Goal: Task Accomplishment & Management: Manage account settings

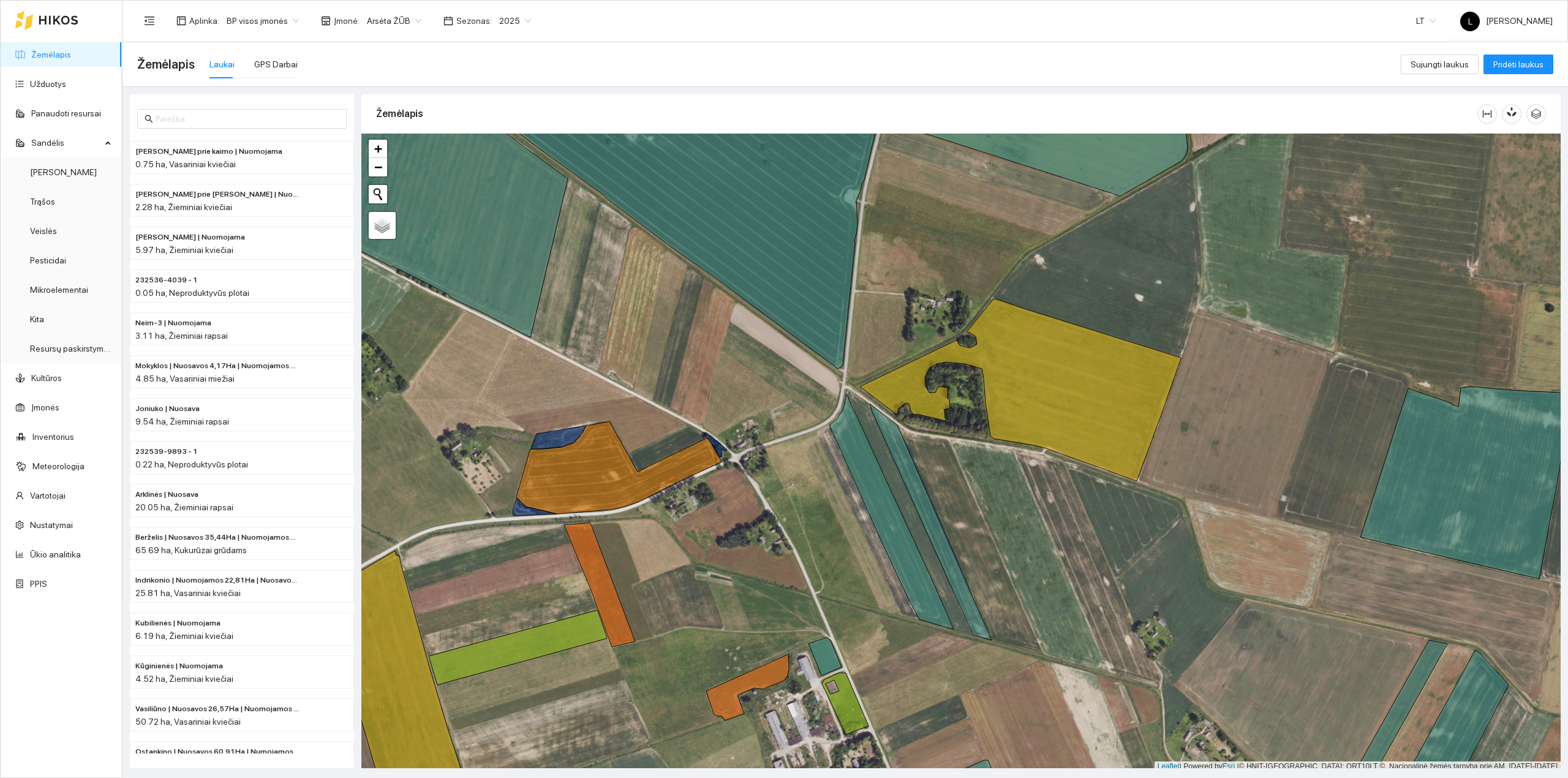
scroll to position [3, 0]
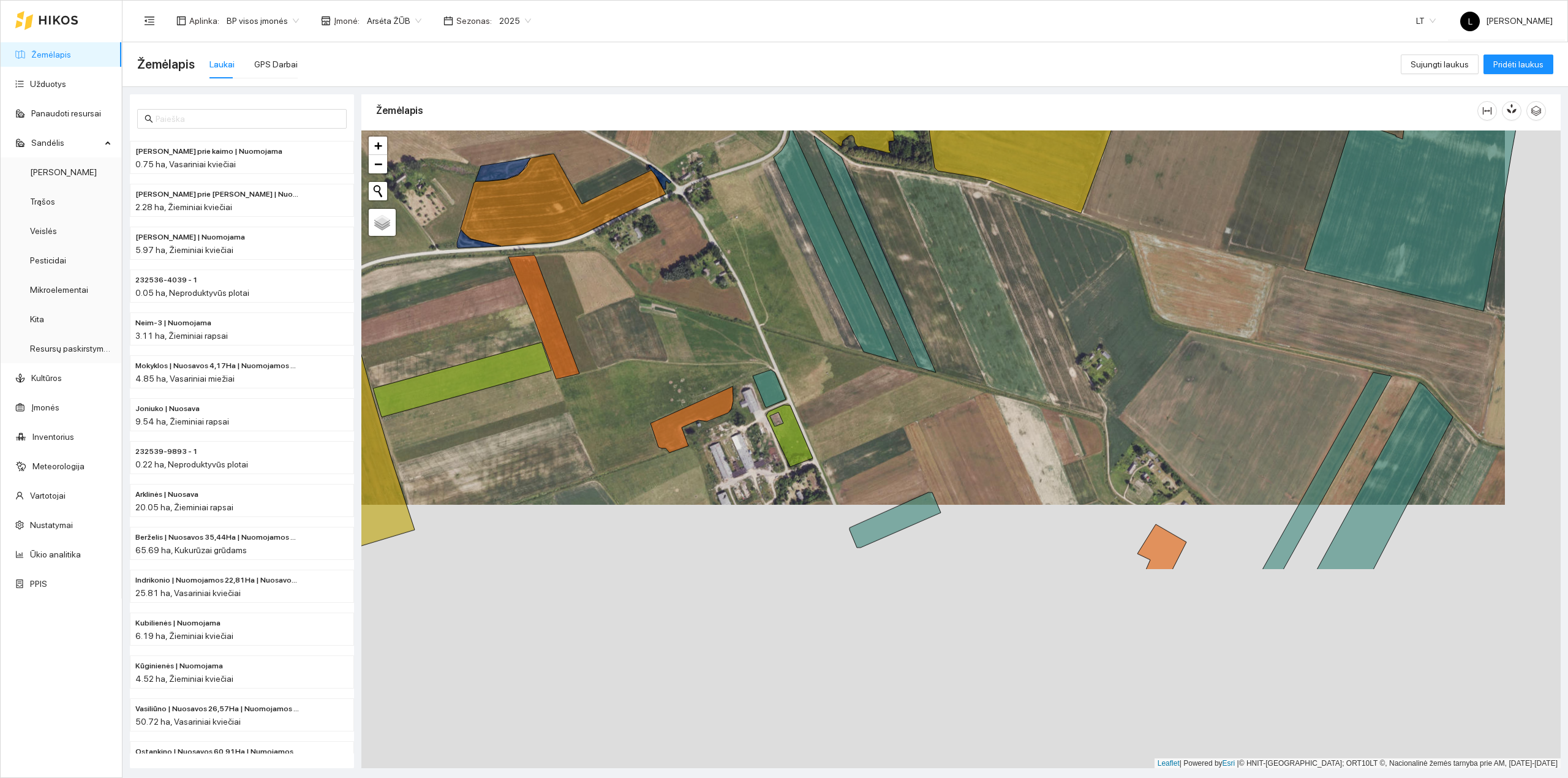
click at [728, 231] on div at bounding box center [961, 449] width 1199 height 638
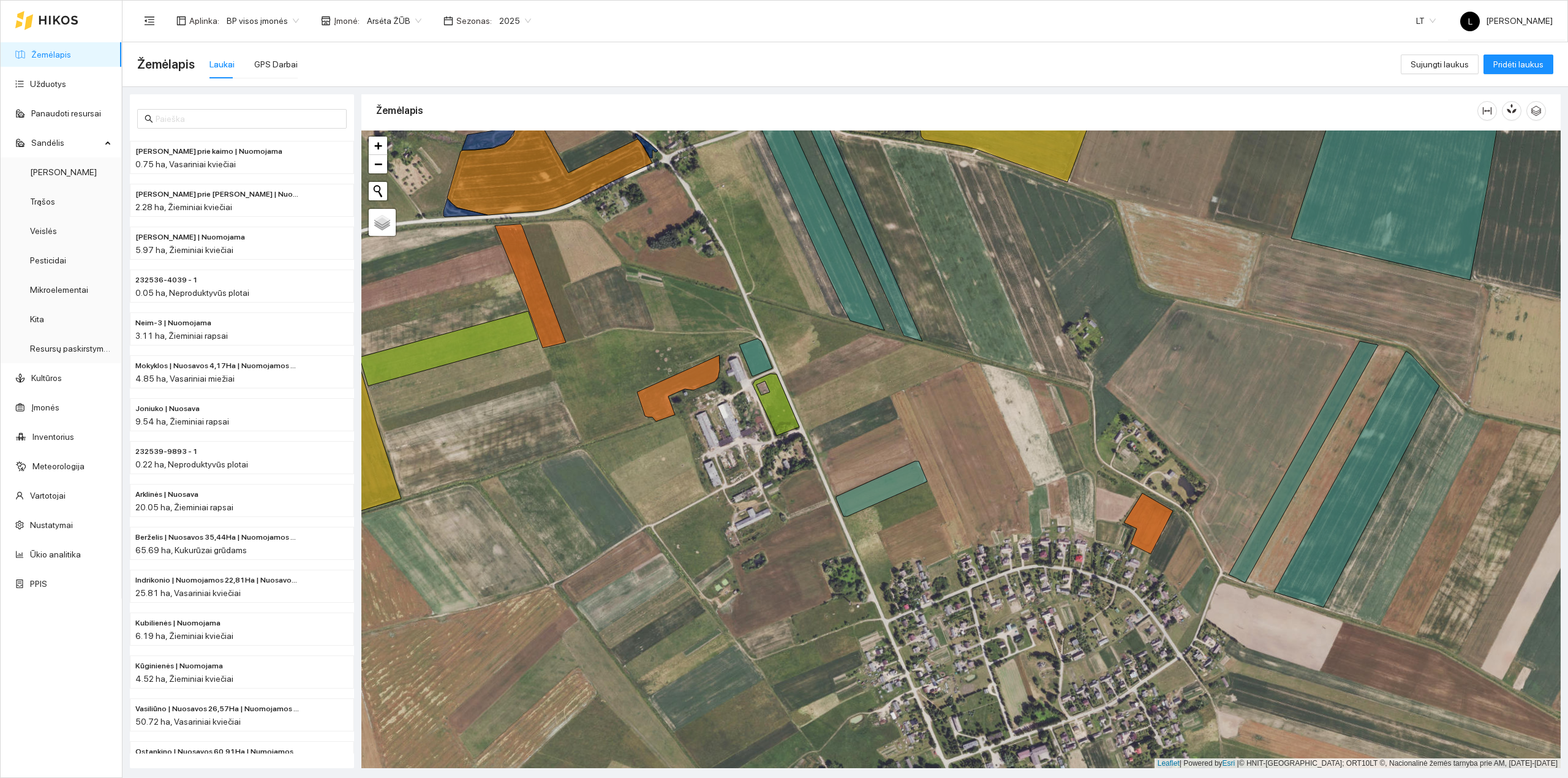
click at [768, 403] on icon at bounding box center [776, 405] width 47 height 62
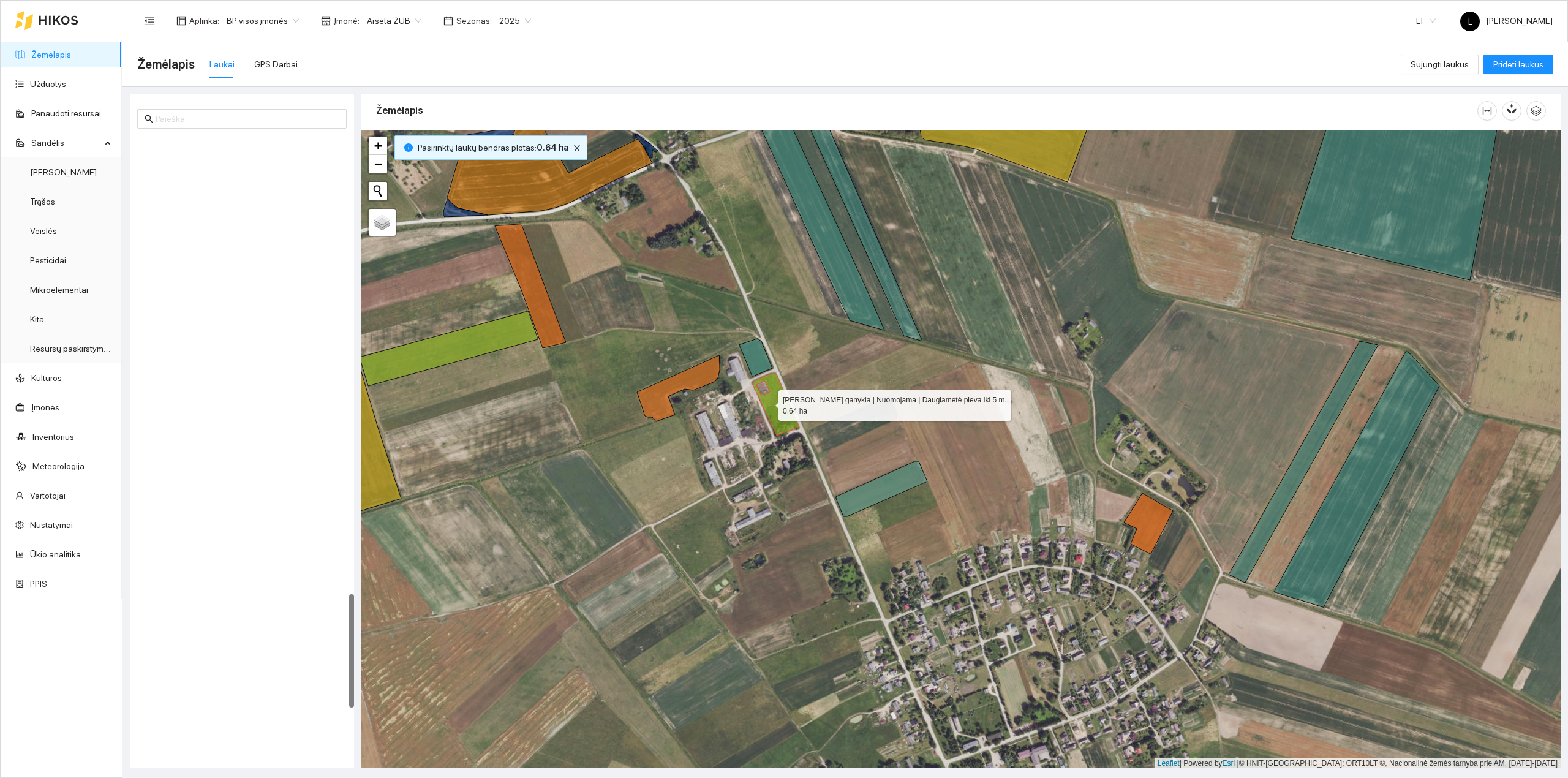
click at [768, 403] on icon at bounding box center [776, 405] width 47 height 62
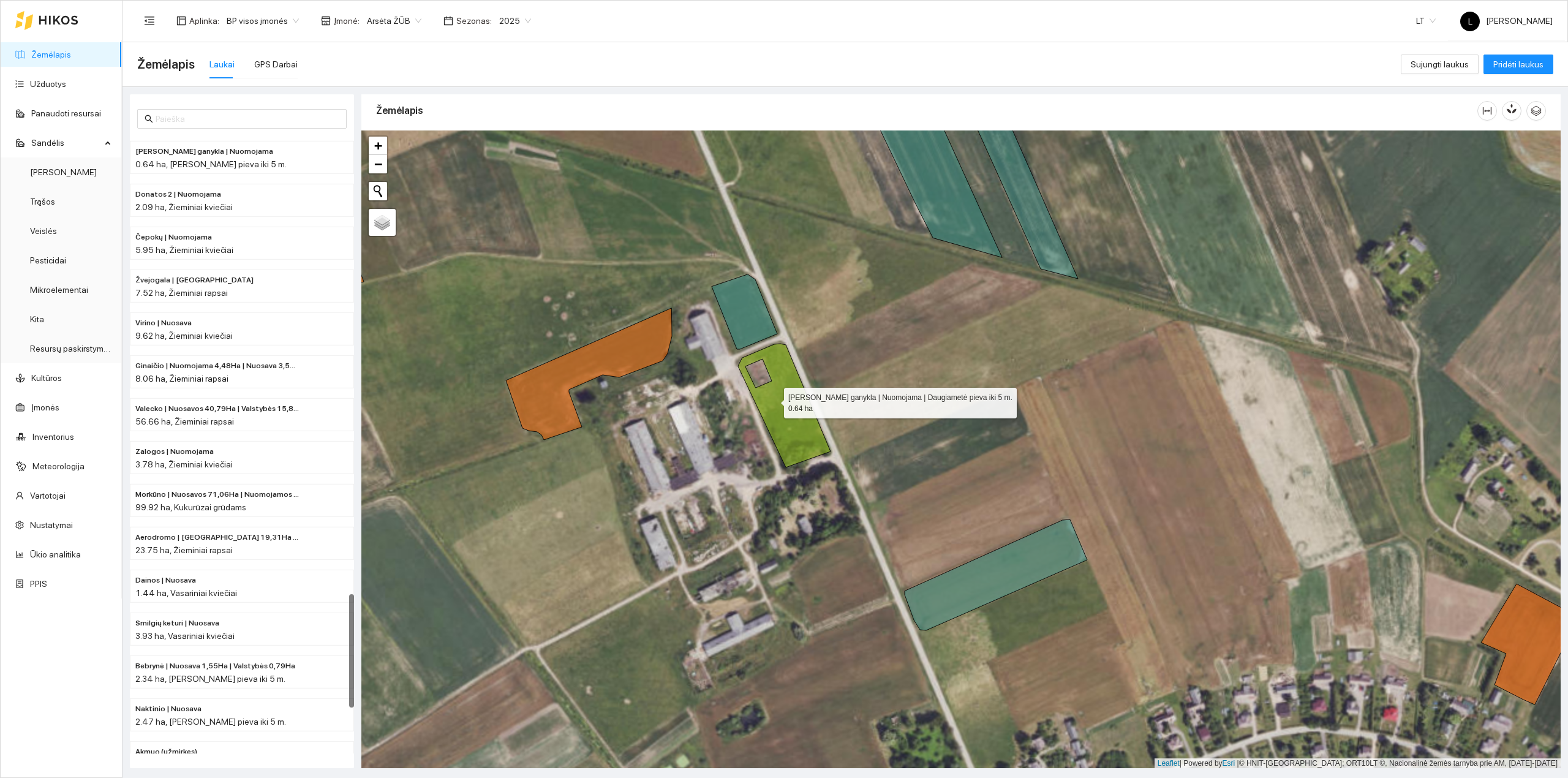
click at [773, 401] on icon at bounding box center [784, 405] width 92 height 124
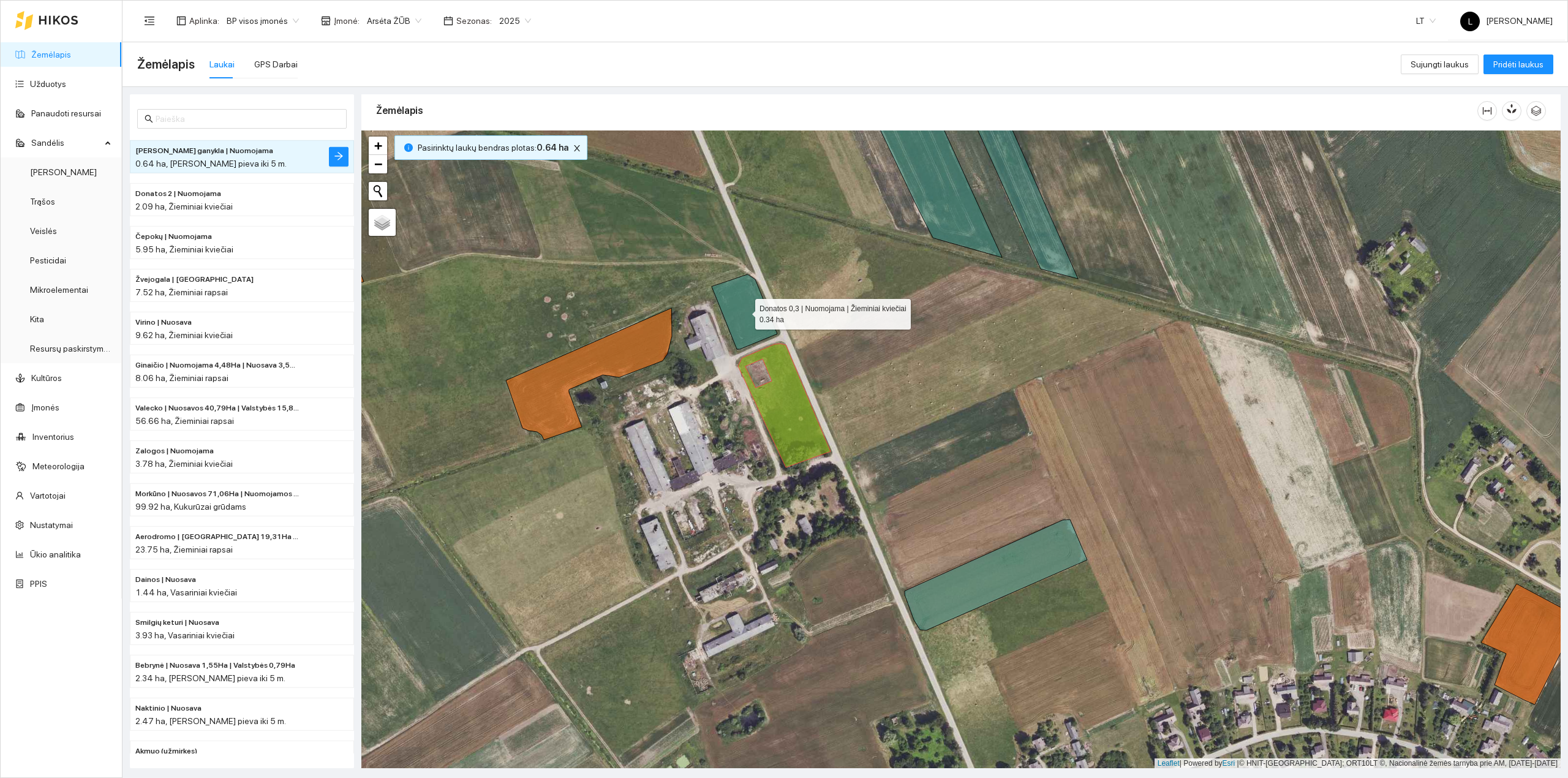
click at [750, 316] on icon at bounding box center [744, 312] width 65 height 75
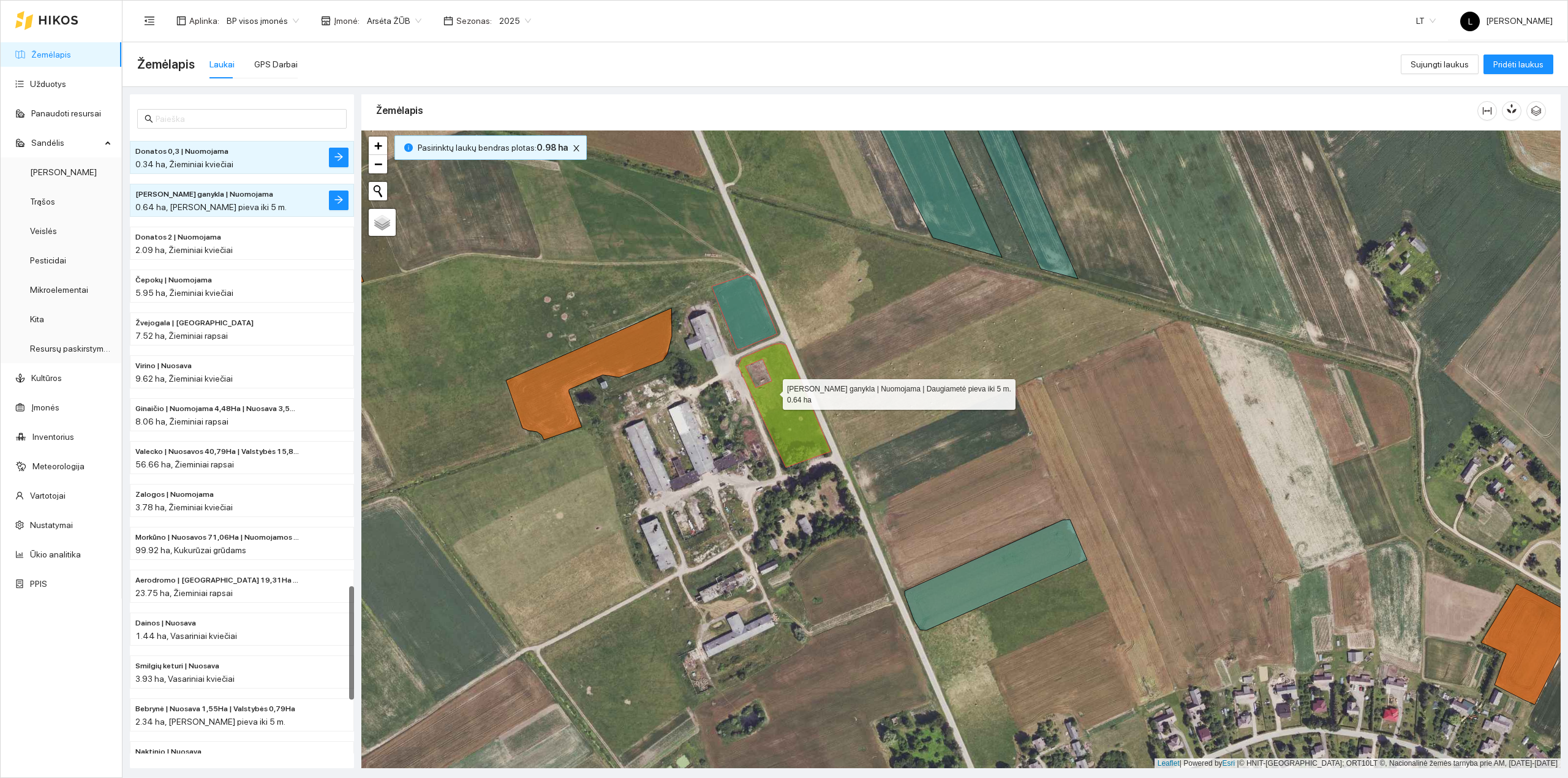
click at [772, 393] on icon at bounding box center [784, 405] width 92 height 124
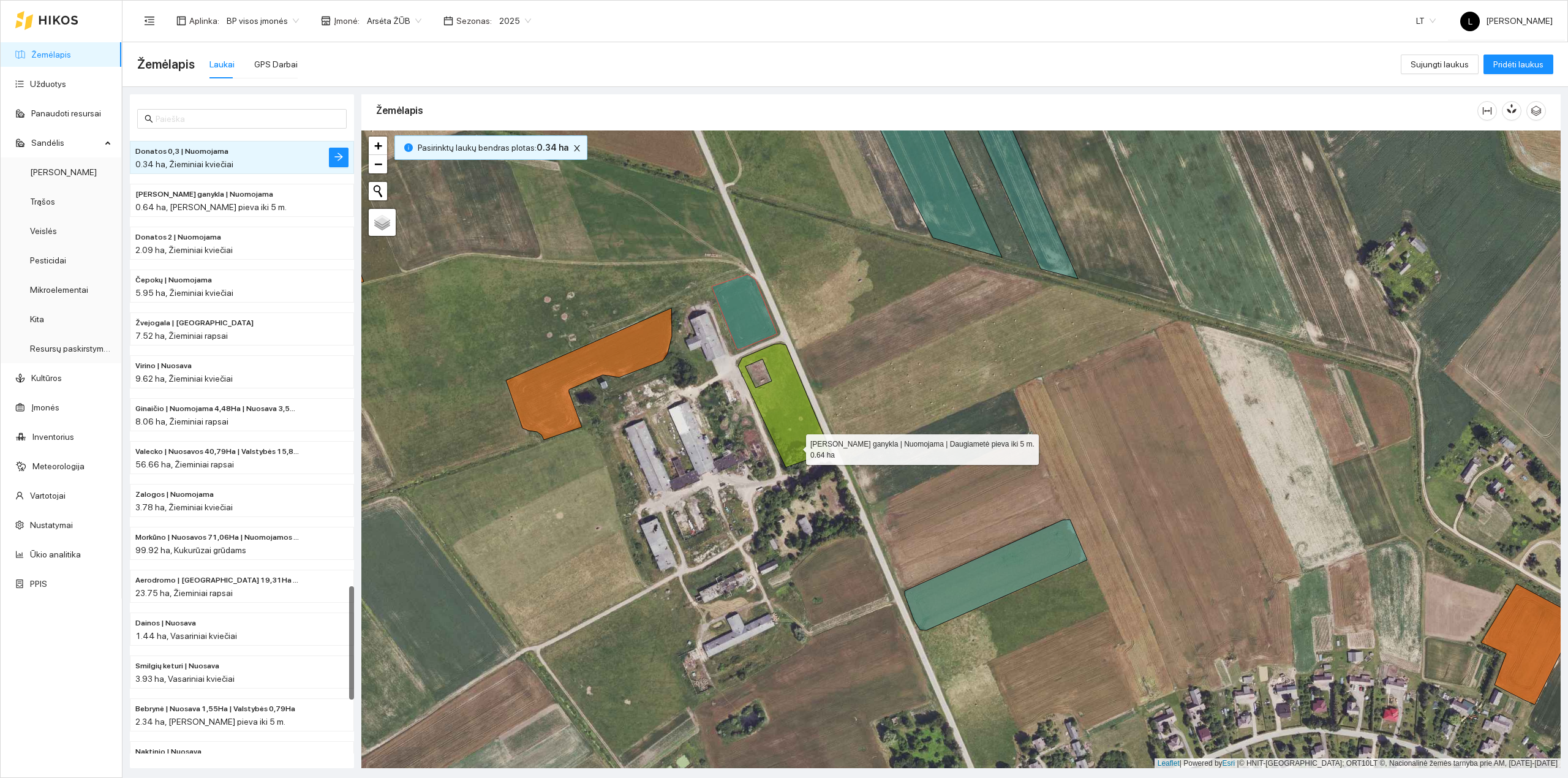
click at [790, 432] on icon at bounding box center [784, 405] width 92 height 124
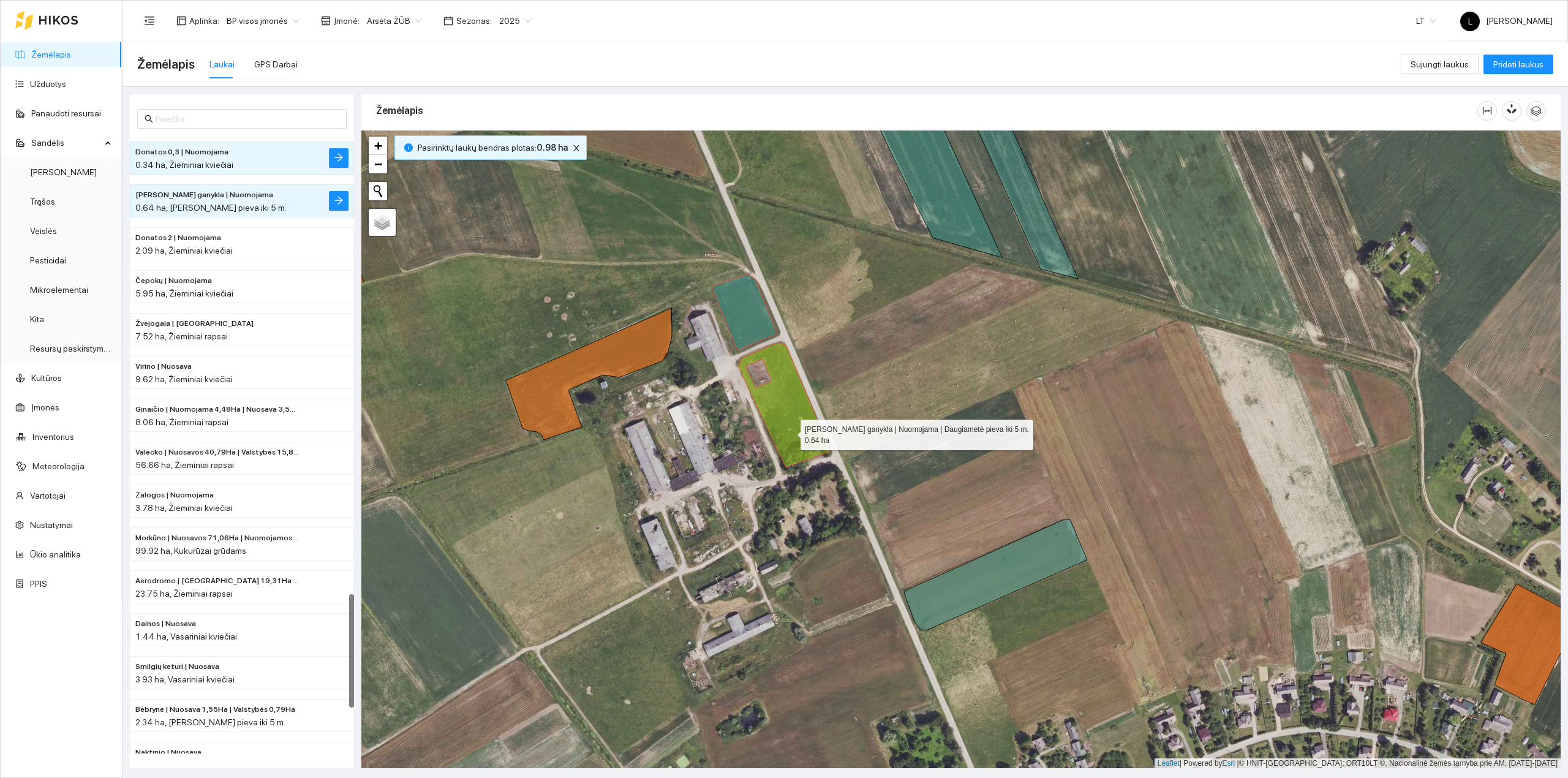
scroll to position [2494, 0]
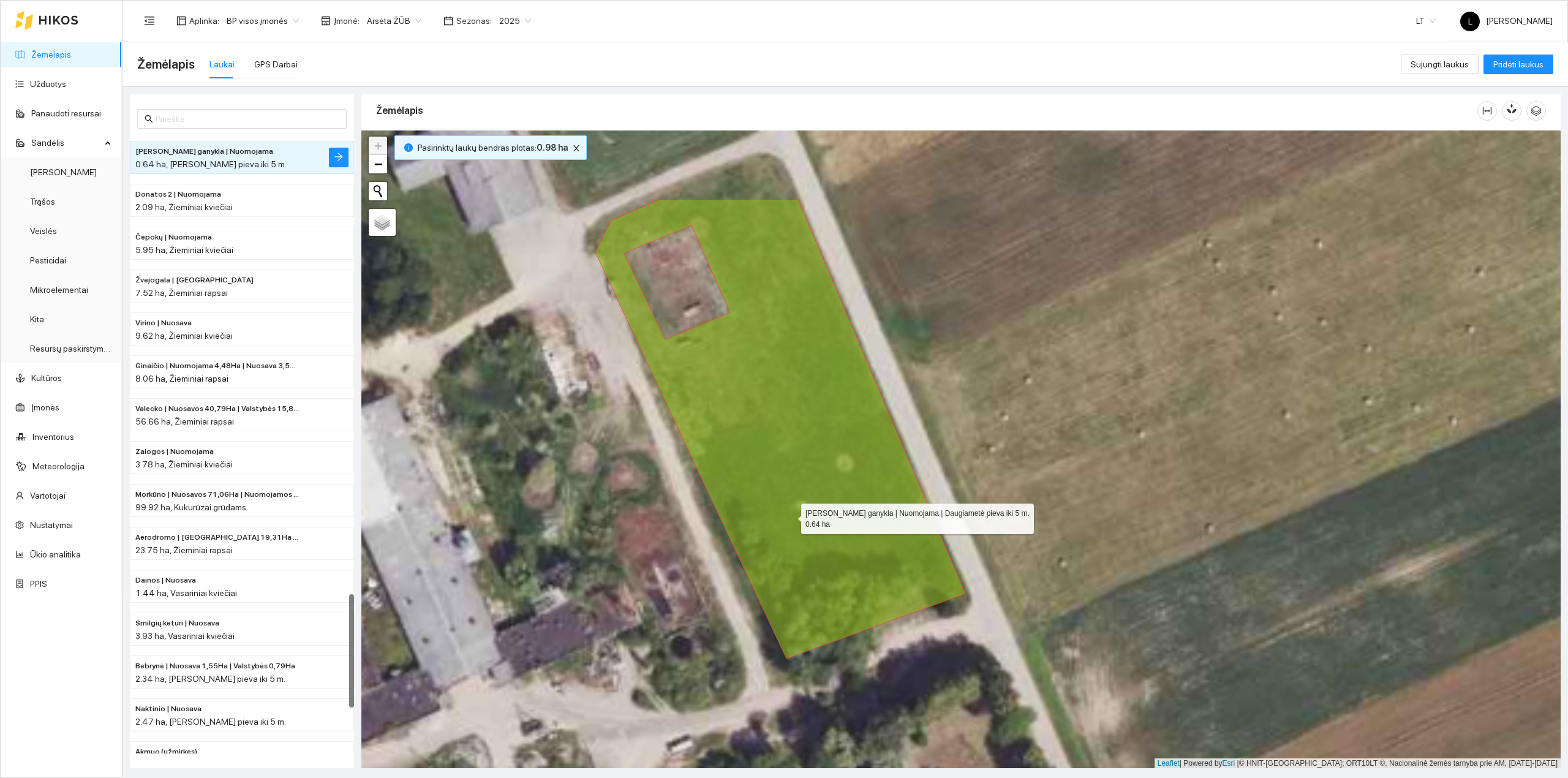
drag, startPoint x: 787, startPoint y: 451, endPoint x: 789, endPoint y: 548, distance: 97.0
click at [789, 548] on icon at bounding box center [780, 429] width 370 height 459
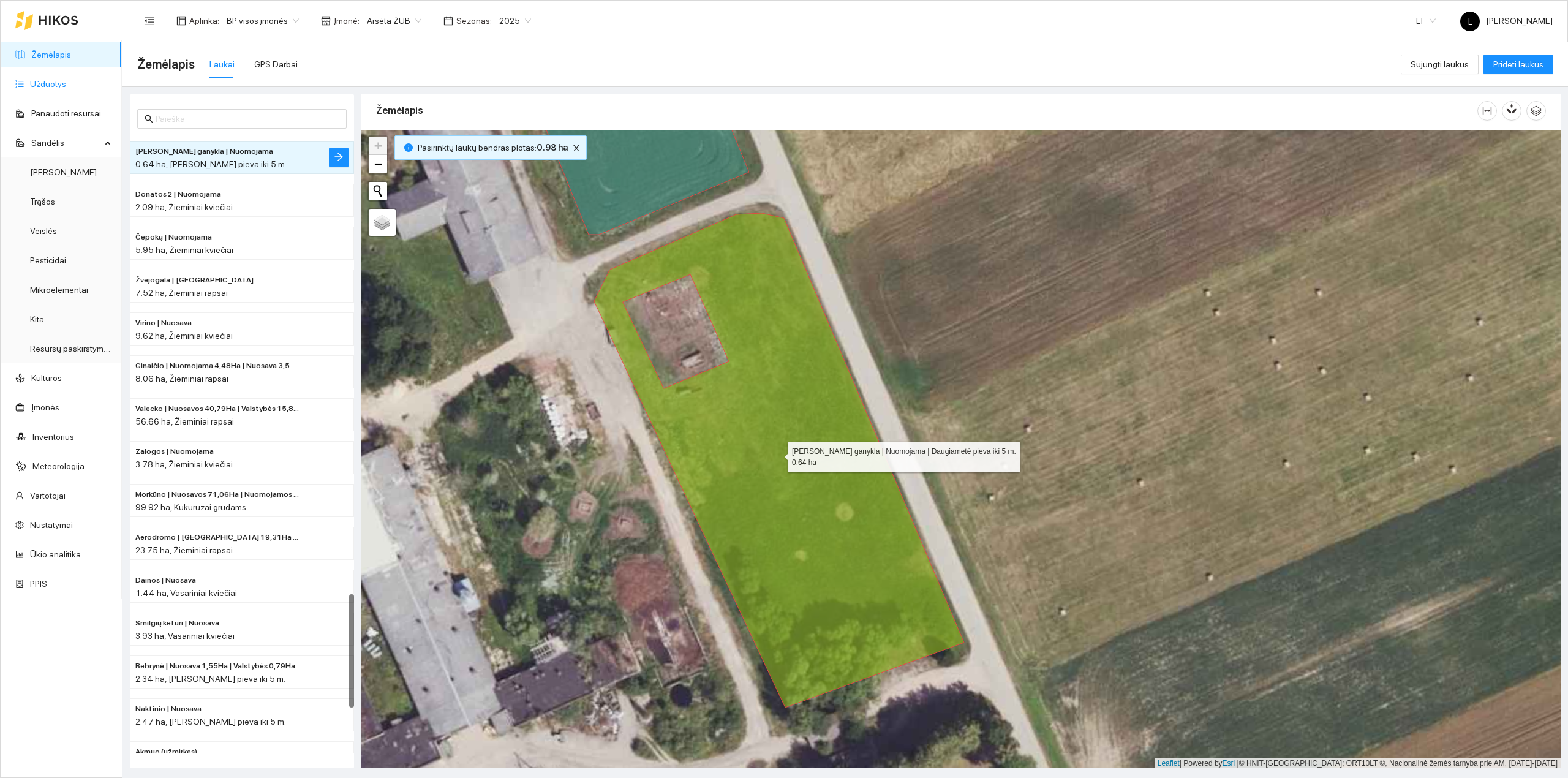
click at [53, 84] on link "Užduotys" at bounding box center [48, 84] width 36 height 10
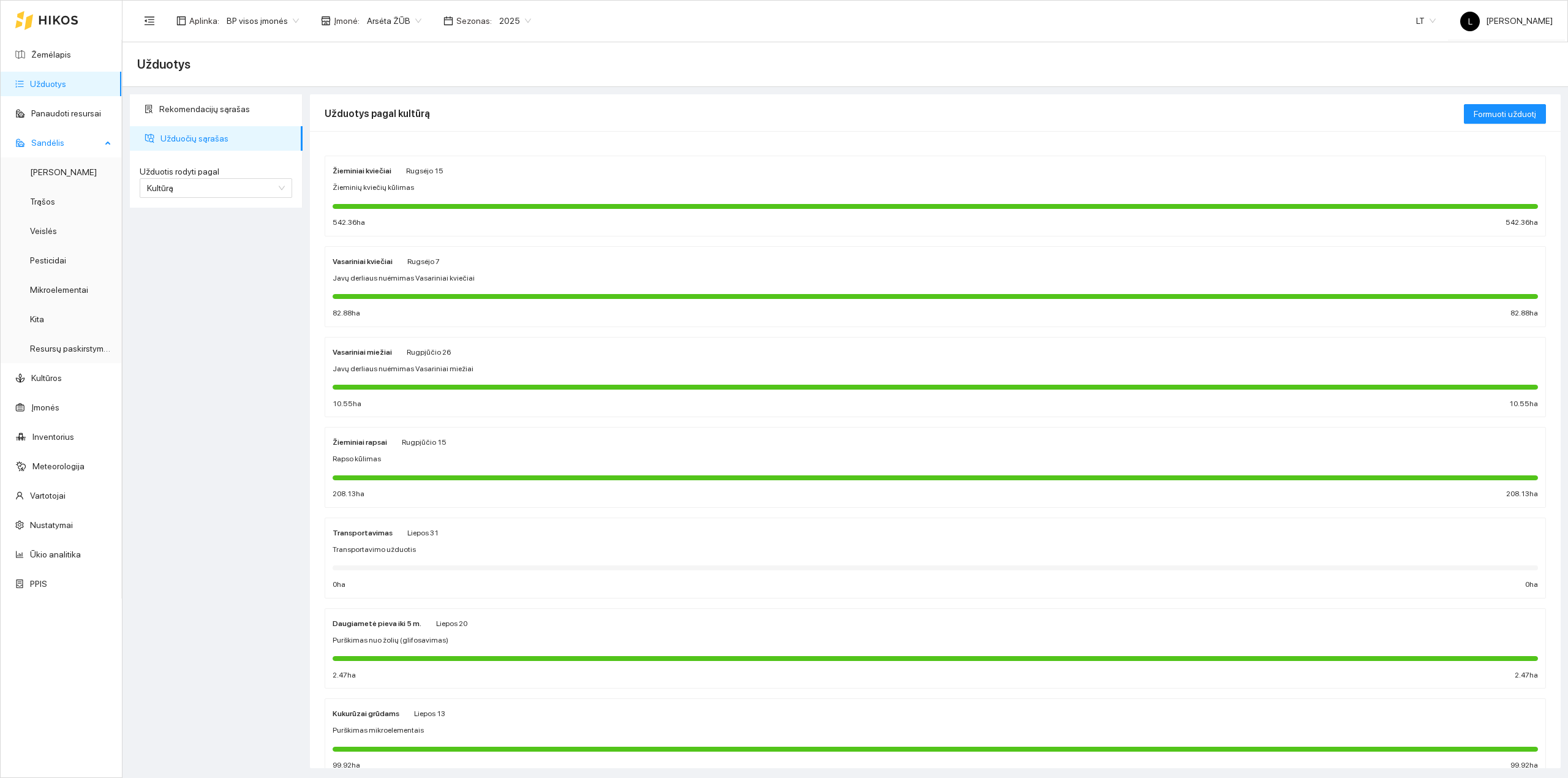
click at [76, 138] on span "Sandėlis" at bounding box center [66, 142] width 70 height 25
click at [72, 113] on link "Panaudoti resursai" at bounding box center [66, 113] width 70 height 10
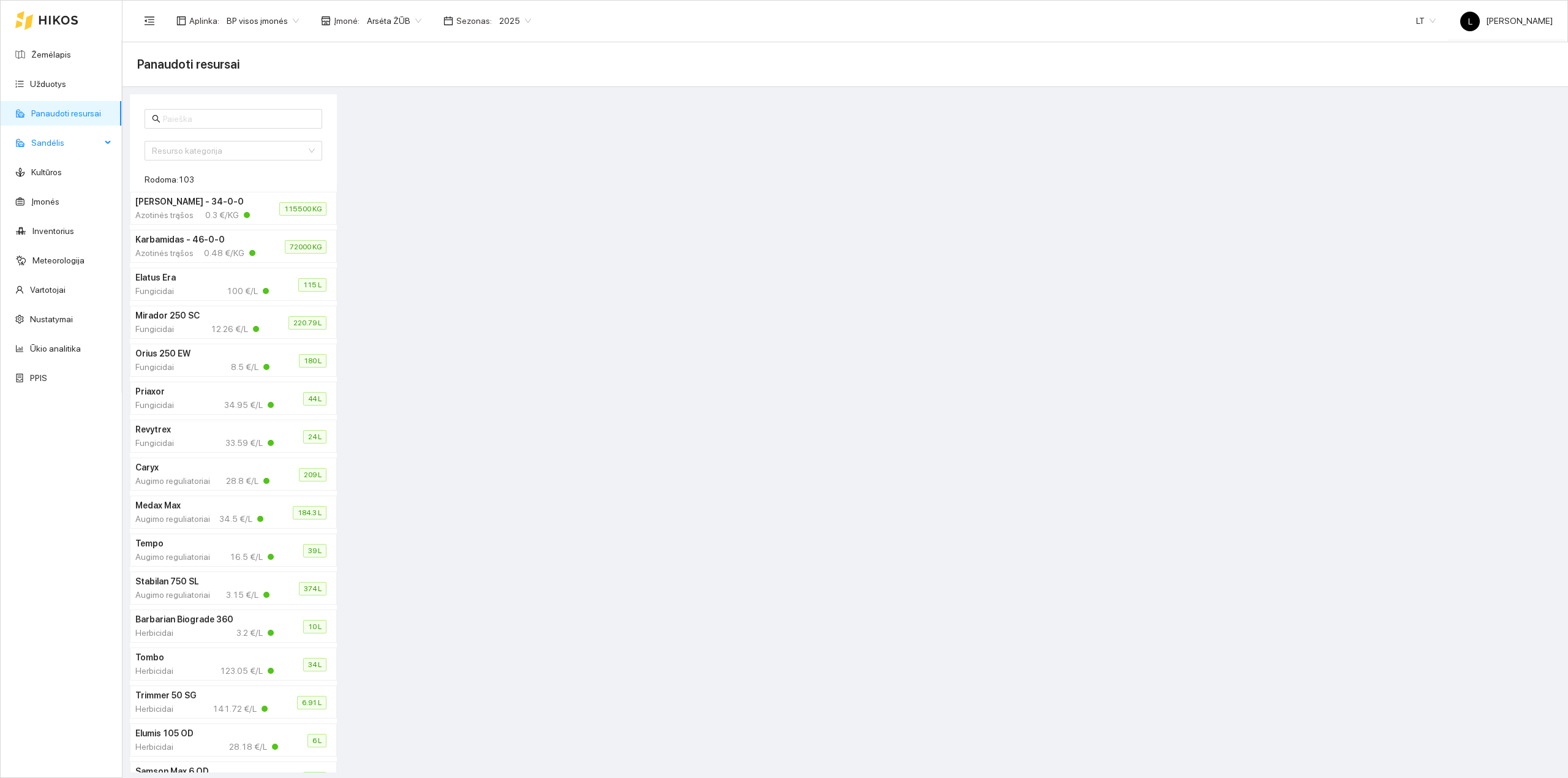
click at [69, 141] on span "Sandėlis" at bounding box center [66, 142] width 70 height 25
click at [66, 84] on link "Užduotys" at bounding box center [48, 84] width 36 height 10
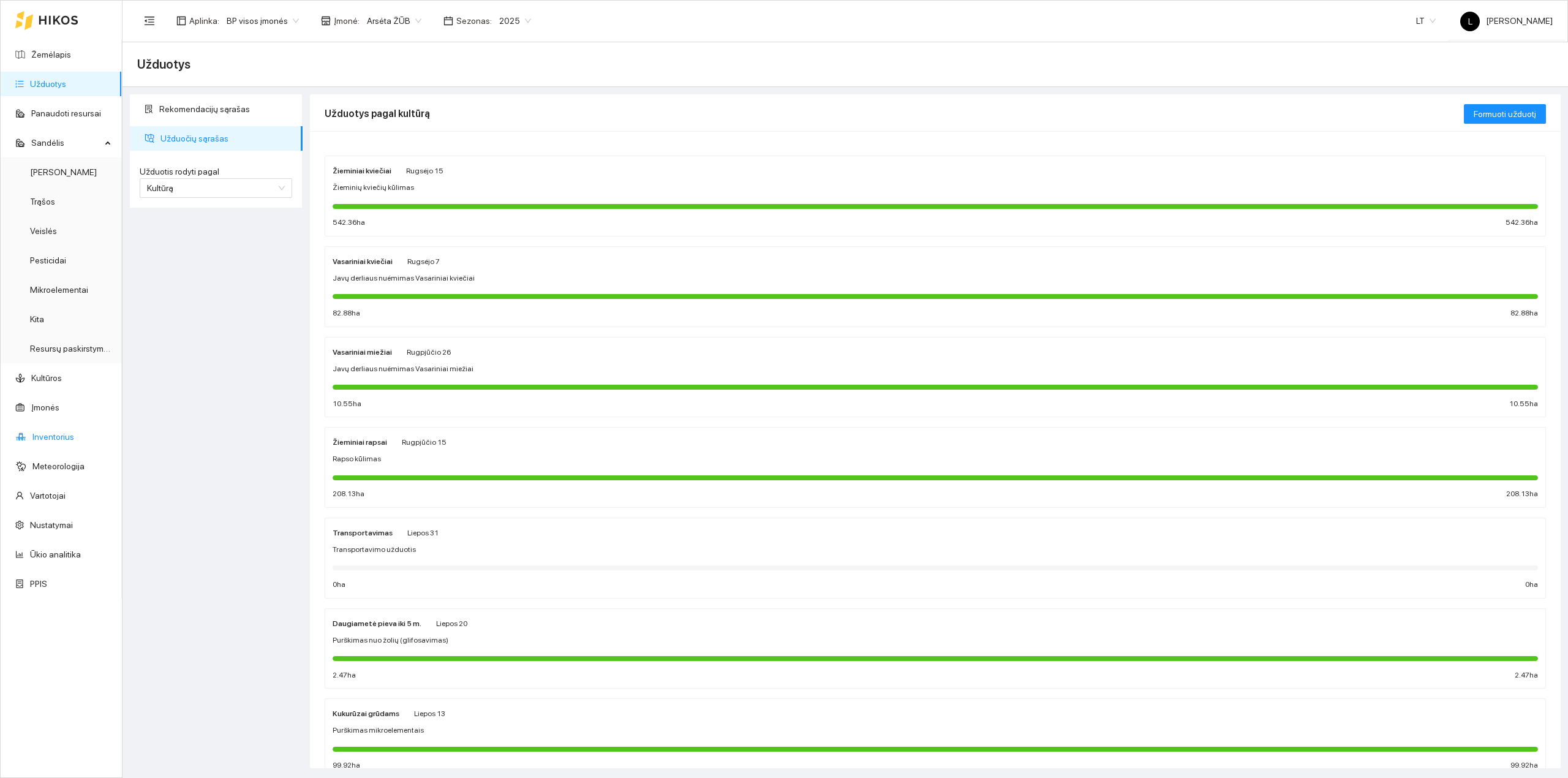
click at [67, 441] on link "Inventorius" at bounding box center [53, 437] width 42 height 10
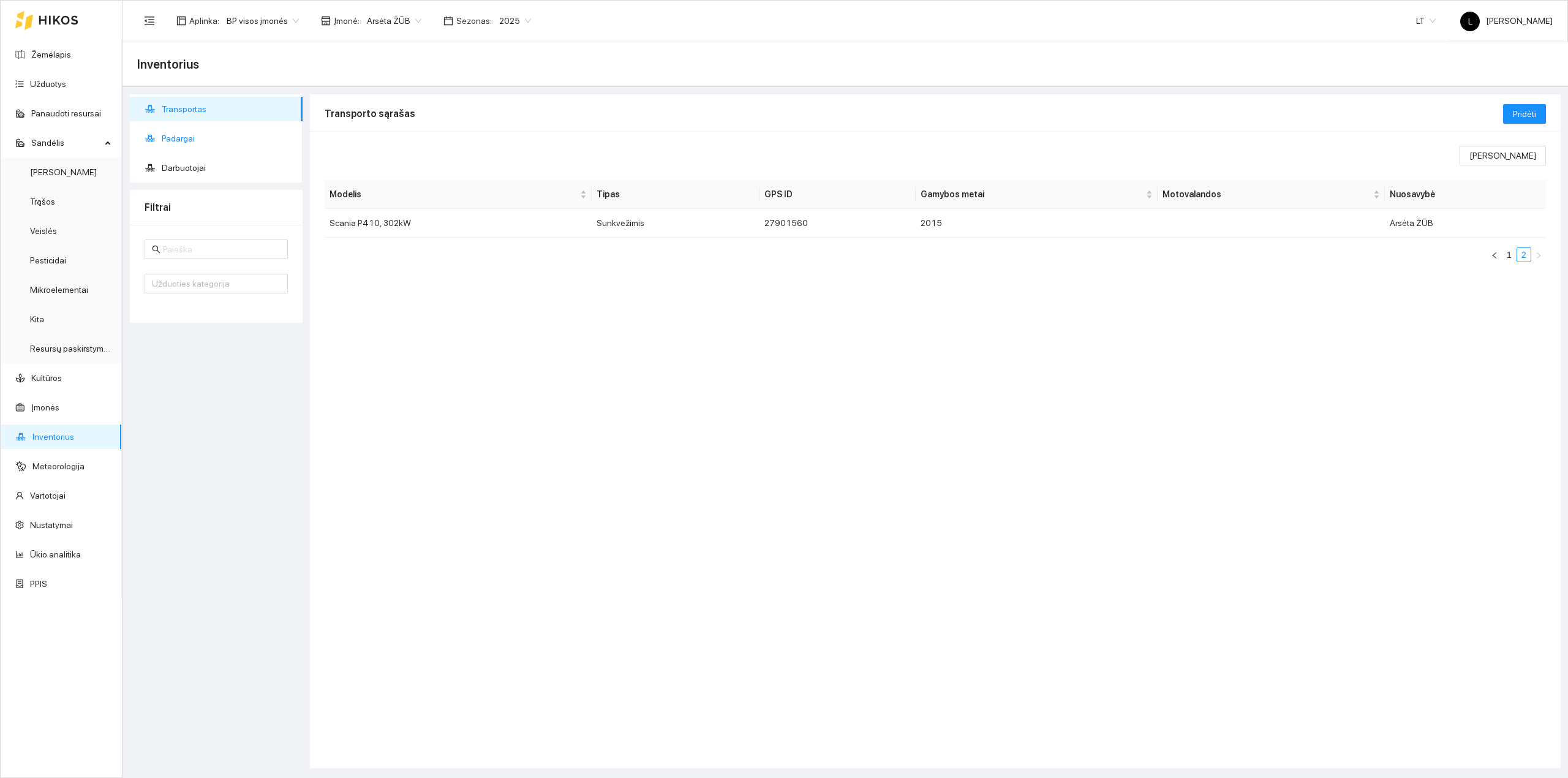
click at [186, 143] on span "Padargai" at bounding box center [227, 138] width 131 height 25
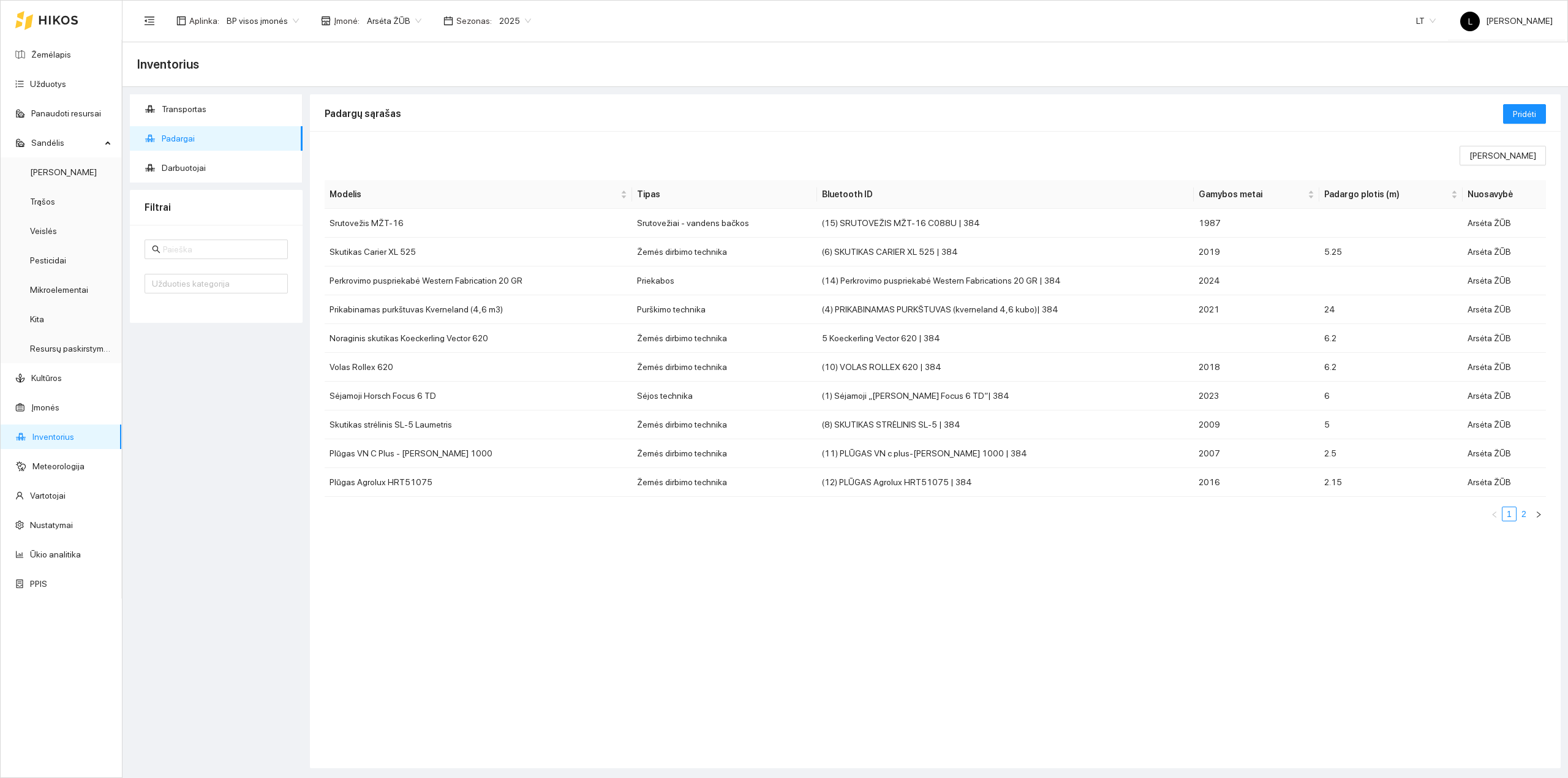
click at [1525, 514] on link "2" at bounding box center [1523, 514] width 13 height 13
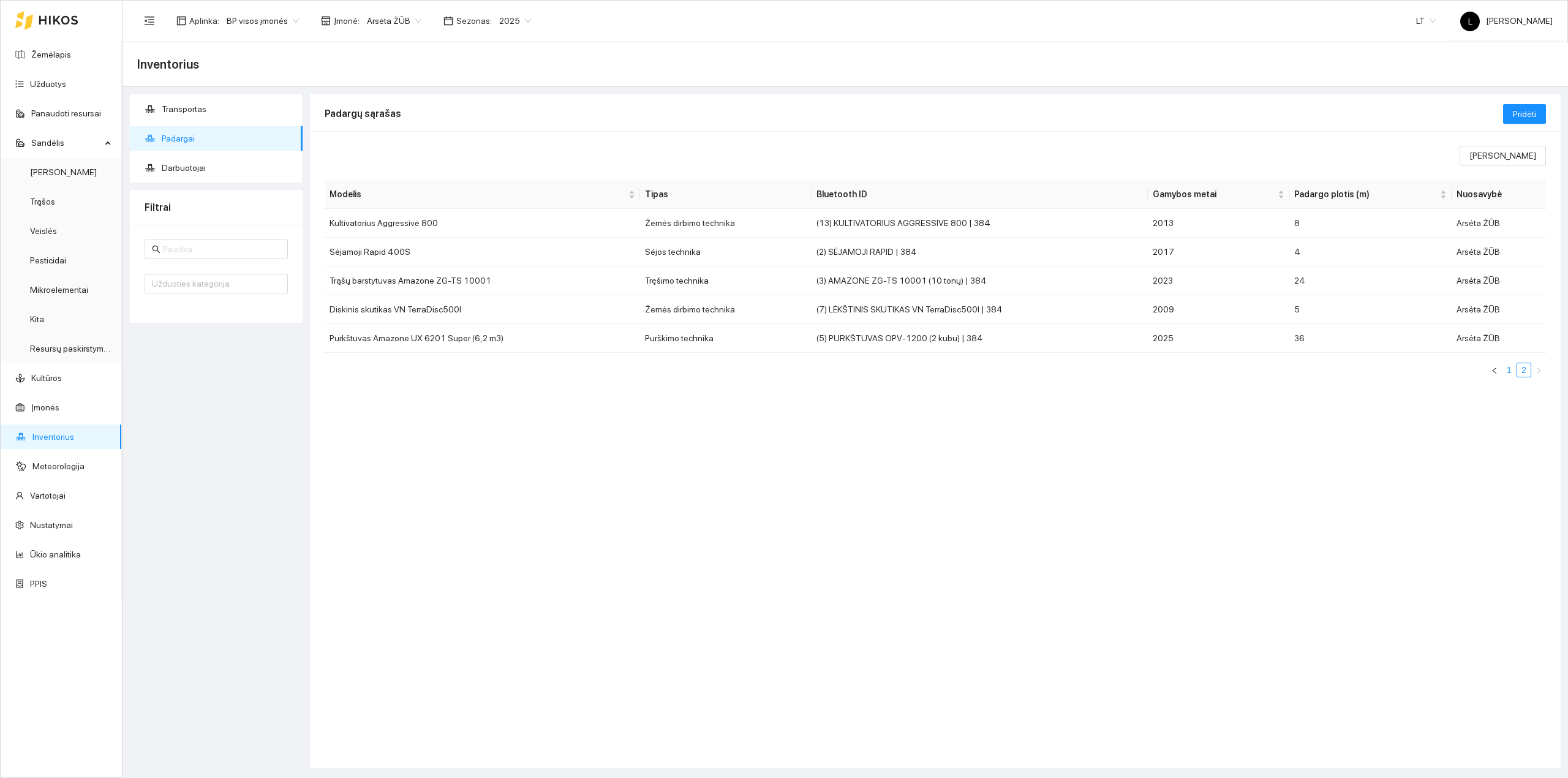
click at [1508, 375] on link "1" at bounding box center [1509, 369] width 13 height 13
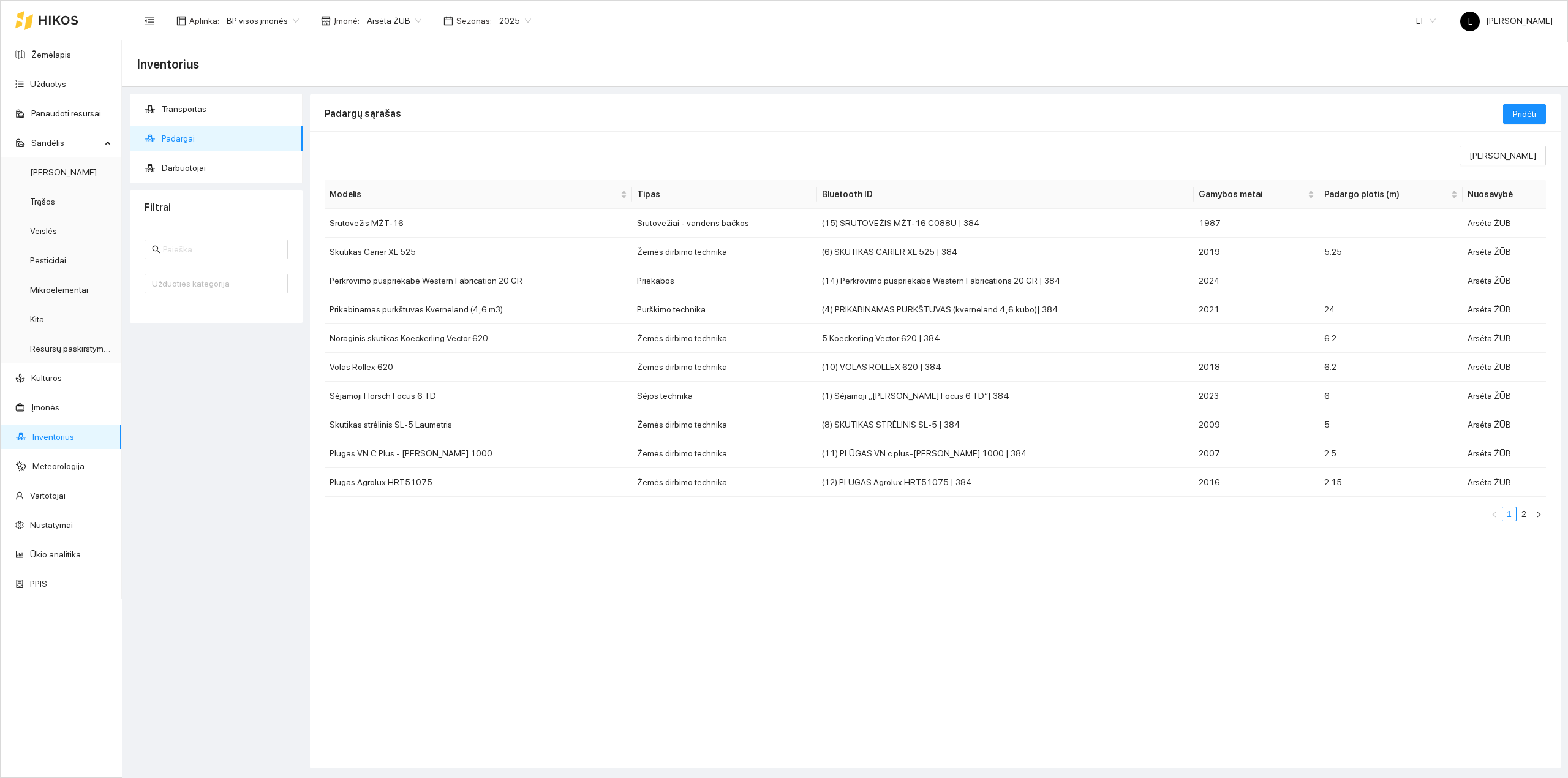
click at [1525, 517] on link "2" at bounding box center [1523, 514] width 13 height 13
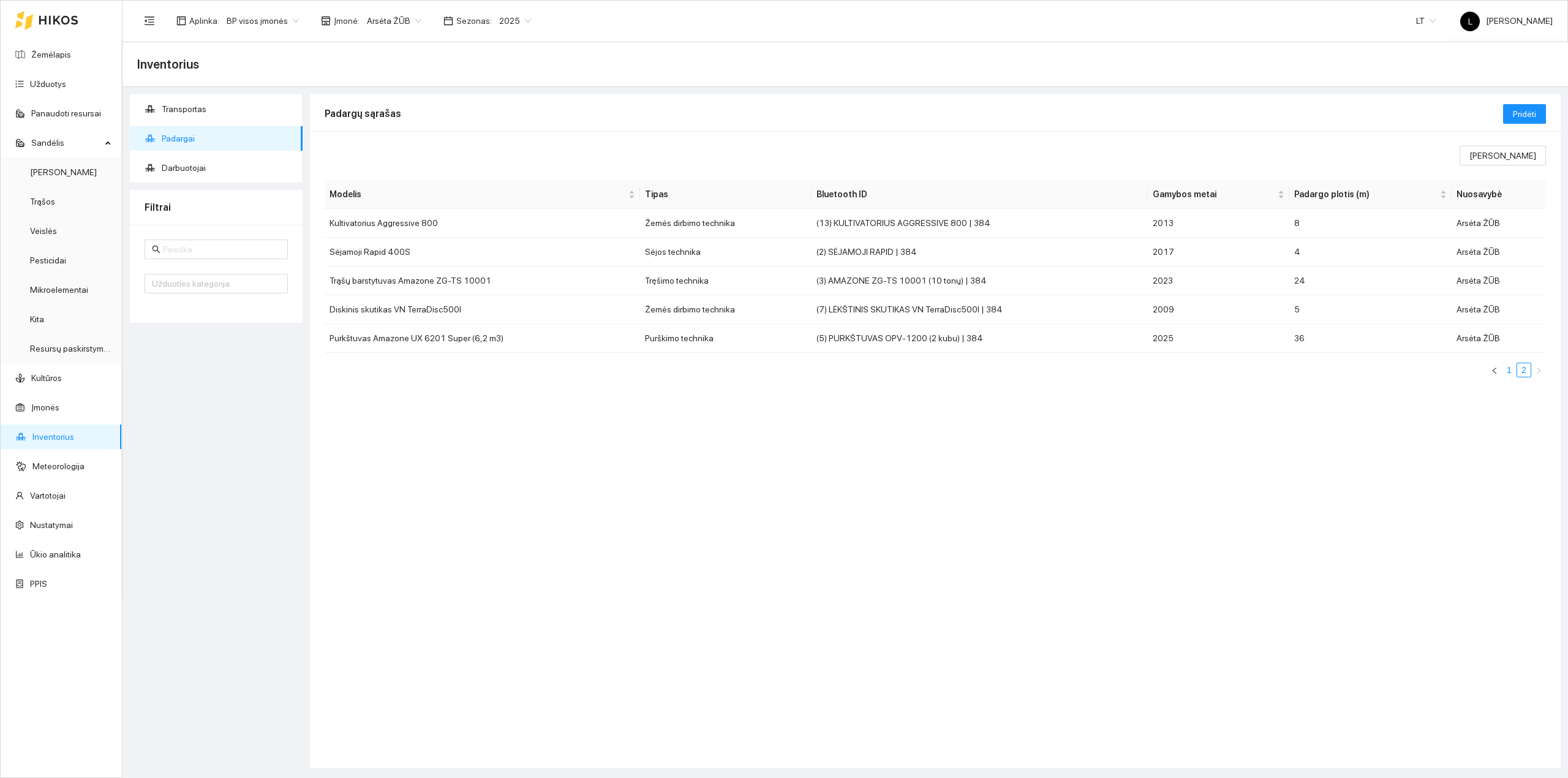
click at [1510, 375] on link "1" at bounding box center [1509, 369] width 13 height 13
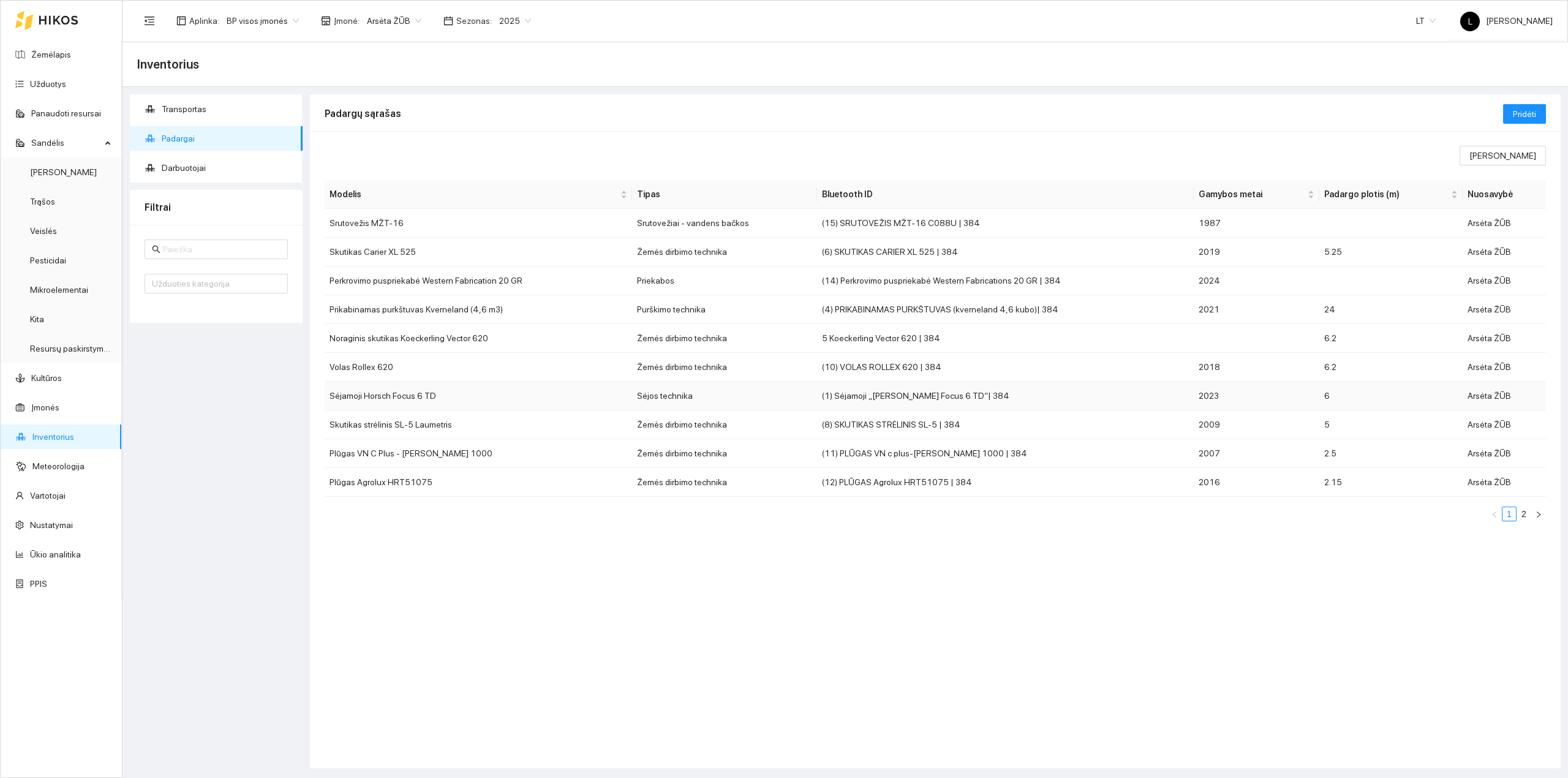
click at [415, 402] on td "Sėjamoji Horsch Focus 6 TD" at bounding box center [478, 396] width 308 height 29
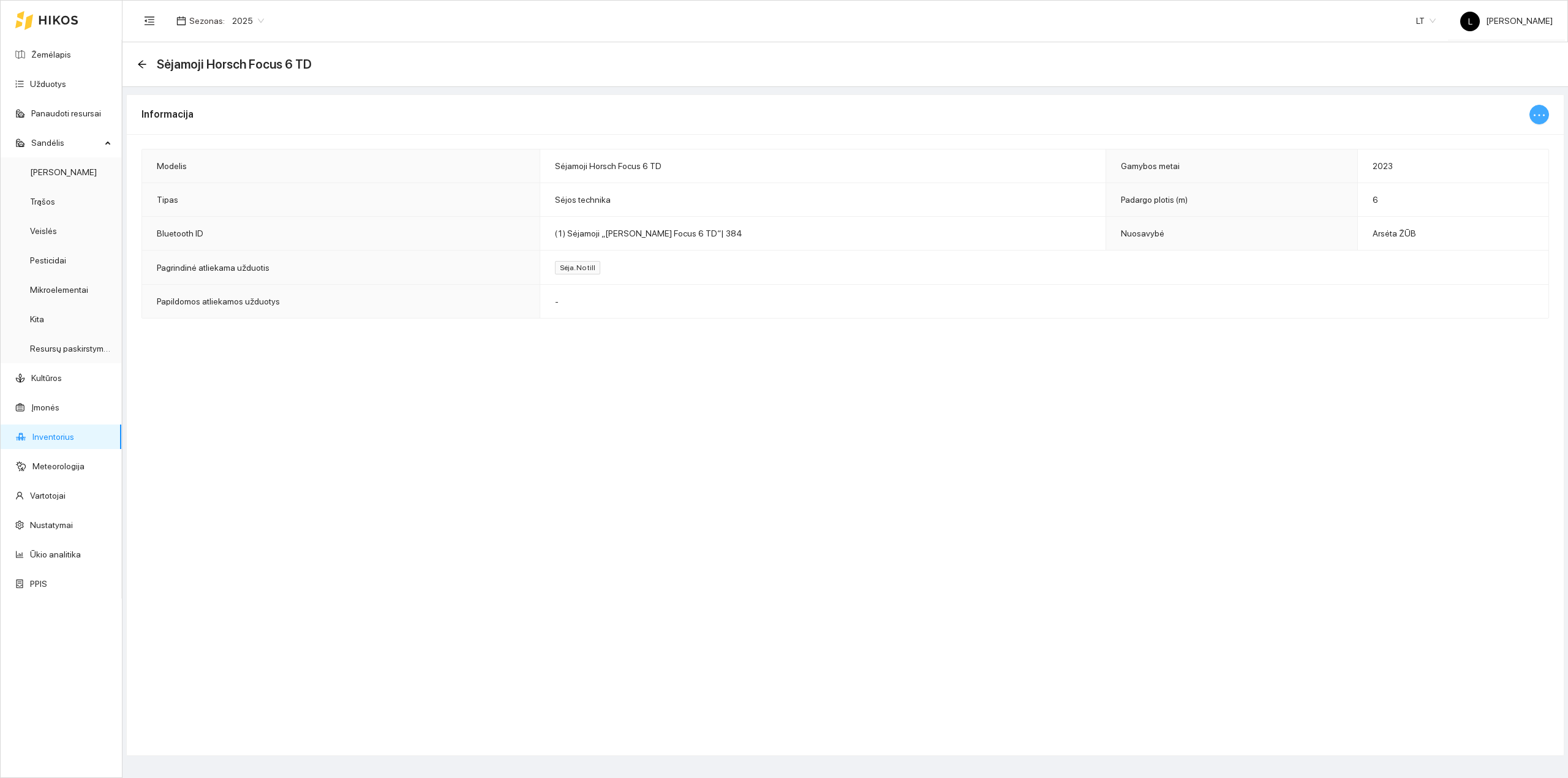
click at [1538, 108] on icon "ellipsis" at bounding box center [1539, 115] width 14 height 14
click at [1532, 140] on span "Keisti informaciją" at bounding box center [1513, 138] width 63 height 13
type input "Sėjamoji Horsch Focus 6 TD"
type input "2023"
type input "6"
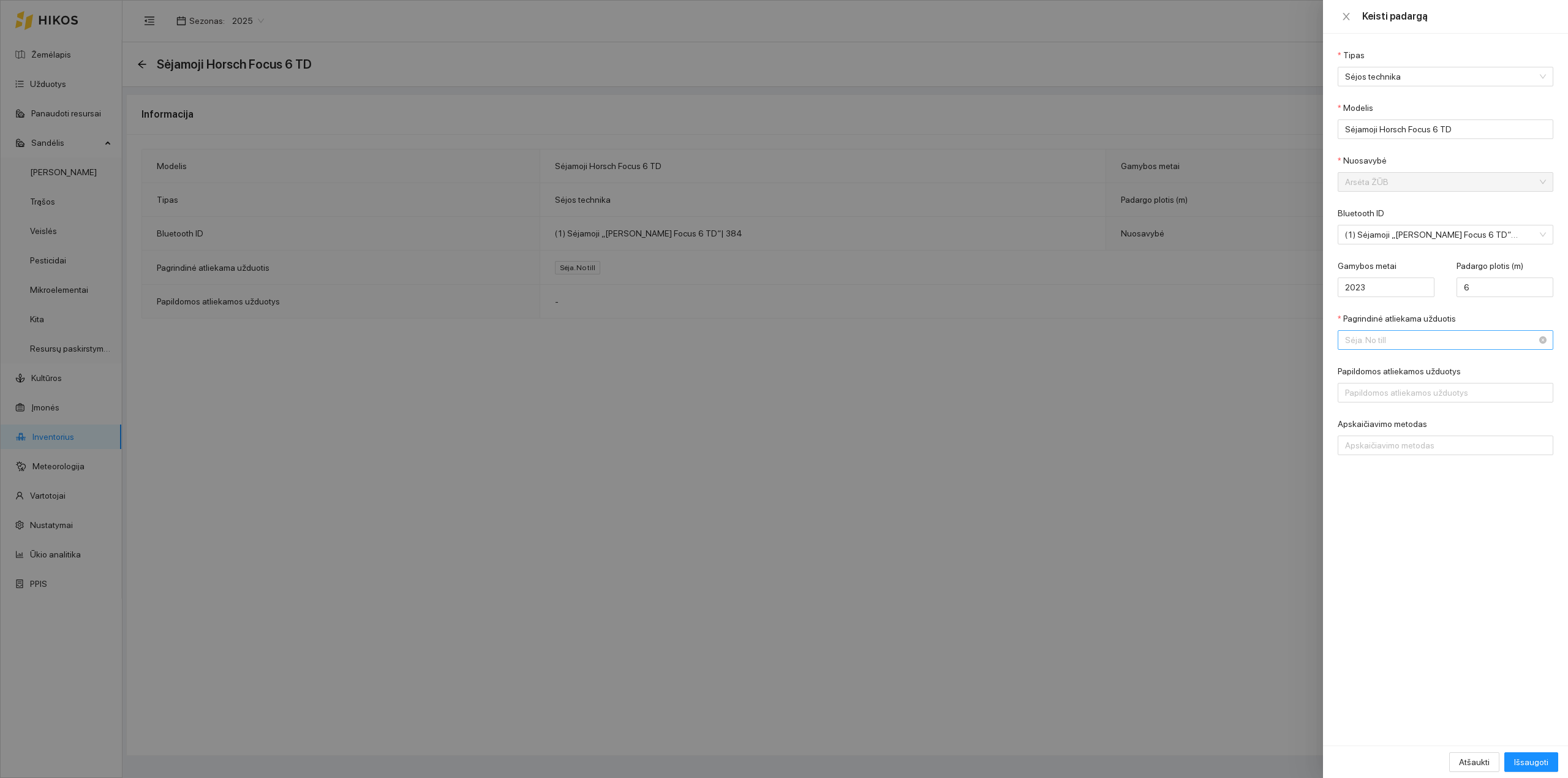
click at [1418, 344] on span "Sėja. No till" at bounding box center [1437, 340] width 184 height 18
click at [1414, 444] on div "Sėja. Strip till" at bounding box center [1437, 443] width 184 height 13
click at [1545, 758] on span "Išsaugoti" at bounding box center [1531, 762] width 35 height 13
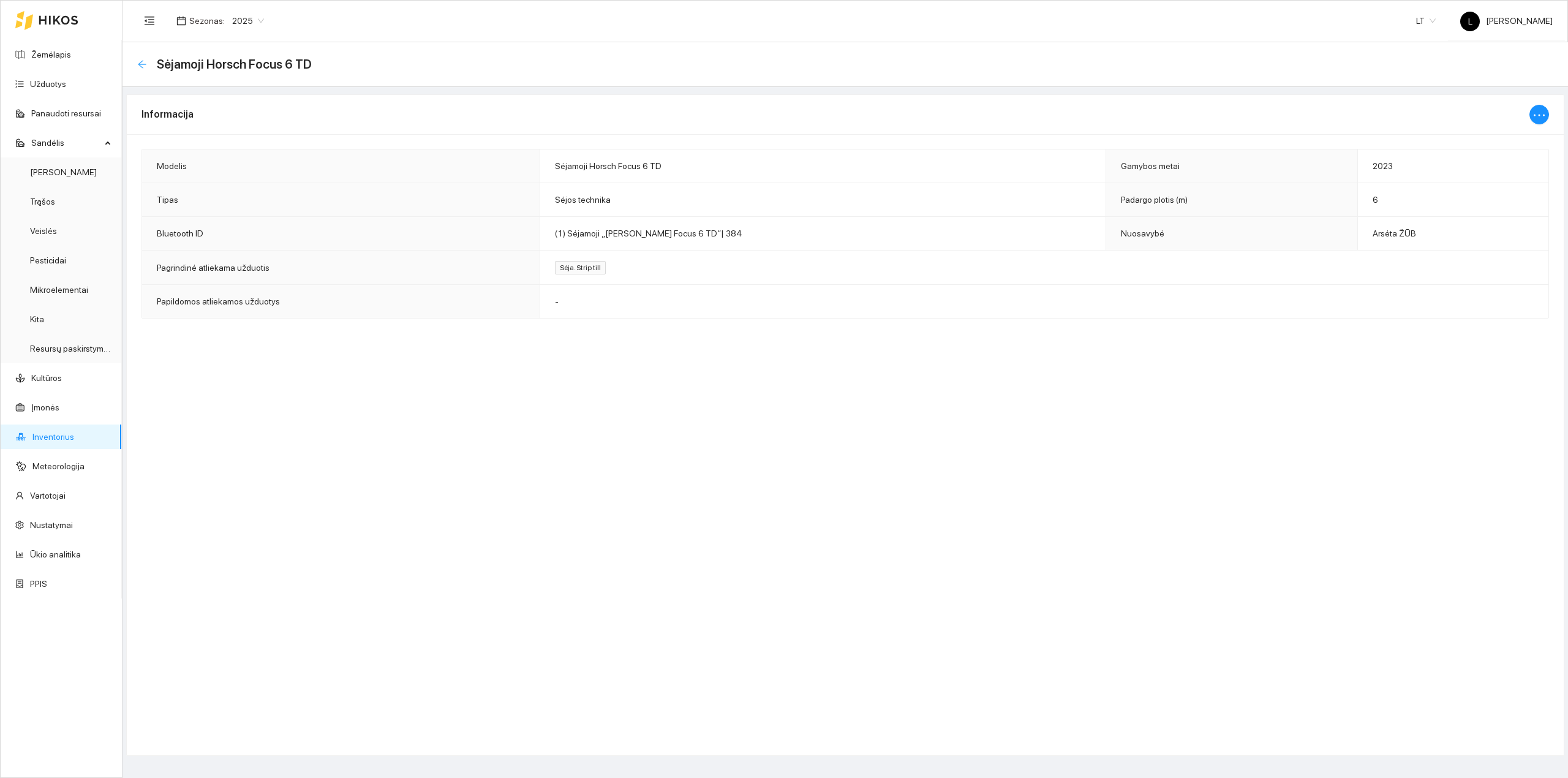
click at [138, 62] on icon "arrow-left" at bounding box center [142, 64] width 10 height 10
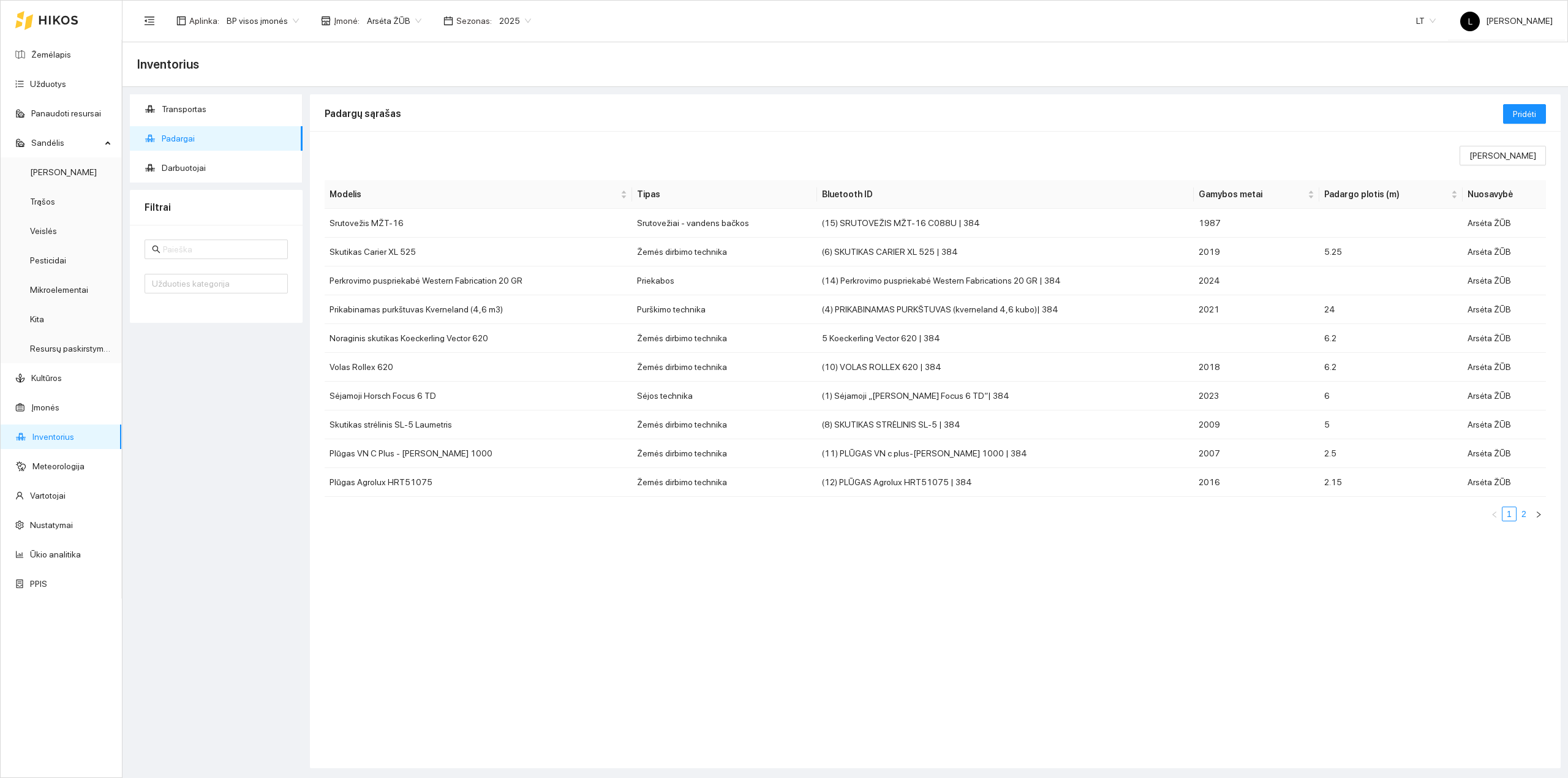
click at [1525, 521] on link "2" at bounding box center [1523, 514] width 13 height 13
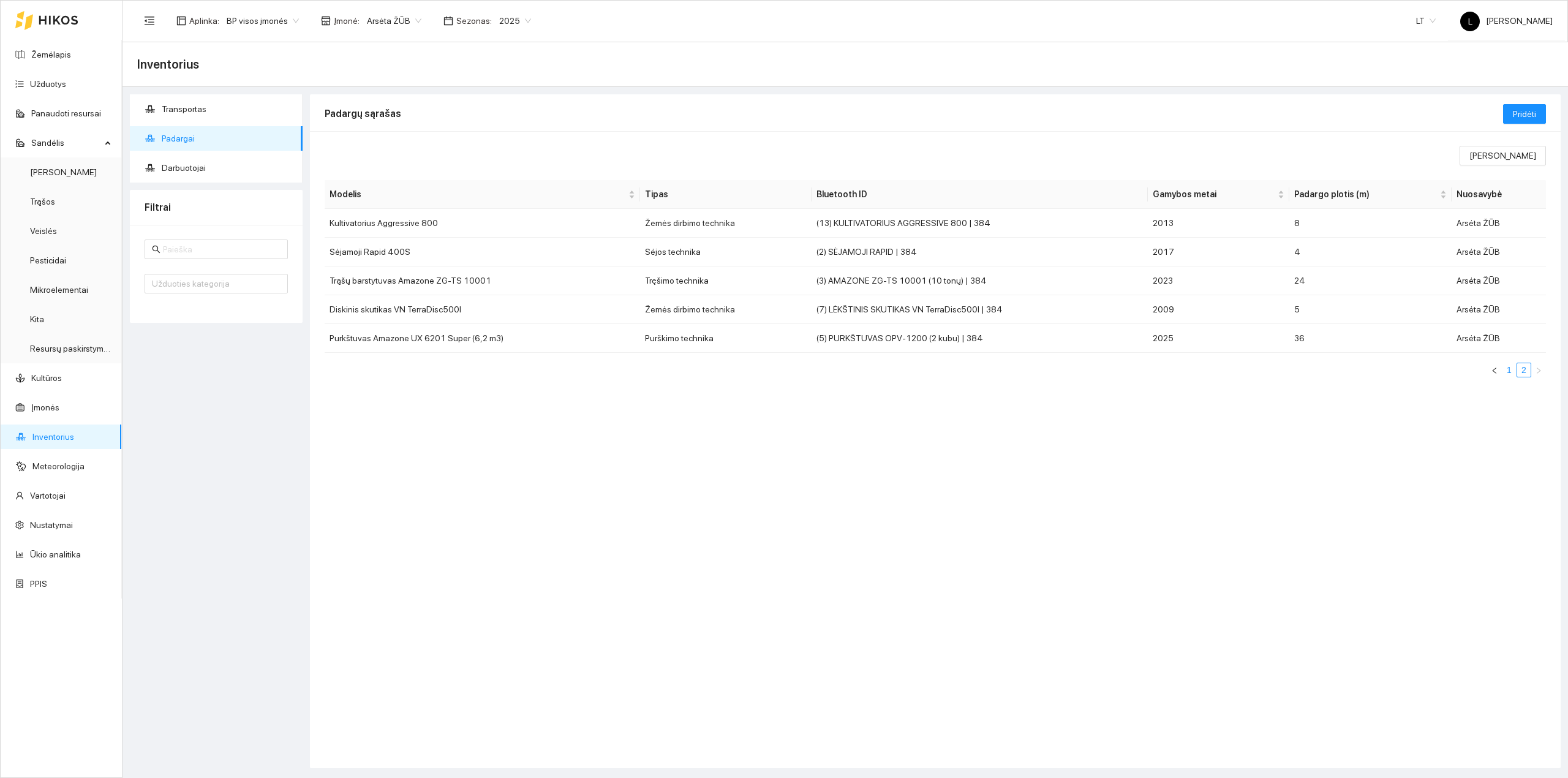
click at [1508, 373] on link "1" at bounding box center [1509, 369] width 13 height 13
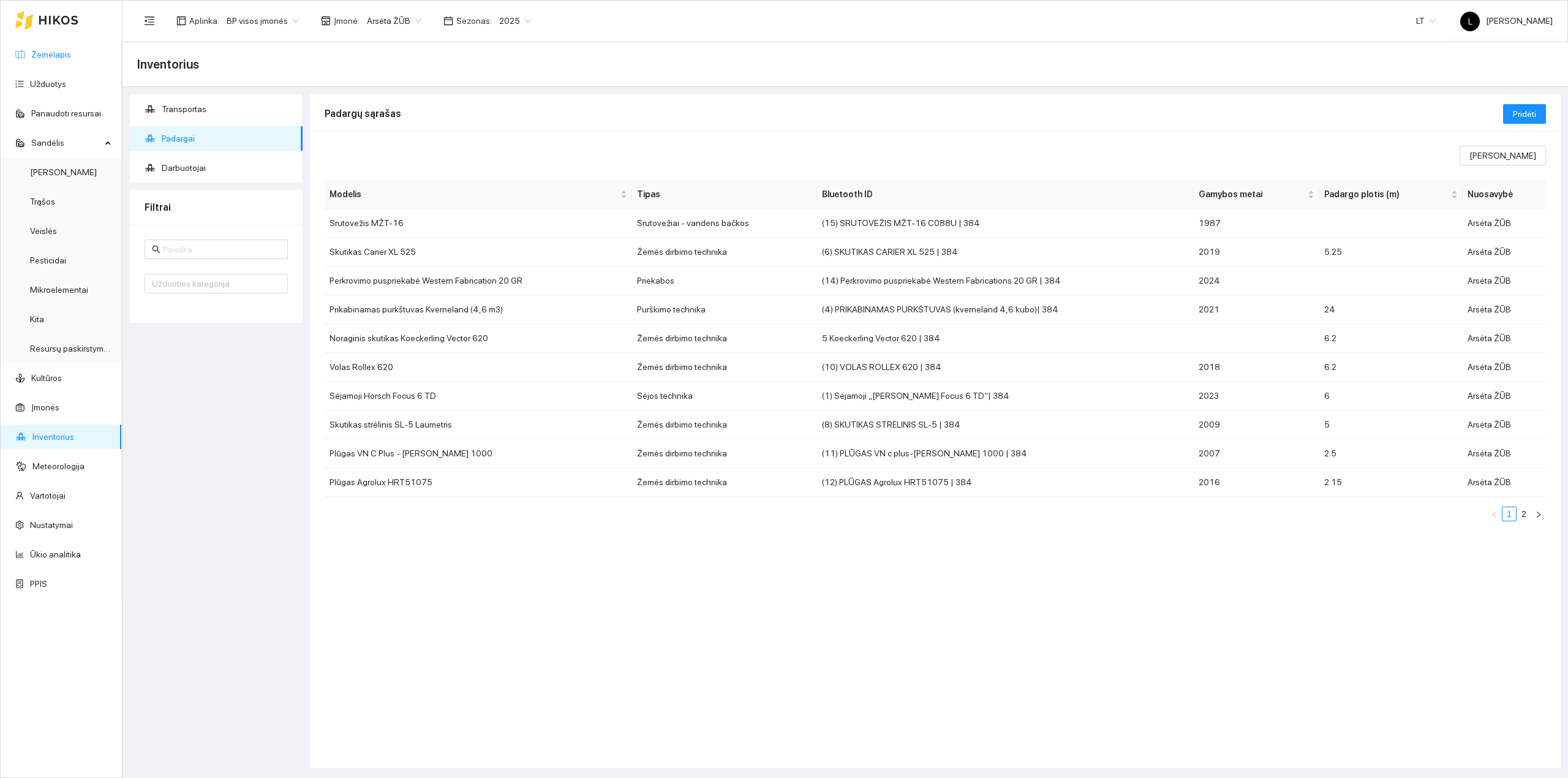
click at [35, 58] on link "Žemėlapis" at bounding box center [51, 55] width 40 height 10
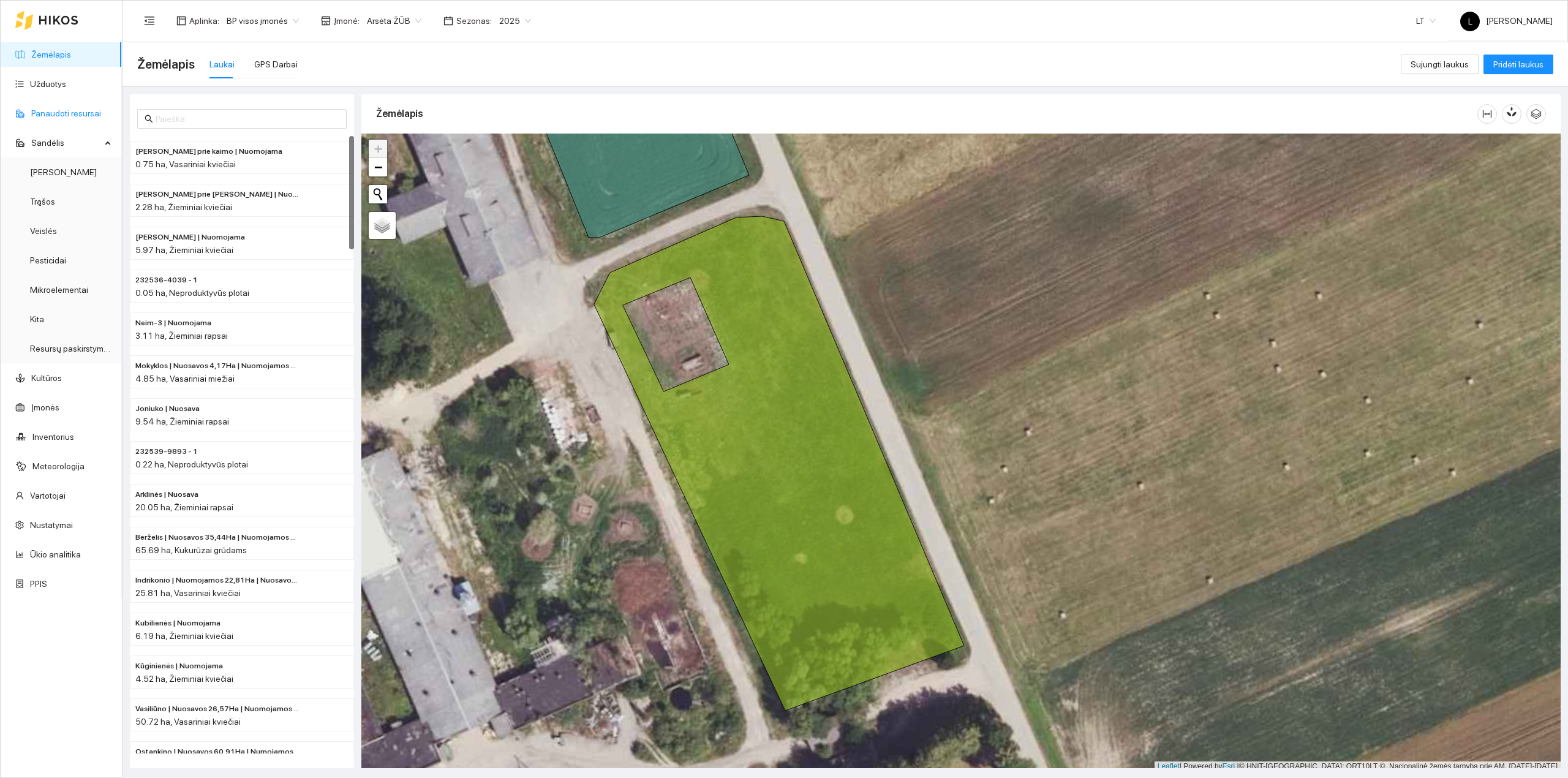
click at [67, 110] on link "Panaudoti resursai" at bounding box center [66, 113] width 70 height 10
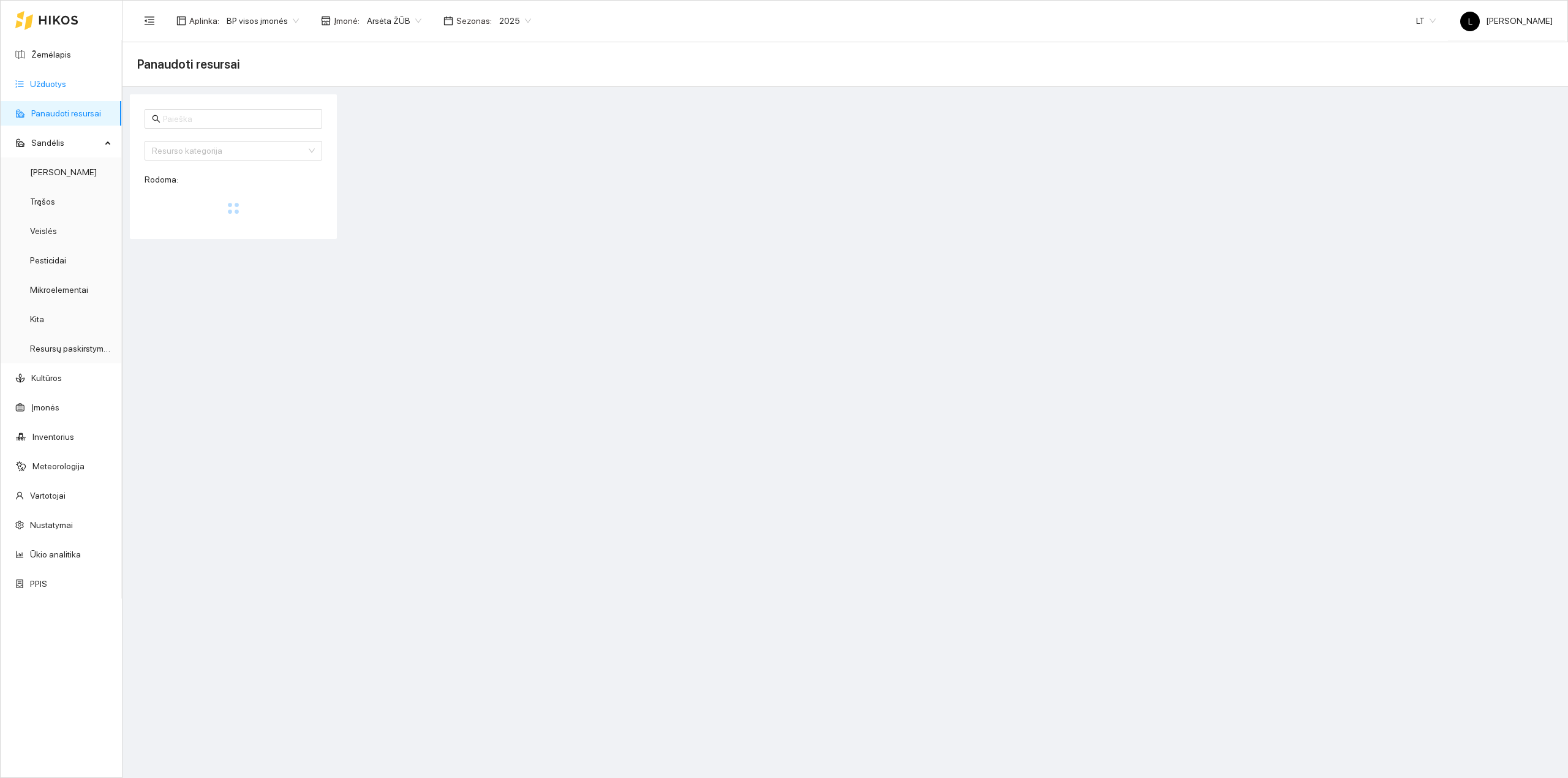
click at [58, 89] on link "Užduotys" at bounding box center [48, 84] width 36 height 10
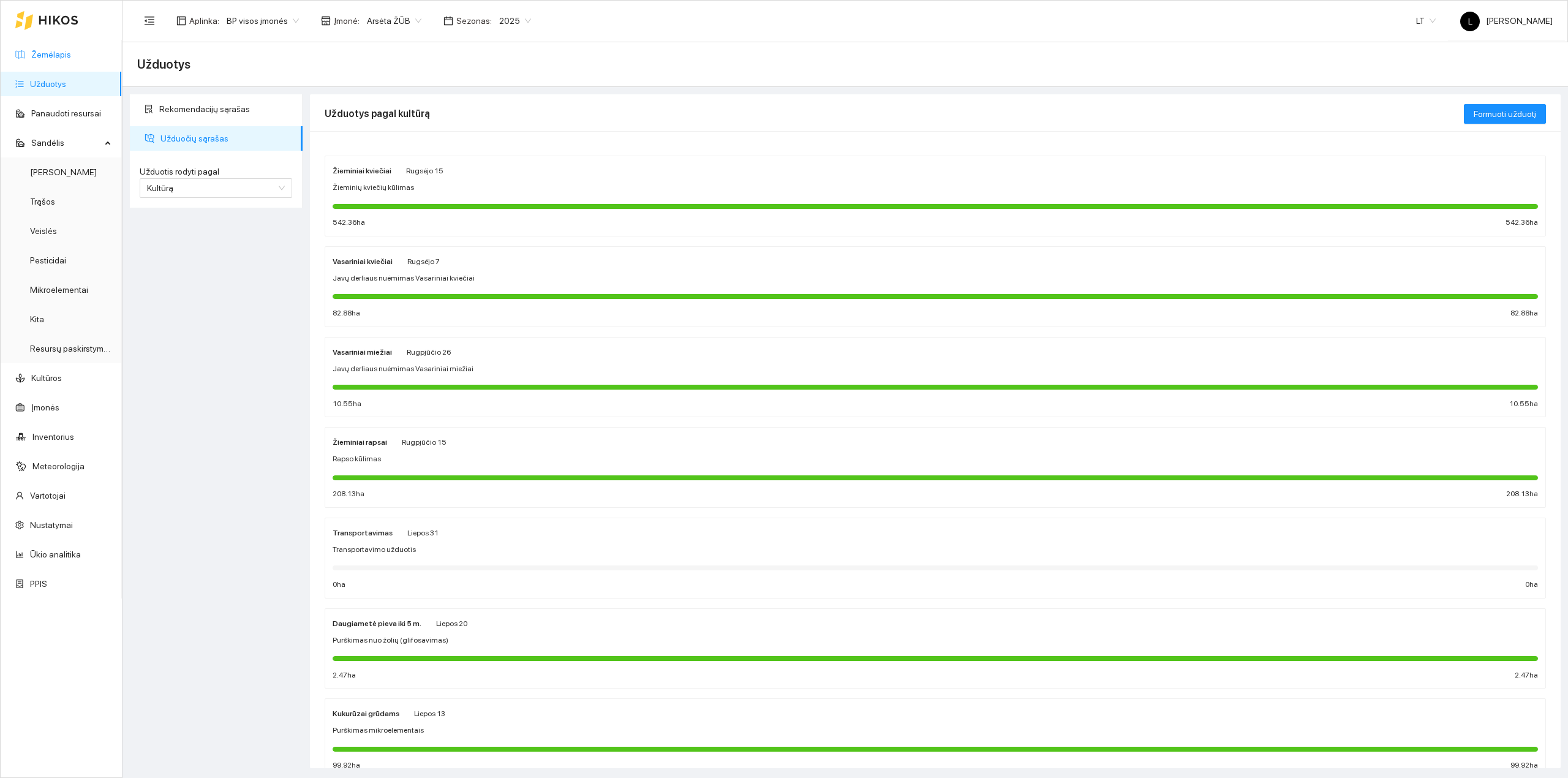
click at [52, 52] on link "Žemėlapis" at bounding box center [51, 55] width 40 height 10
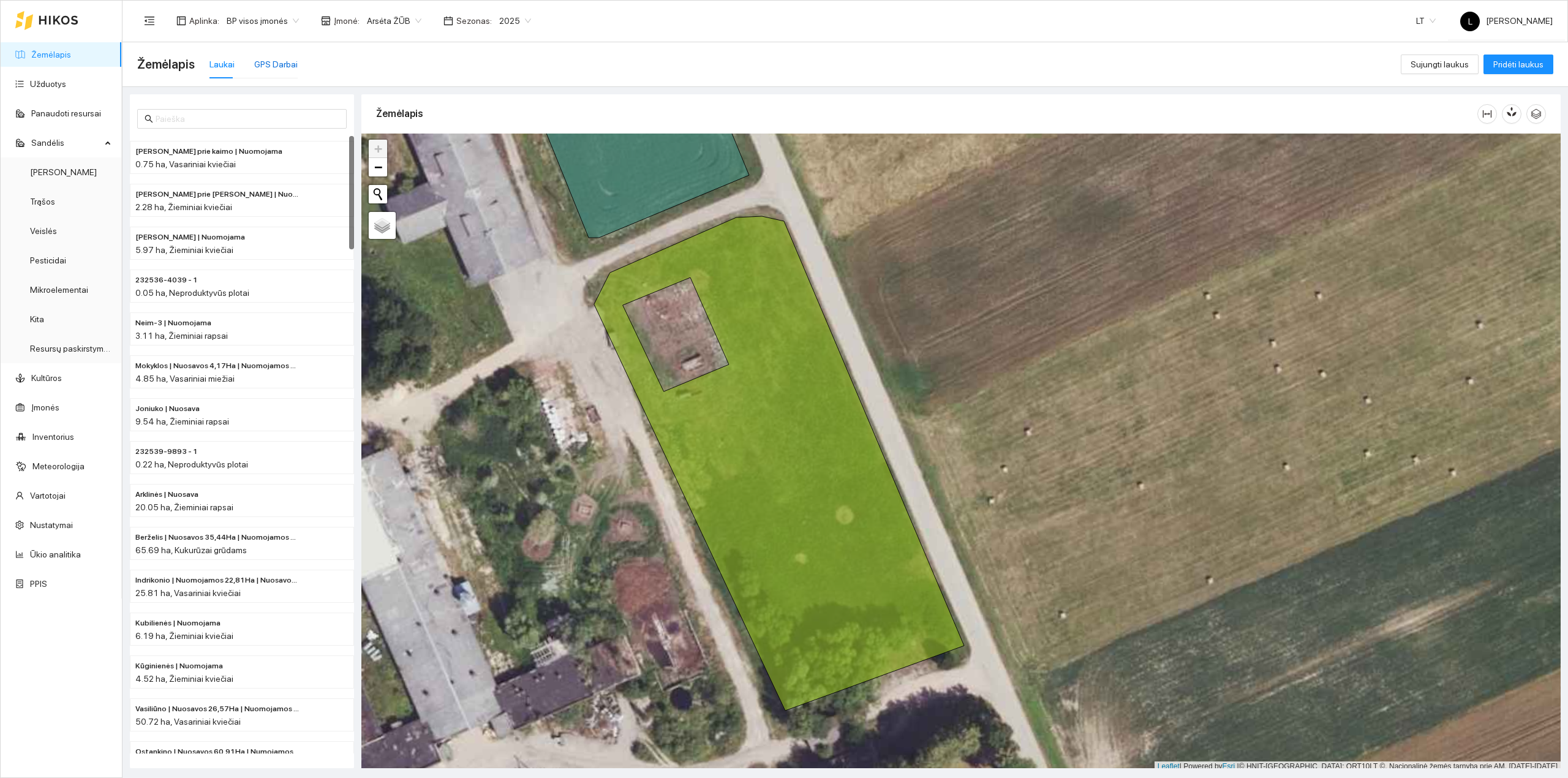
click at [260, 61] on div "GPS Darbai" at bounding box center [276, 64] width 43 height 13
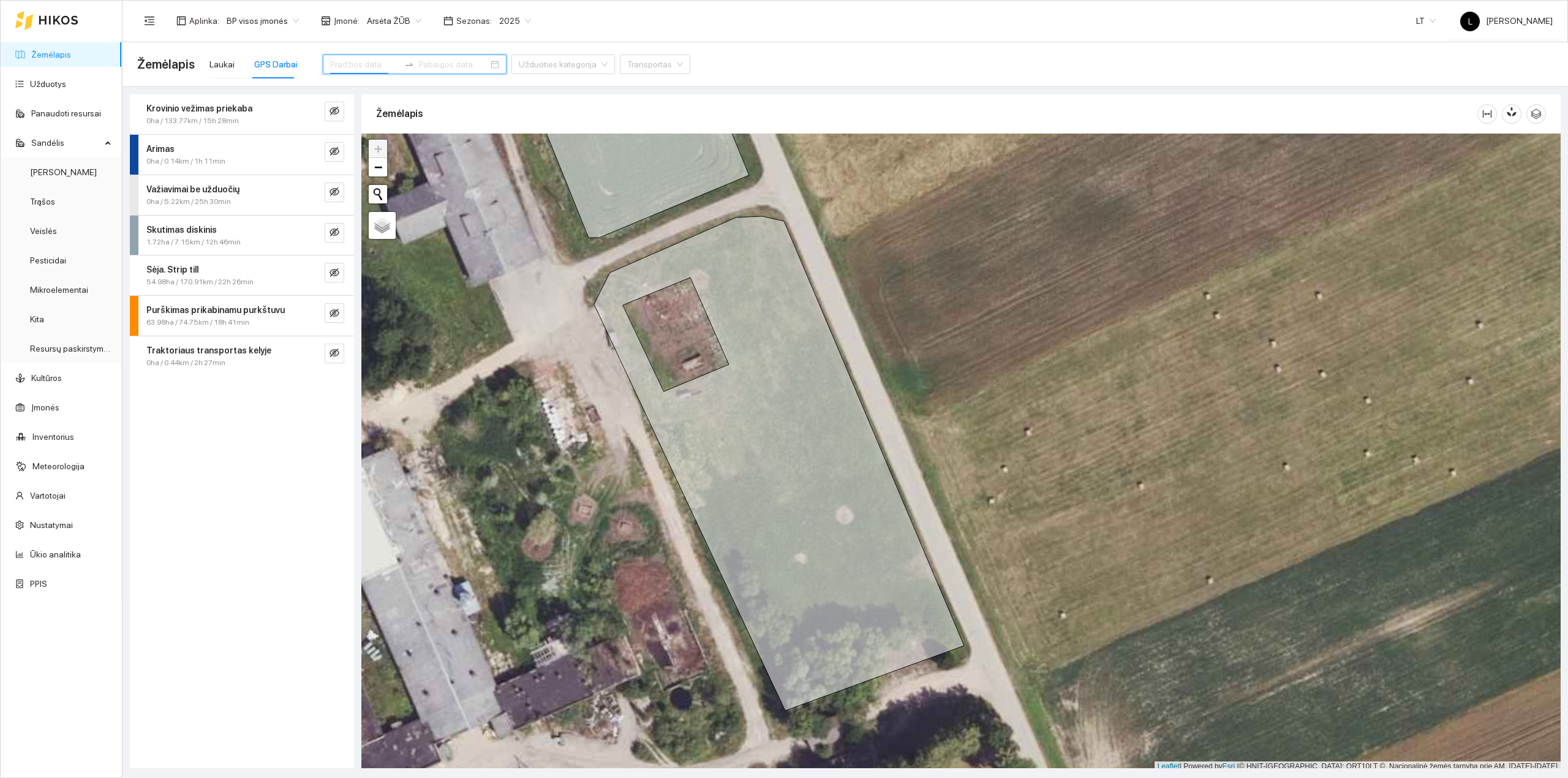
click at [371, 60] on input at bounding box center [365, 64] width 69 height 13
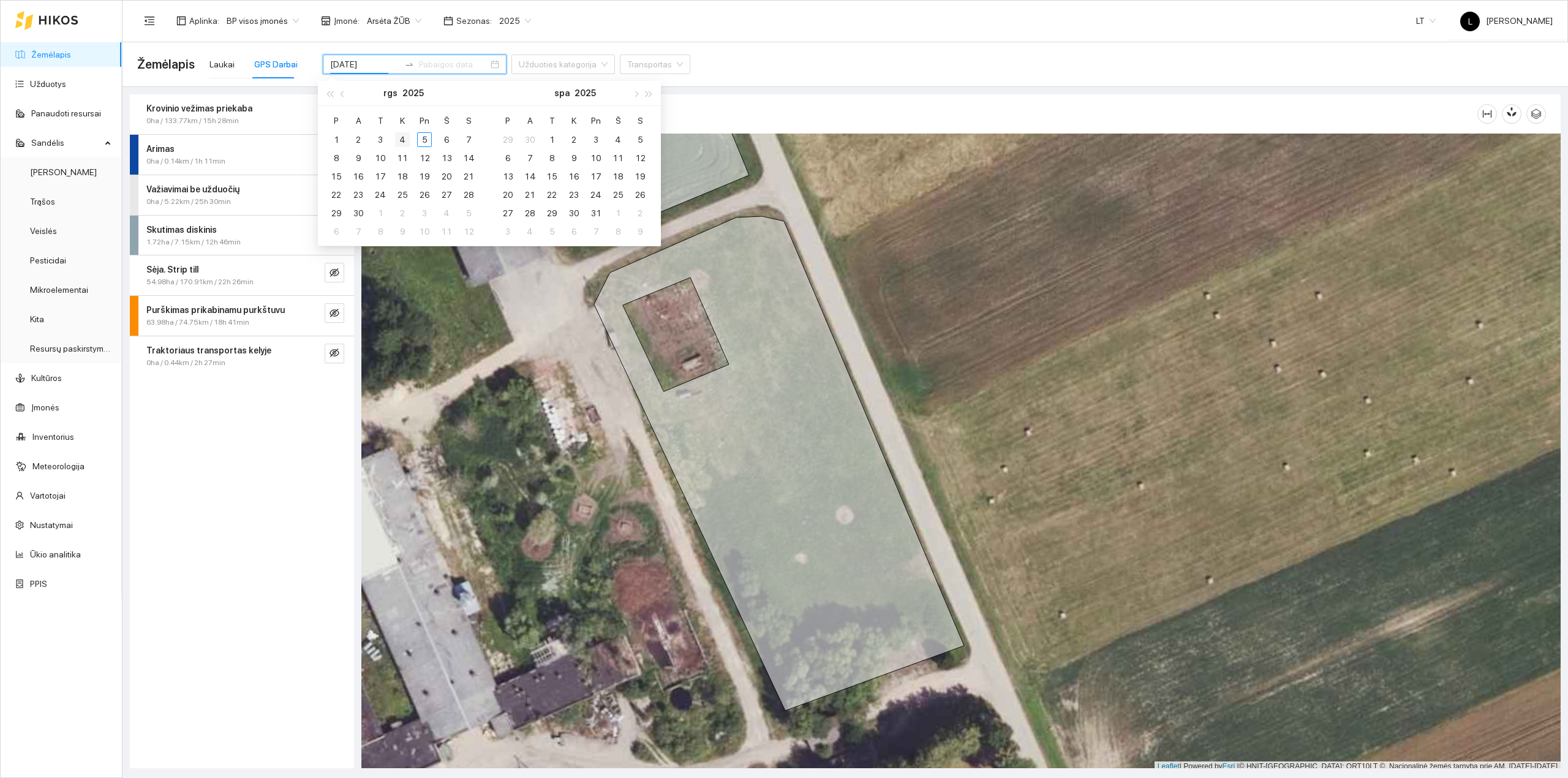
type input "[DATE]"
click at [400, 142] on div "4" at bounding box center [402, 139] width 14 height 14
type input "[DATE]"
click at [405, 141] on div "4" at bounding box center [402, 139] width 14 height 14
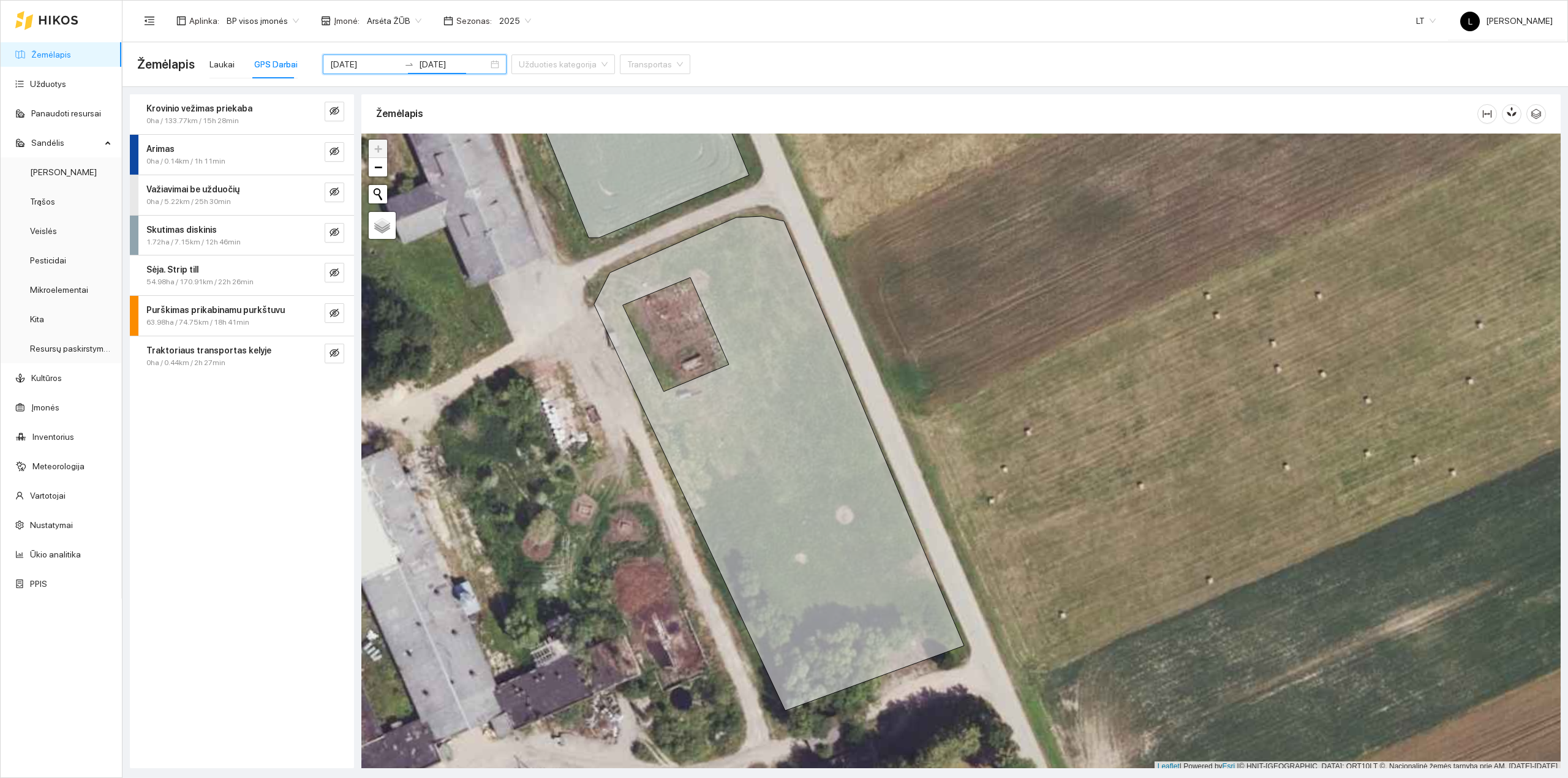
scroll to position [3, 0]
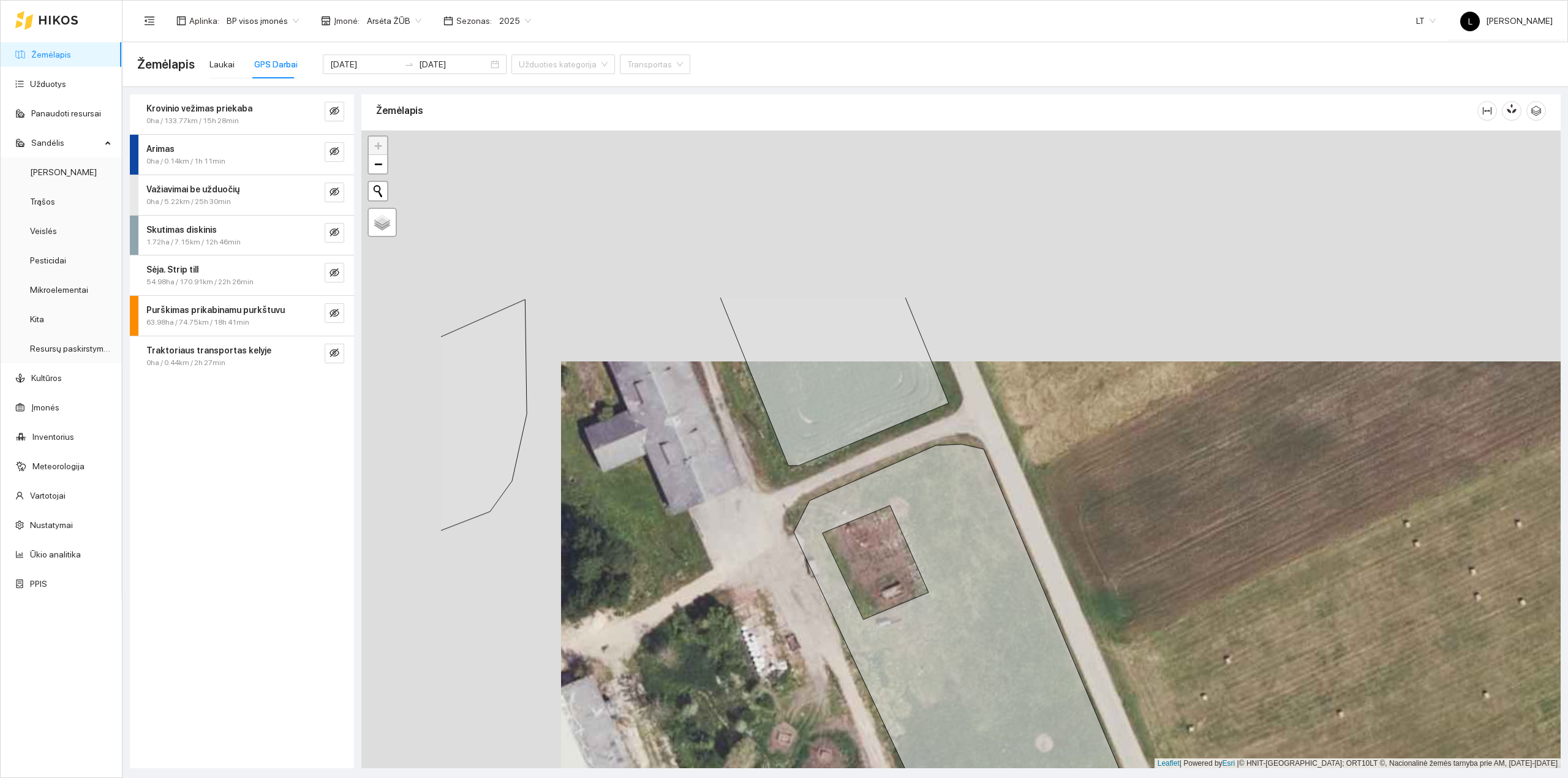
drag, startPoint x: 652, startPoint y: 547, endPoint x: 725, endPoint y: 629, distance: 109.8
click at [726, 628] on div at bounding box center [961, 449] width 1199 height 638
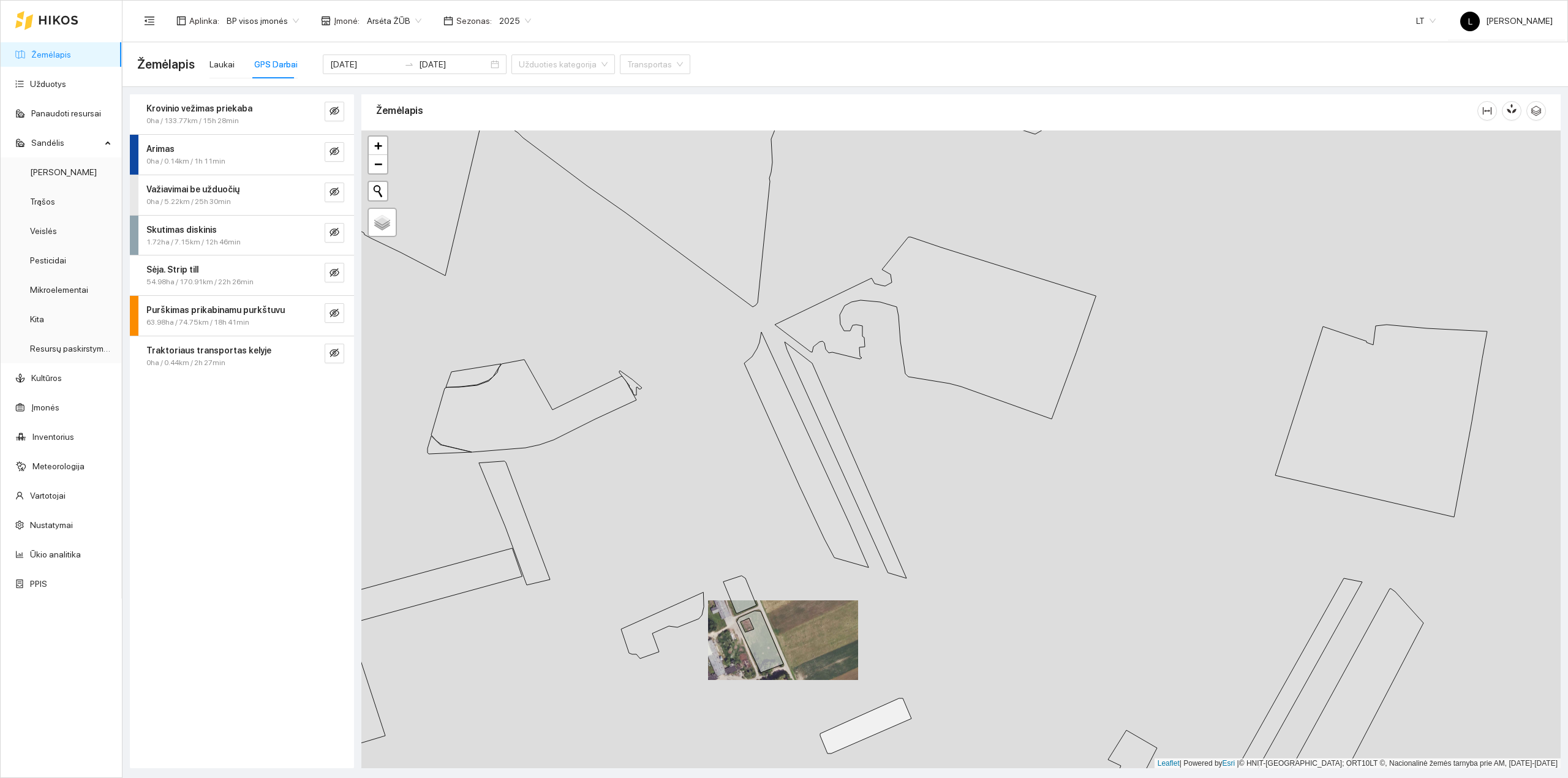
drag, startPoint x: 648, startPoint y: 505, endPoint x: 589, endPoint y: 527, distance: 63.0
click at [663, 563] on div at bounding box center [961, 449] width 1199 height 638
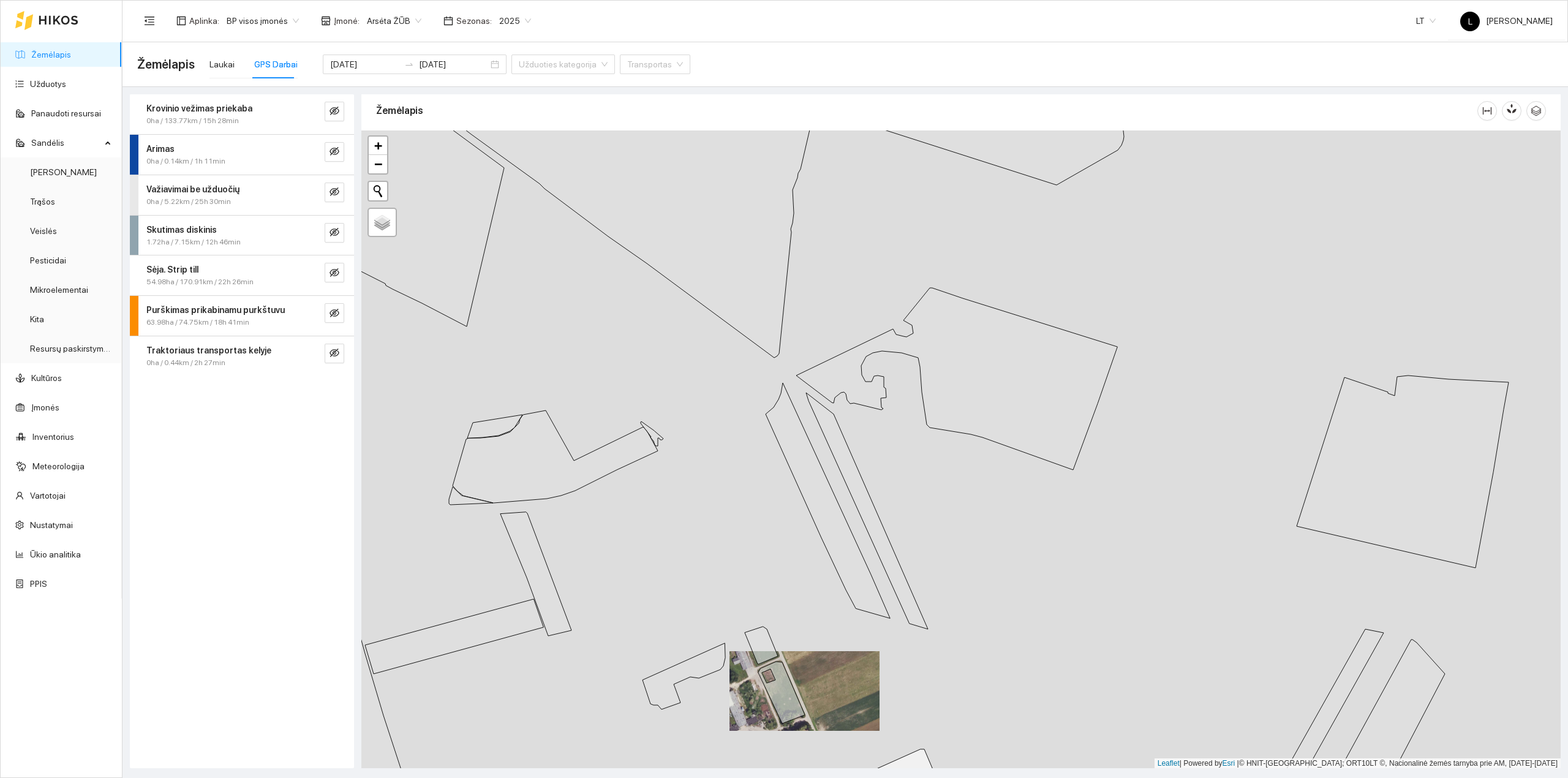
drag, startPoint x: 604, startPoint y: 511, endPoint x: 751, endPoint y: 444, distance: 161.5
click at [763, 440] on div at bounding box center [961, 449] width 1199 height 638
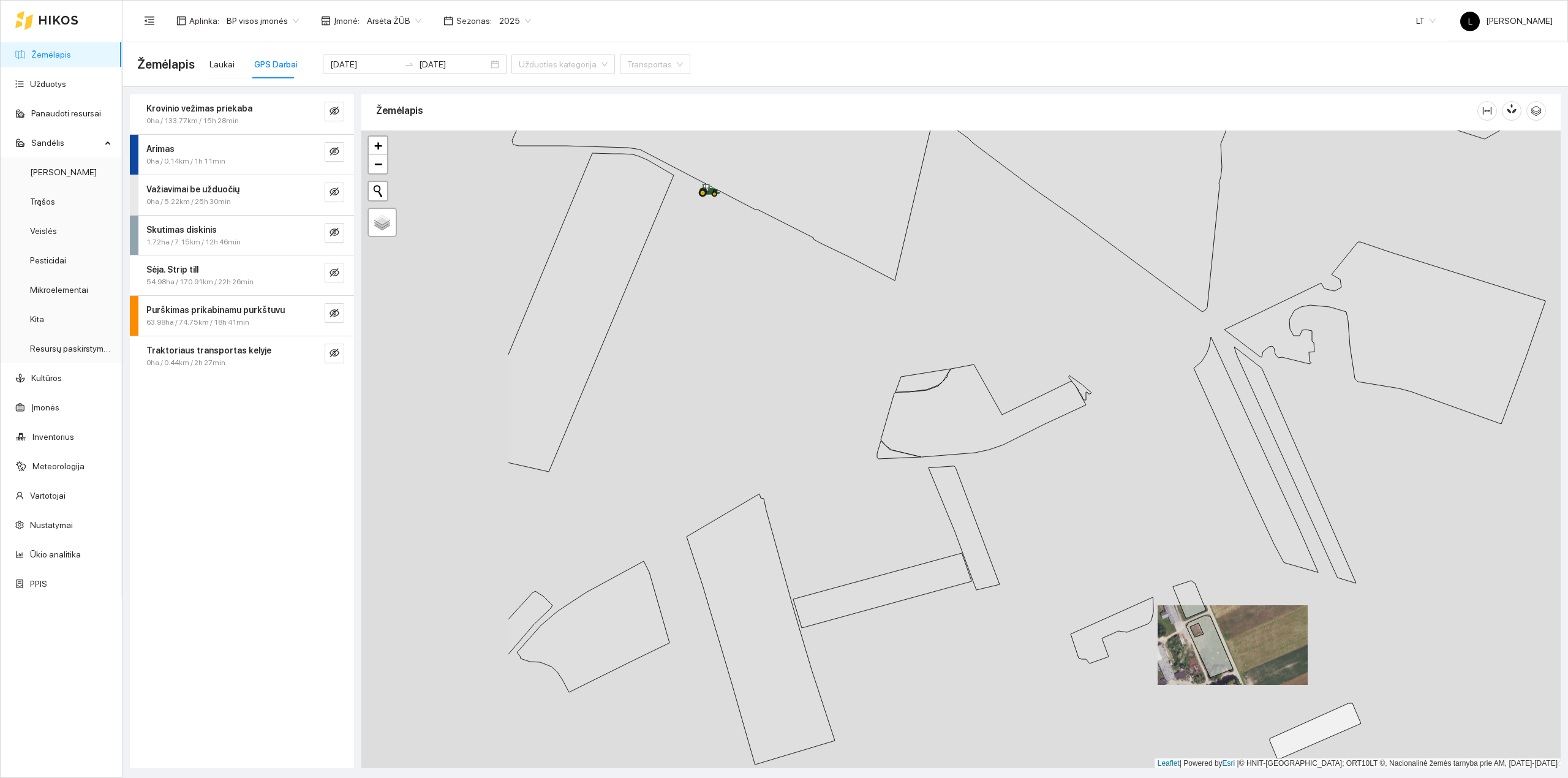
drag, startPoint x: 766, startPoint y: 506, endPoint x: 865, endPoint y: 537, distance: 103.7
click at [968, 571] on icon at bounding box center [882, 590] width 178 height 75
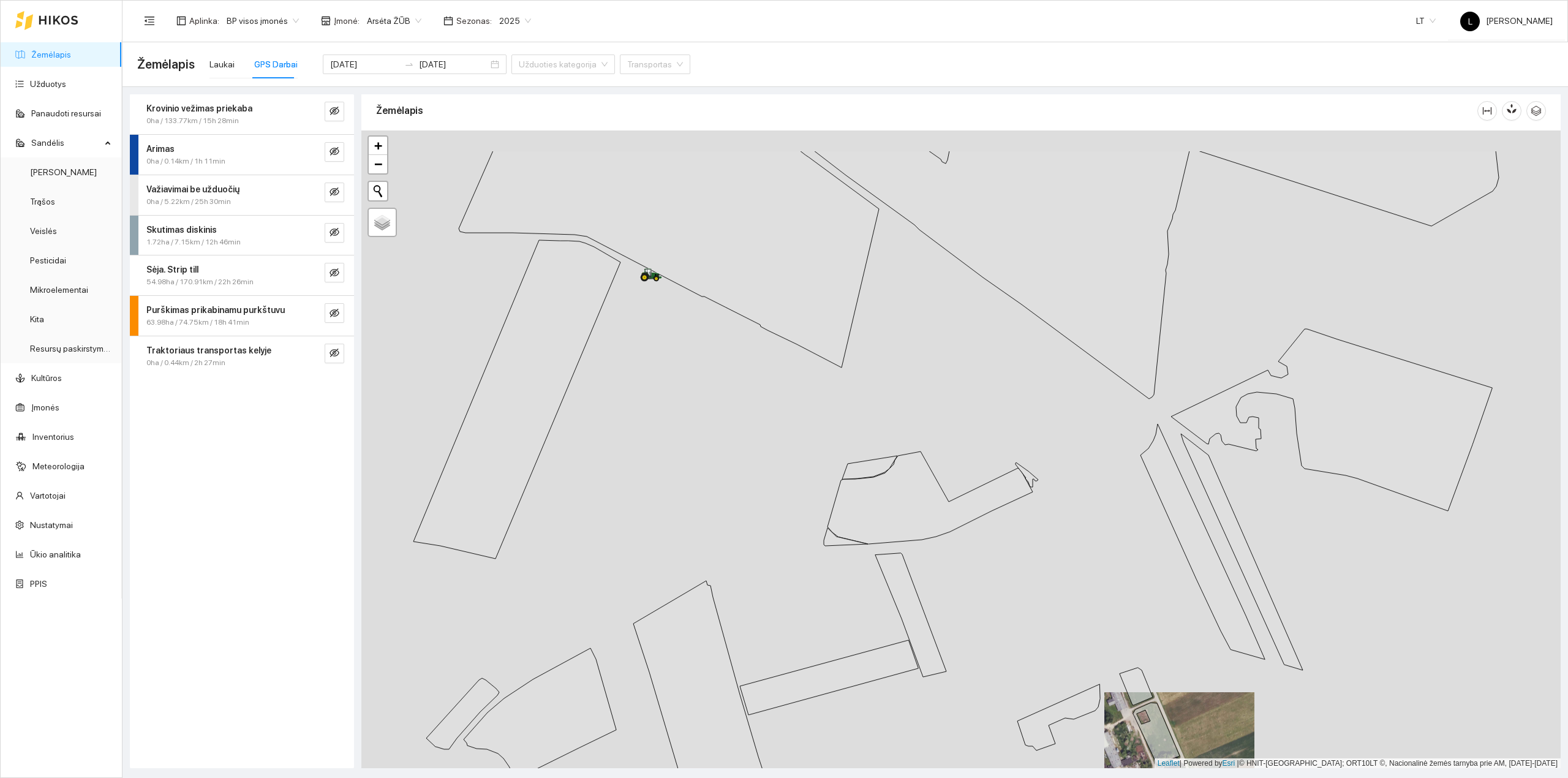
drag, startPoint x: 795, startPoint y: 589, endPoint x: 518, endPoint y: 183, distance: 491.5
click at [515, 194] on div at bounding box center [961, 449] width 1199 height 638
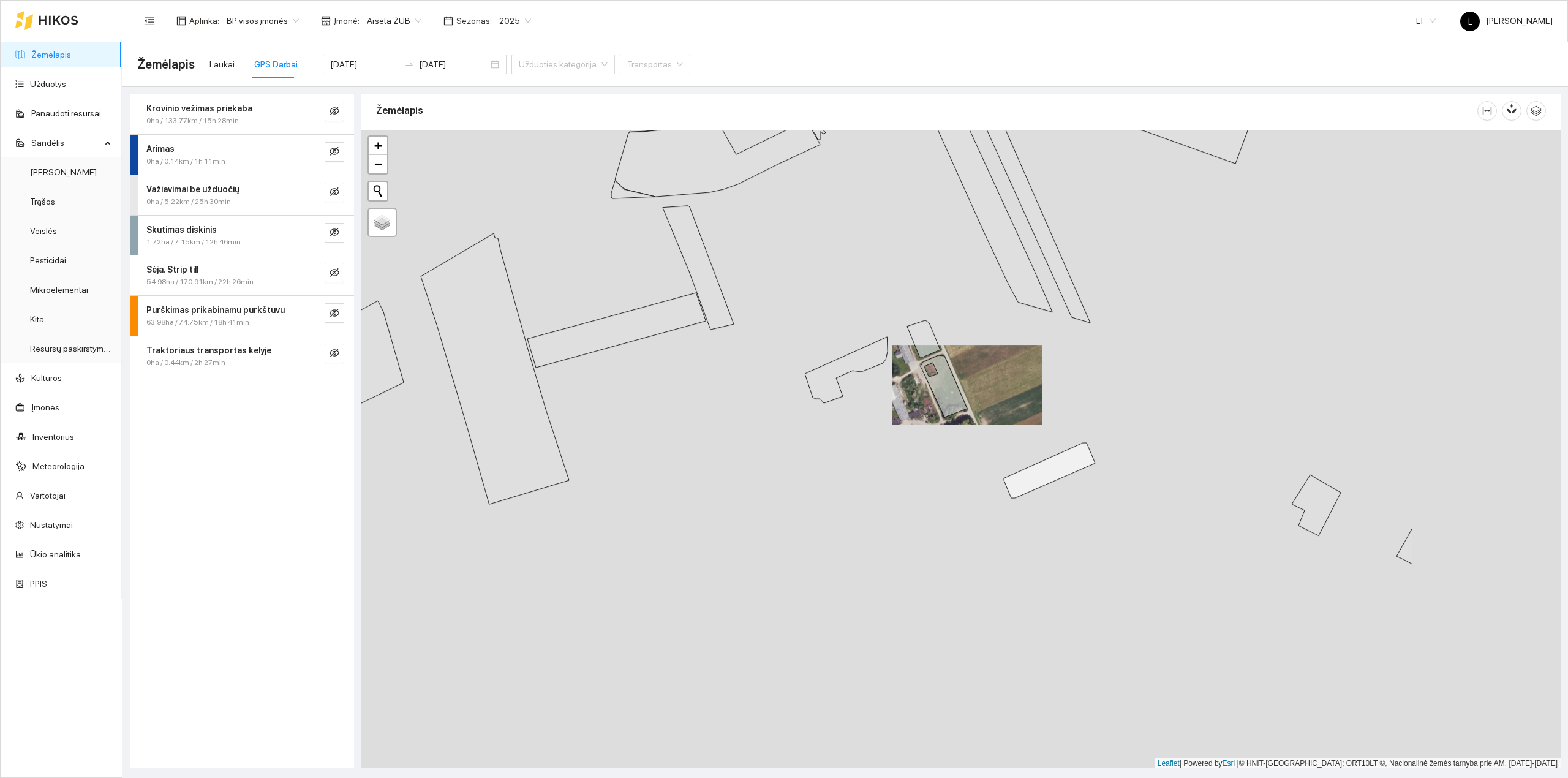
drag, startPoint x: 873, startPoint y: 618, endPoint x: 768, endPoint y: 426, distance: 218.8
click at [768, 429] on div at bounding box center [961, 449] width 1199 height 638
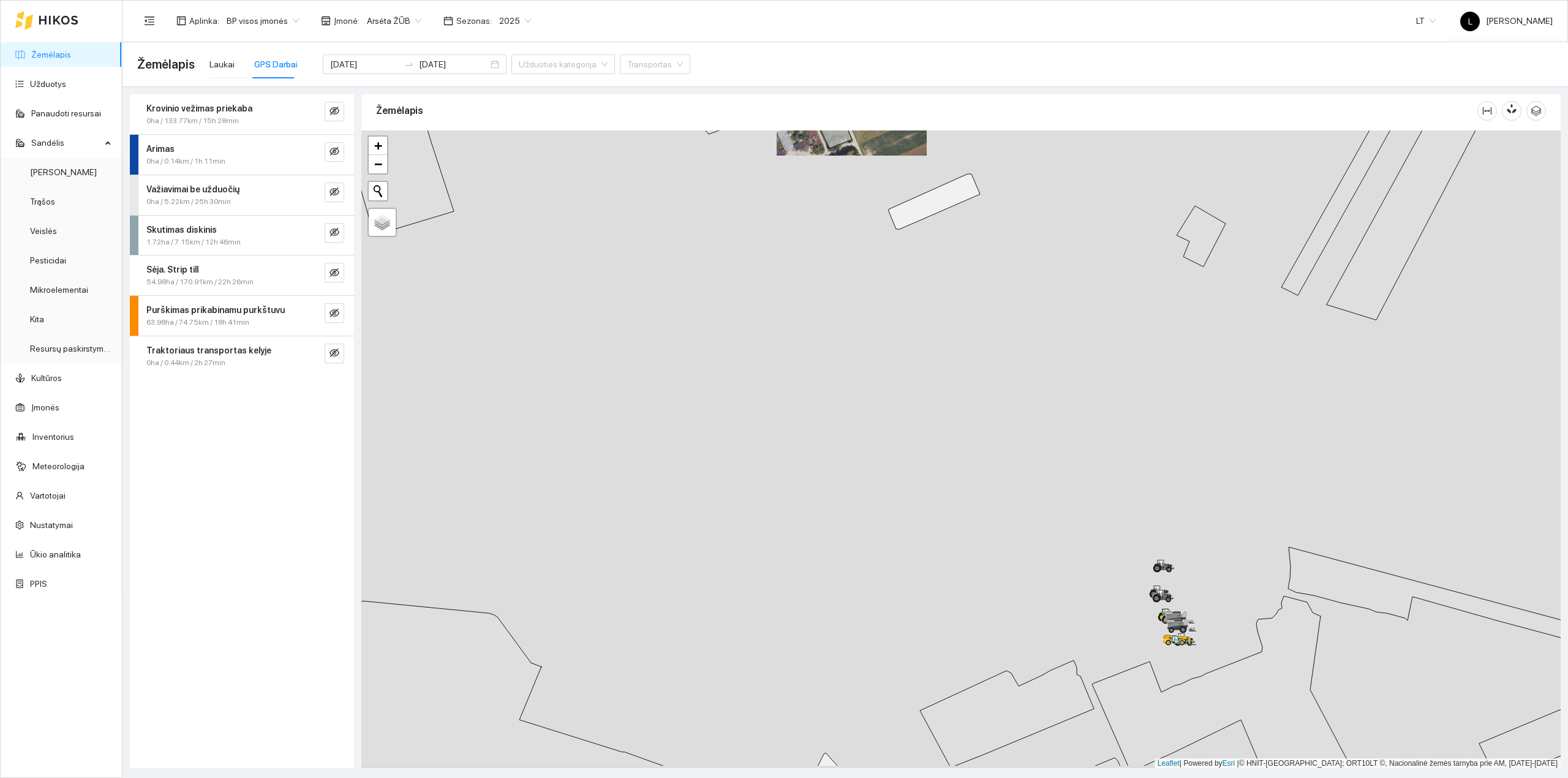
drag, startPoint x: 831, startPoint y: 449, endPoint x: 834, endPoint y: 344, distance: 105.0
click at [834, 349] on div at bounding box center [961, 449] width 1199 height 638
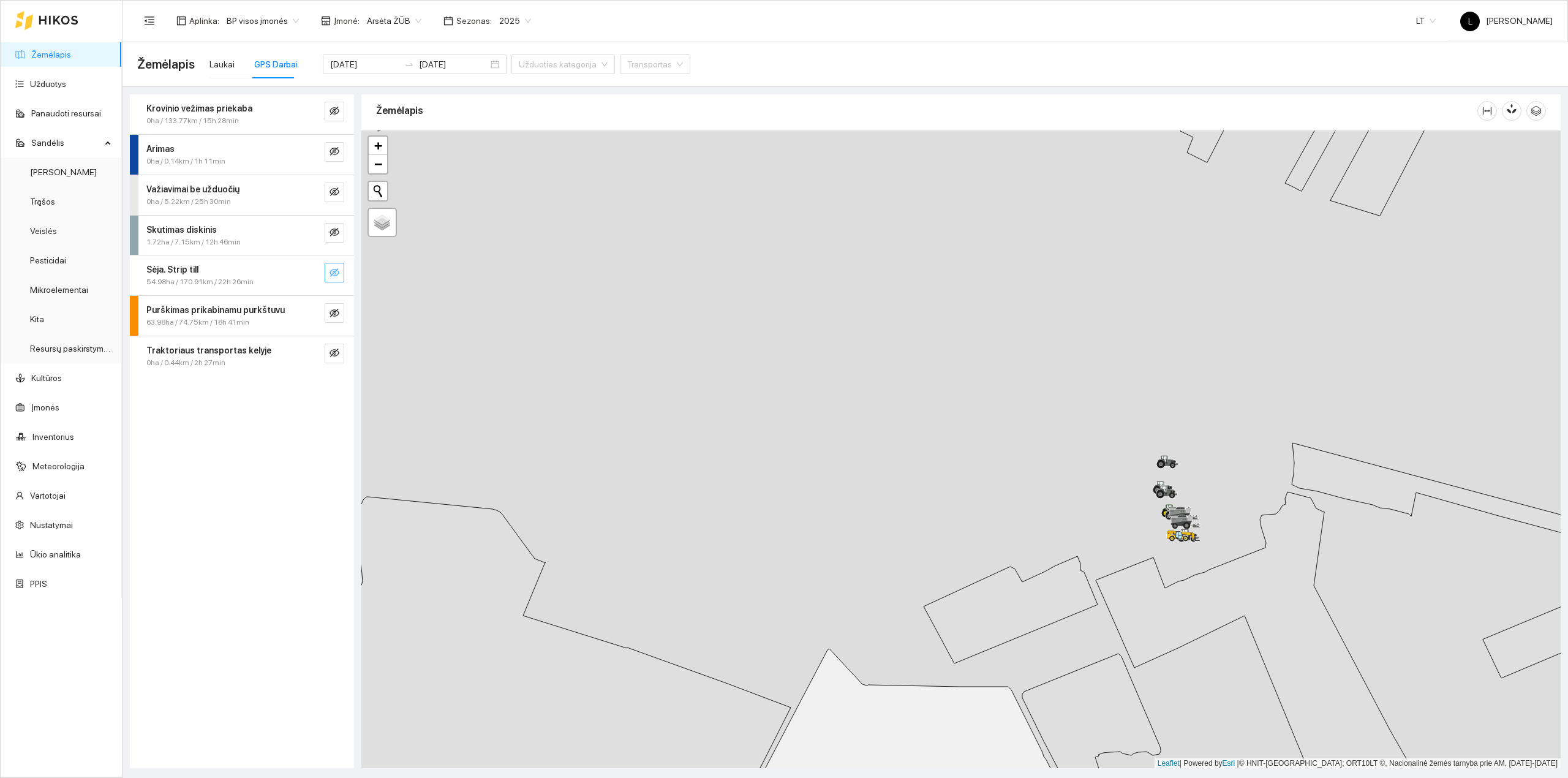
click at [339, 275] on icon "eye-invisible" at bounding box center [335, 273] width 10 height 10
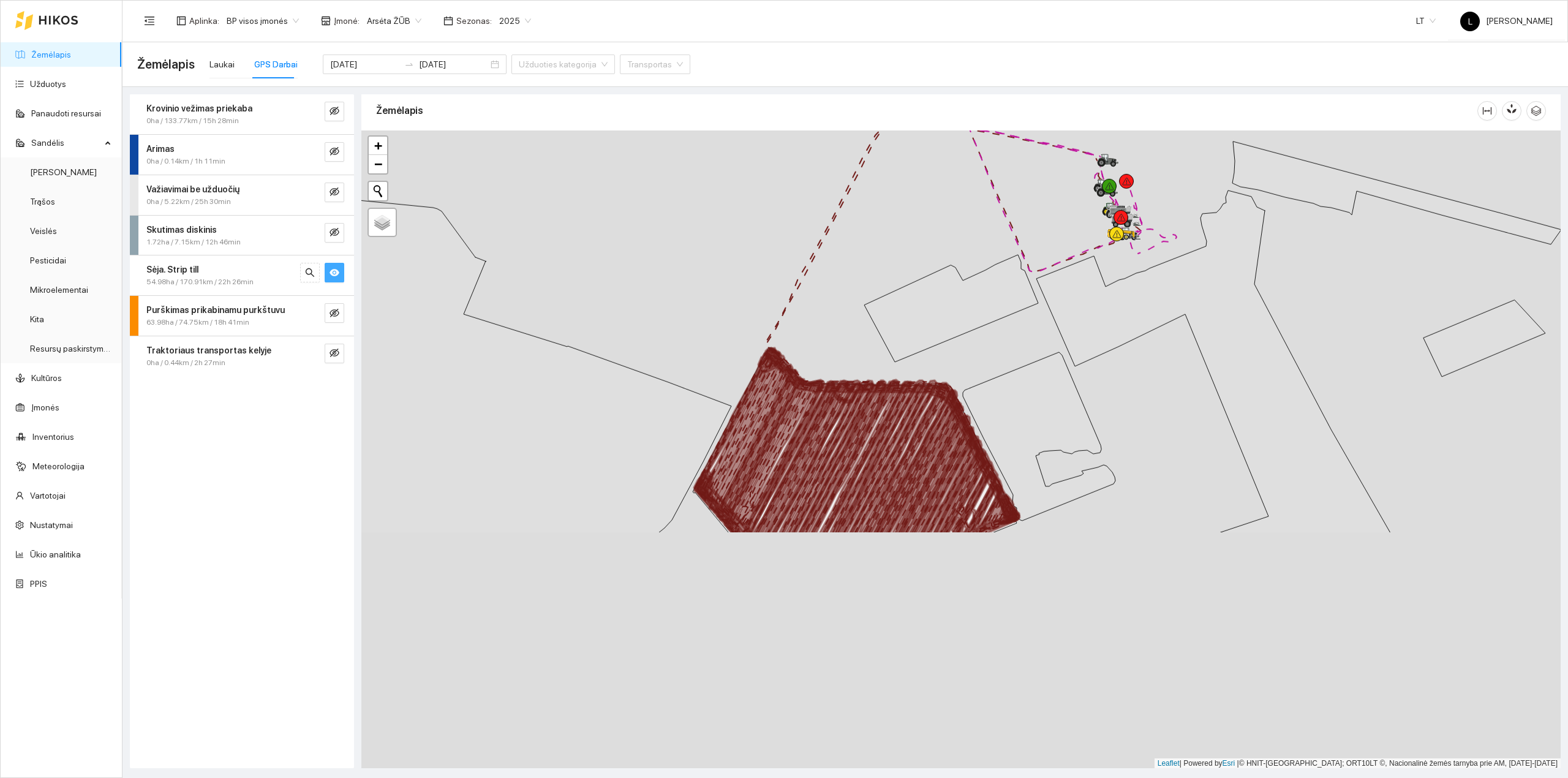
drag, startPoint x: 640, startPoint y: 471, endPoint x: 820, endPoint y: 303, distance: 246.2
click at [593, 132] on div at bounding box center [961, 449] width 1199 height 638
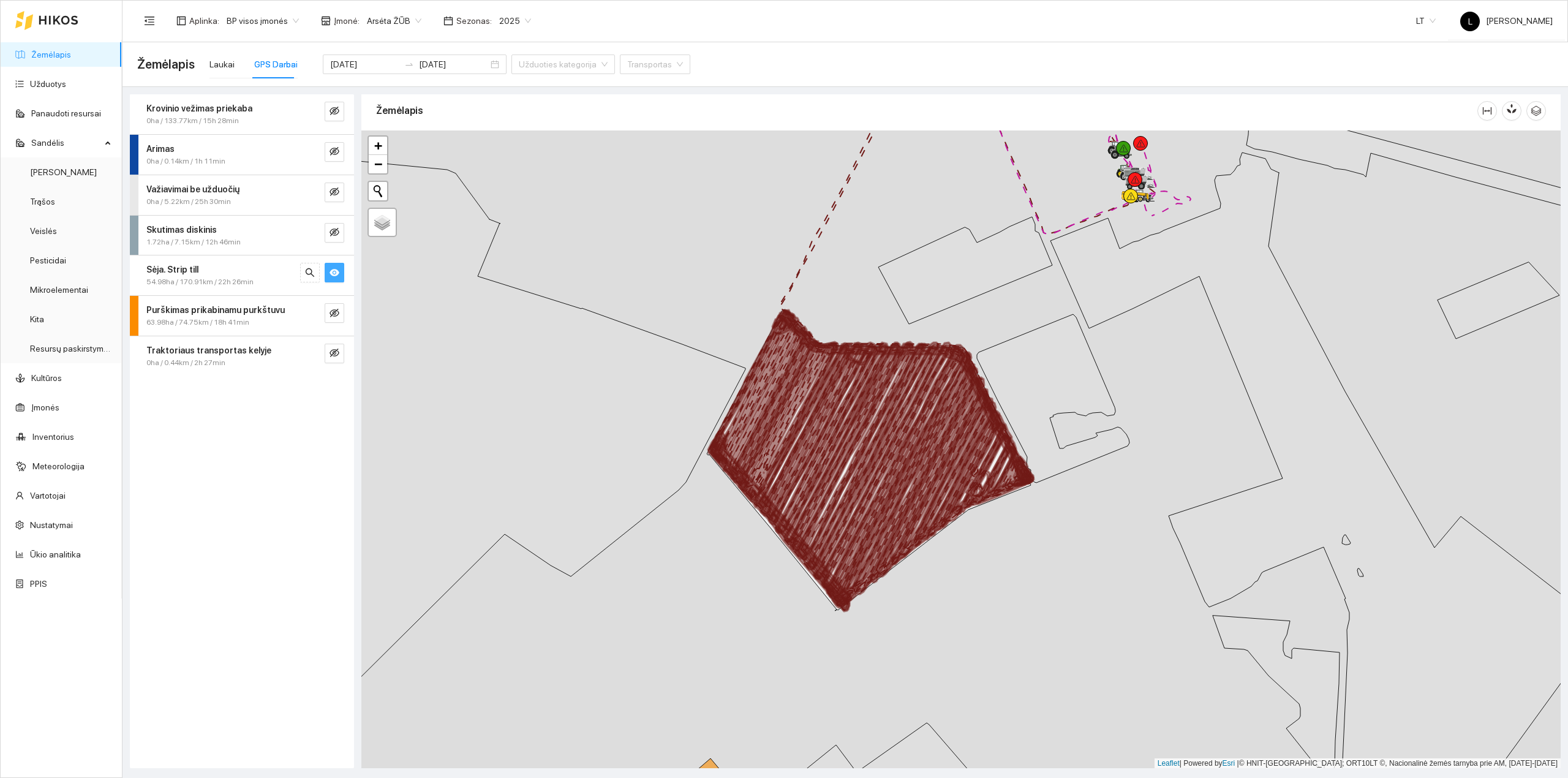
click at [194, 271] on strong "Sėja. Strip till" at bounding box center [172, 270] width 52 height 10
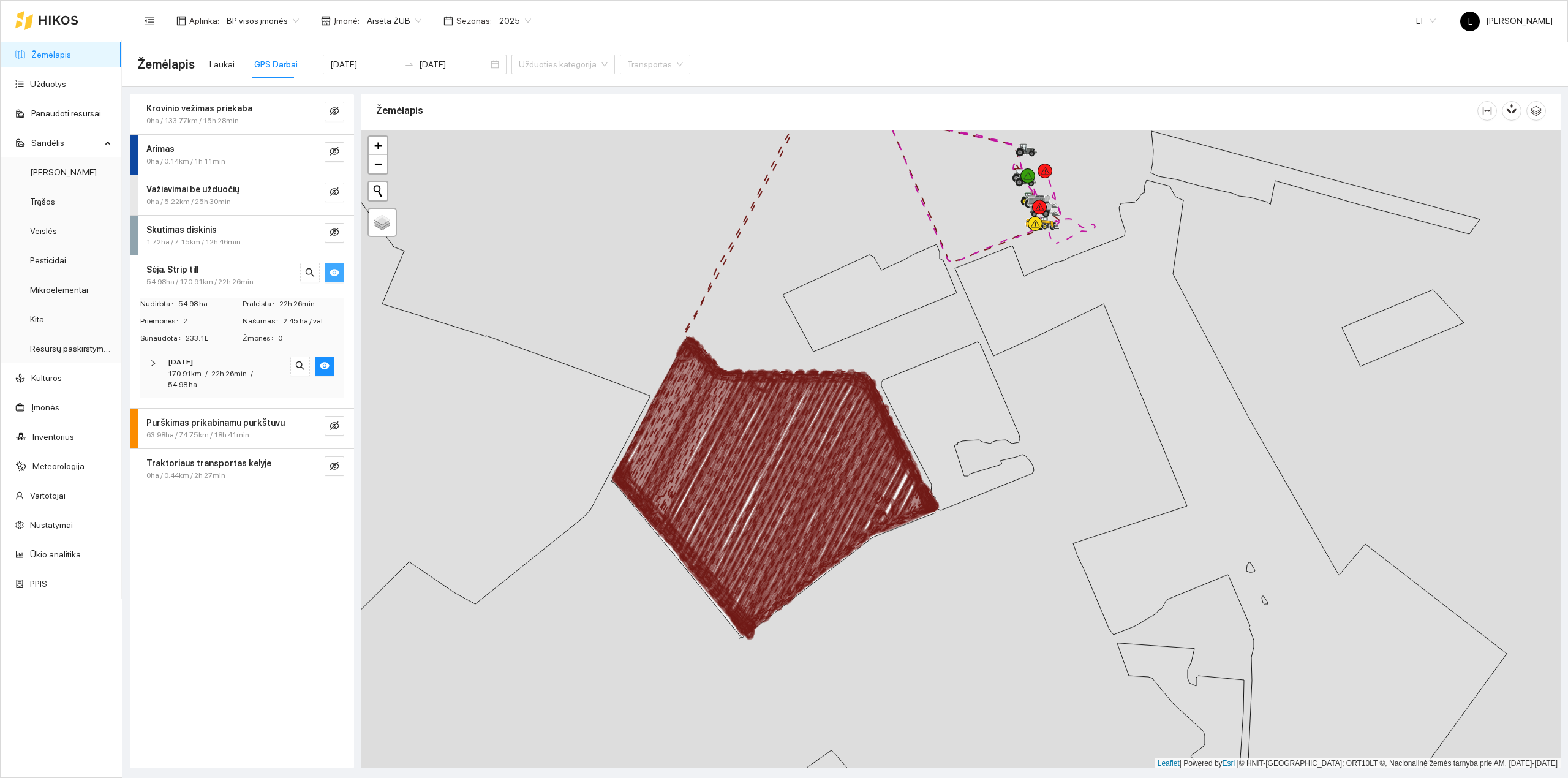
drag, startPoint x: 876, startPoint y: 472, endPoint x: 770, endPoint y: 497, distance: 108.9
click at [775, 498] on icon at bounding box center [735, 485] width 241 height 296
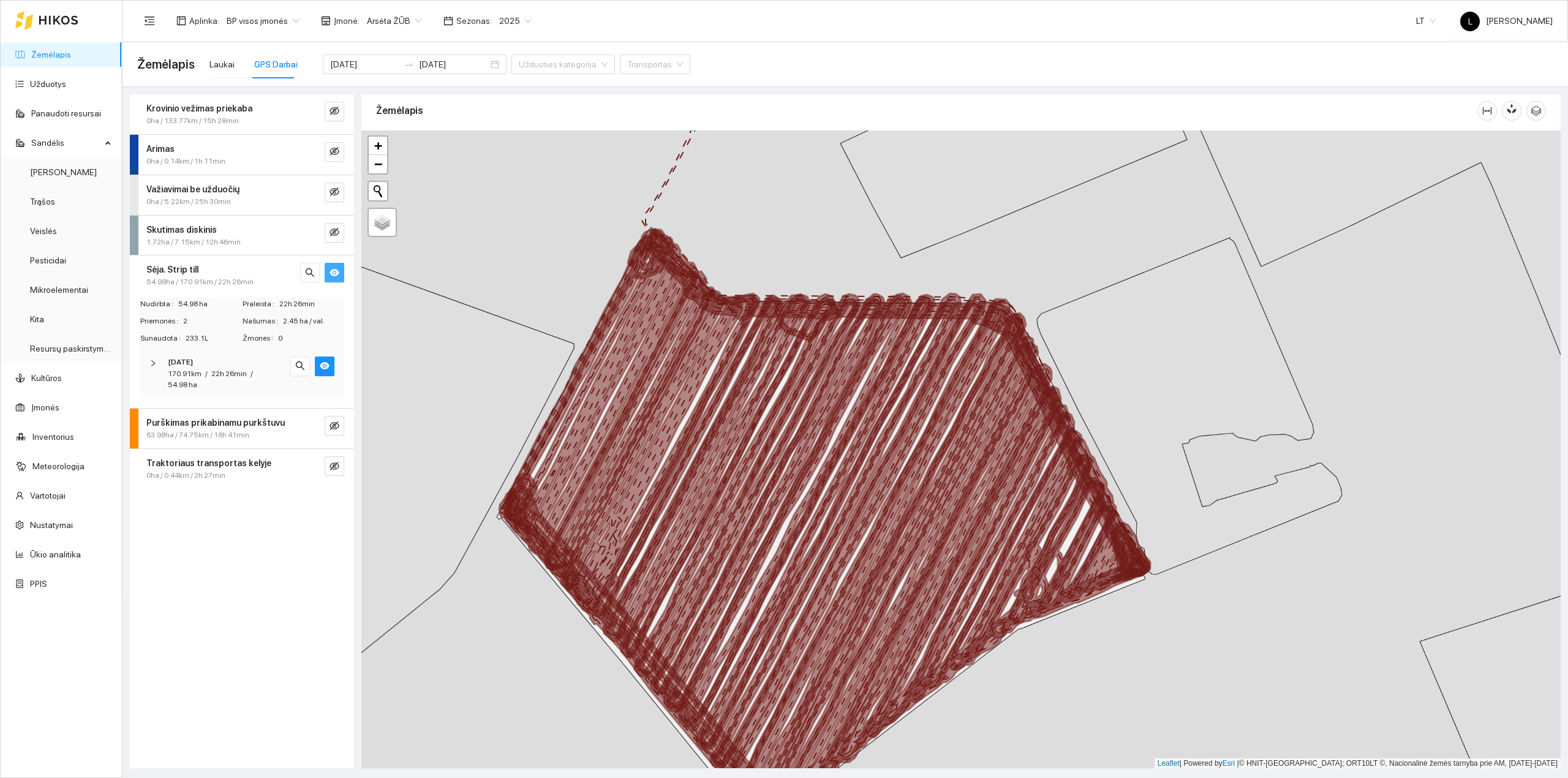
drag, startPoint x: 754, startPoint y: 471, endPoint x: 823, endPoint y: 522, distance: 85.8
click at [823, 522] on icon at bounding box center [820, 529] width 649 height 604
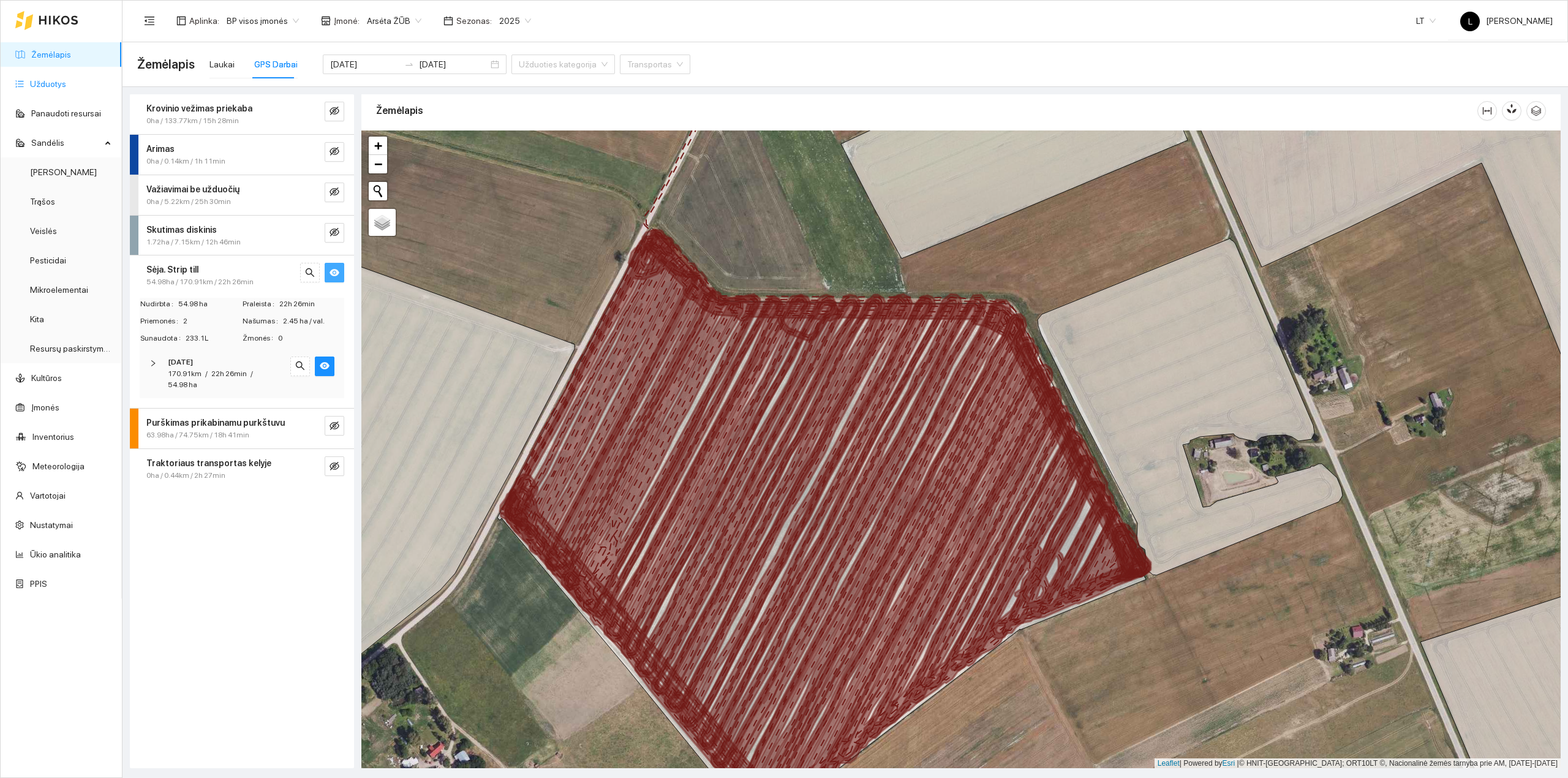
click at [45, 79] on link "Užduotys" at bounding box center [48, 84] width 36 height 10
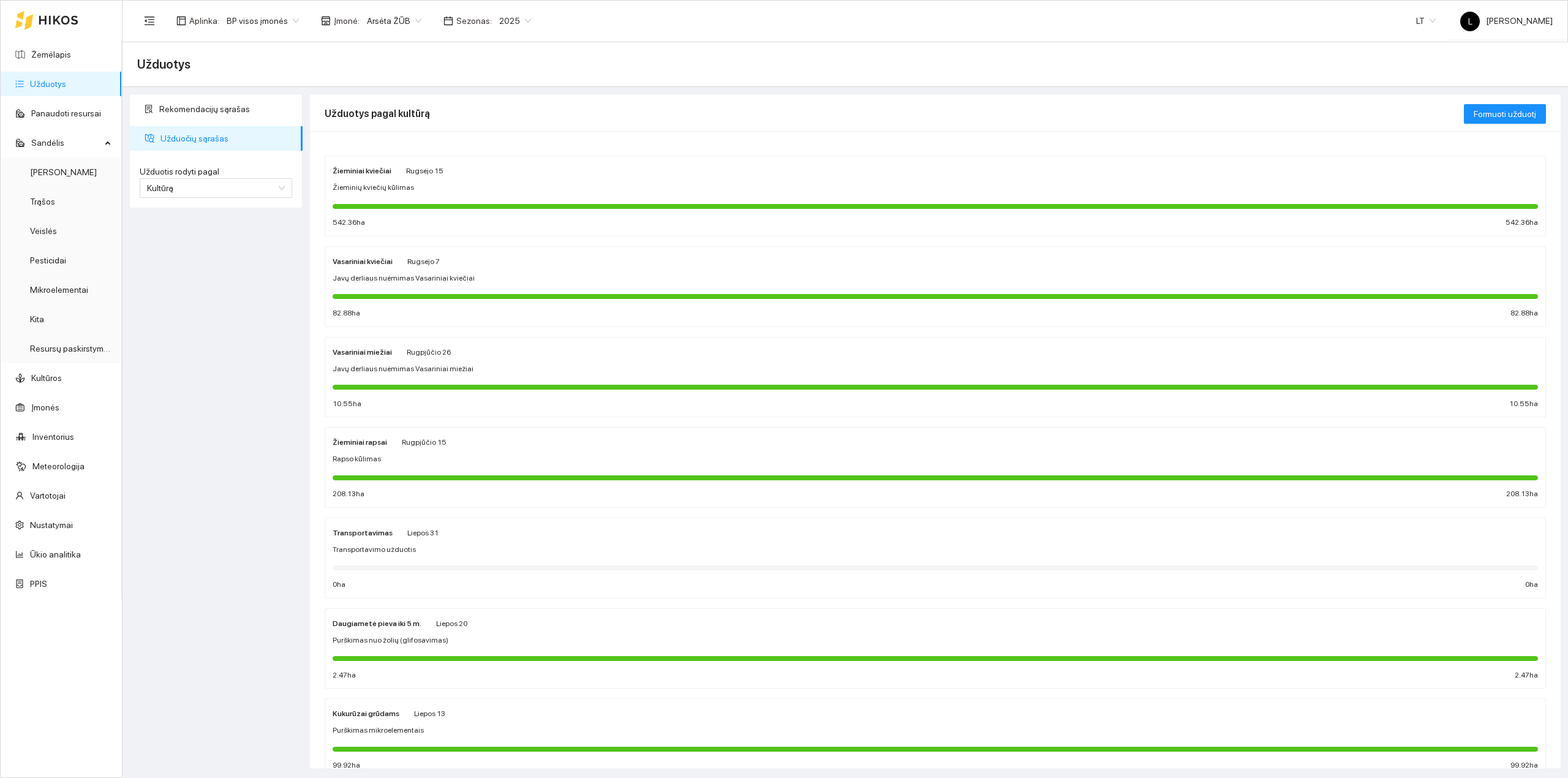
click at [495, 35] on div "Aplinka : BP visos įmonės Įmonė : Arsėta ŽŪB Sezonas : 2025 [PERSON_NAME]" at bounding box center [845, 20] width 1416 height 40
click at [500, 22] on span "2025" at bounding box center [515, 20] width 32 height 18
click at [503, 157] on div "2026" at bounding box center [506, 162] width 33 height 13
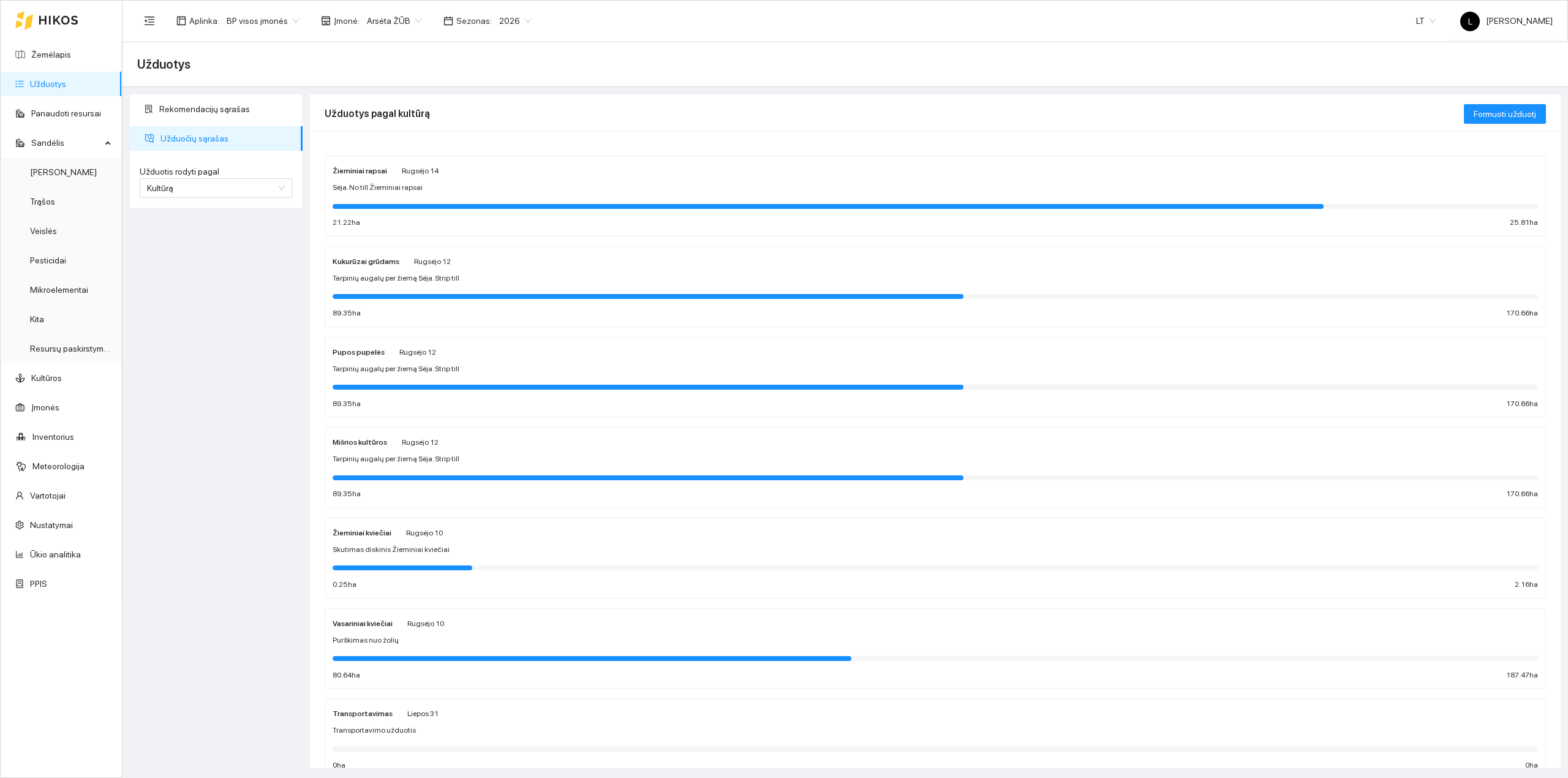
click at [425, 201] on div at bounding box center [936, 205] width 1206 height 13
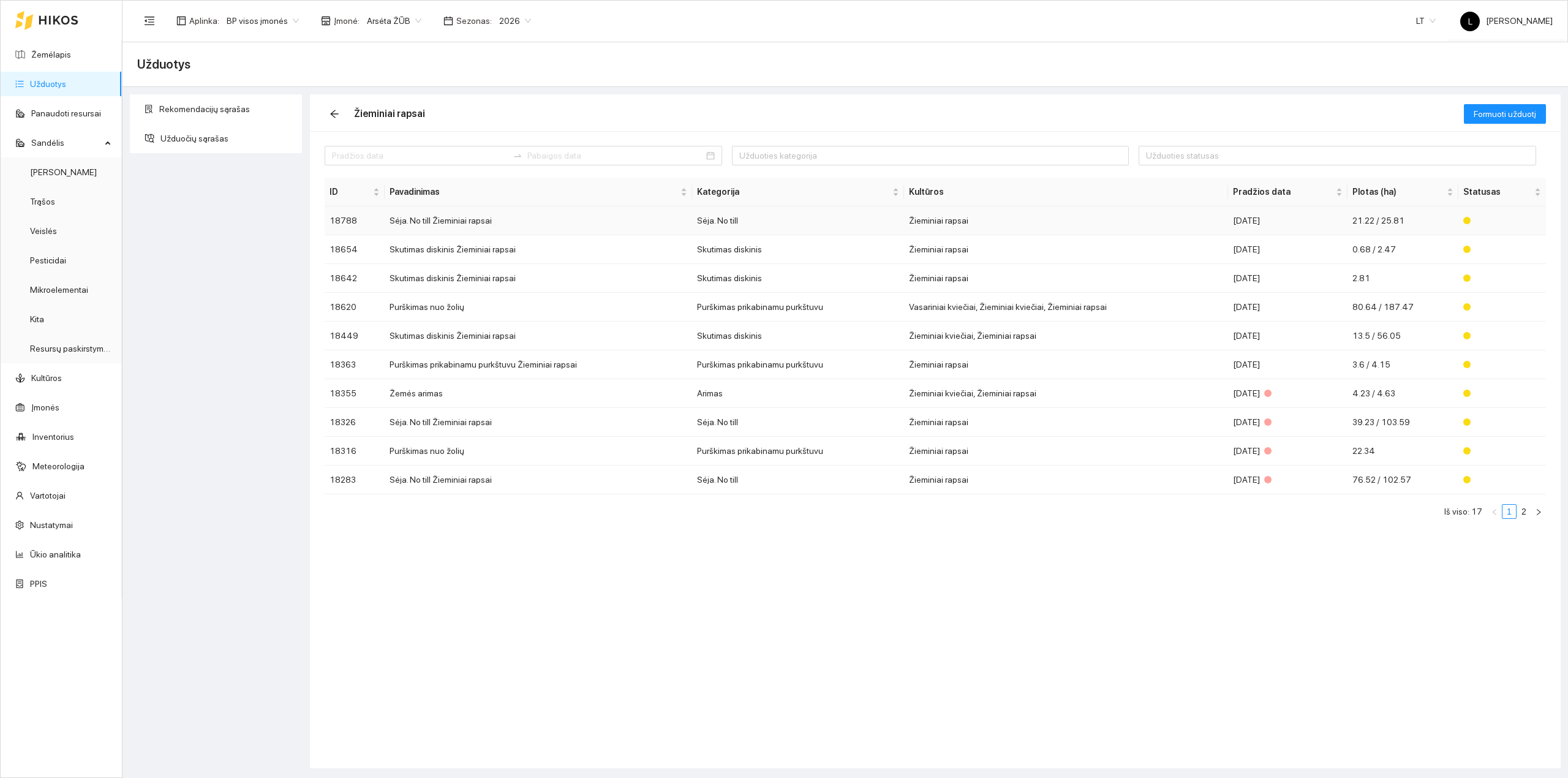
click at [875, 221] on td "Sėja. No till" at bounding box center [798, 221] width 212 height 29
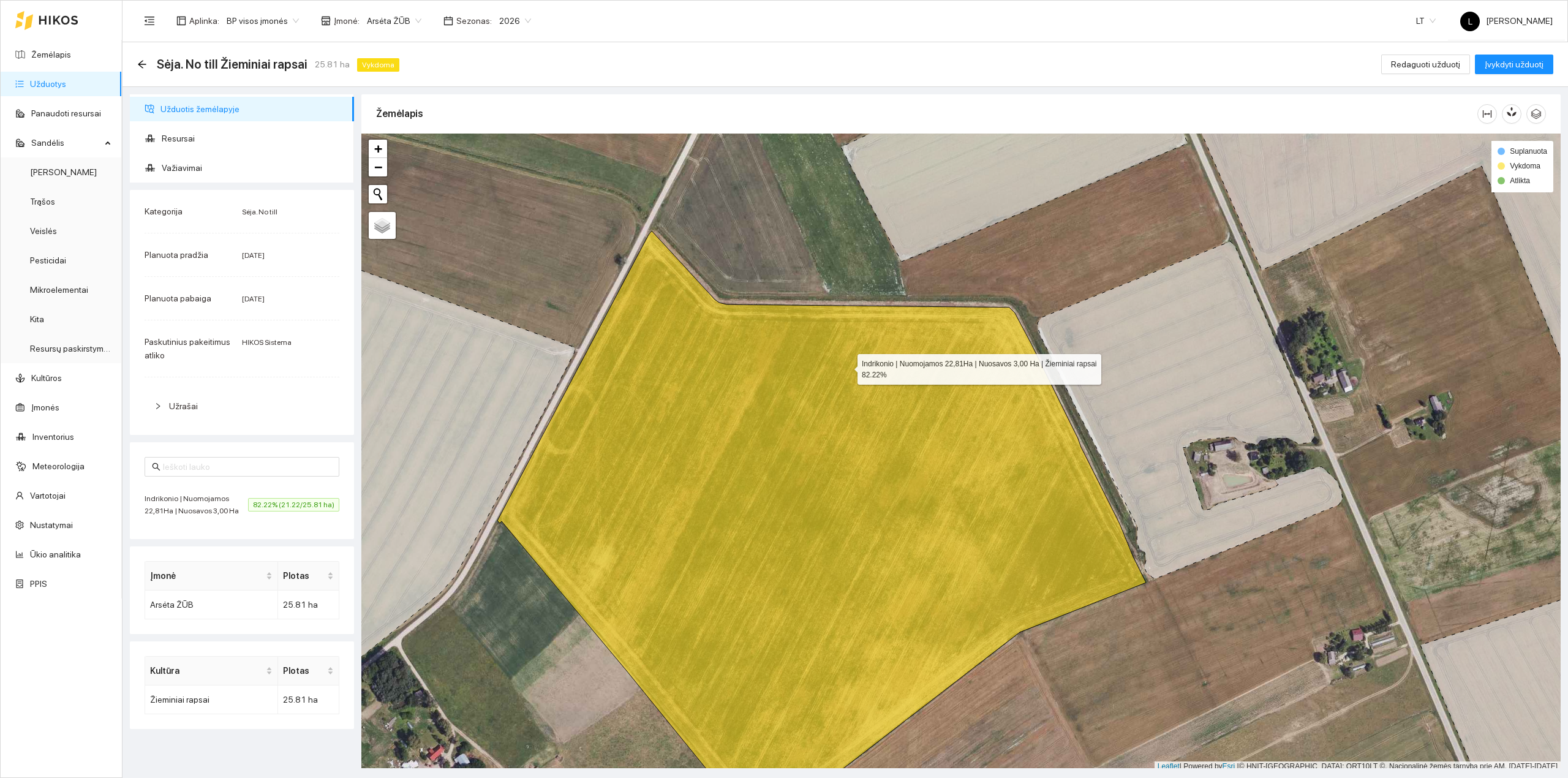
click at [838, 396] on icon at bounding box center [821, 533] width 649 height 604
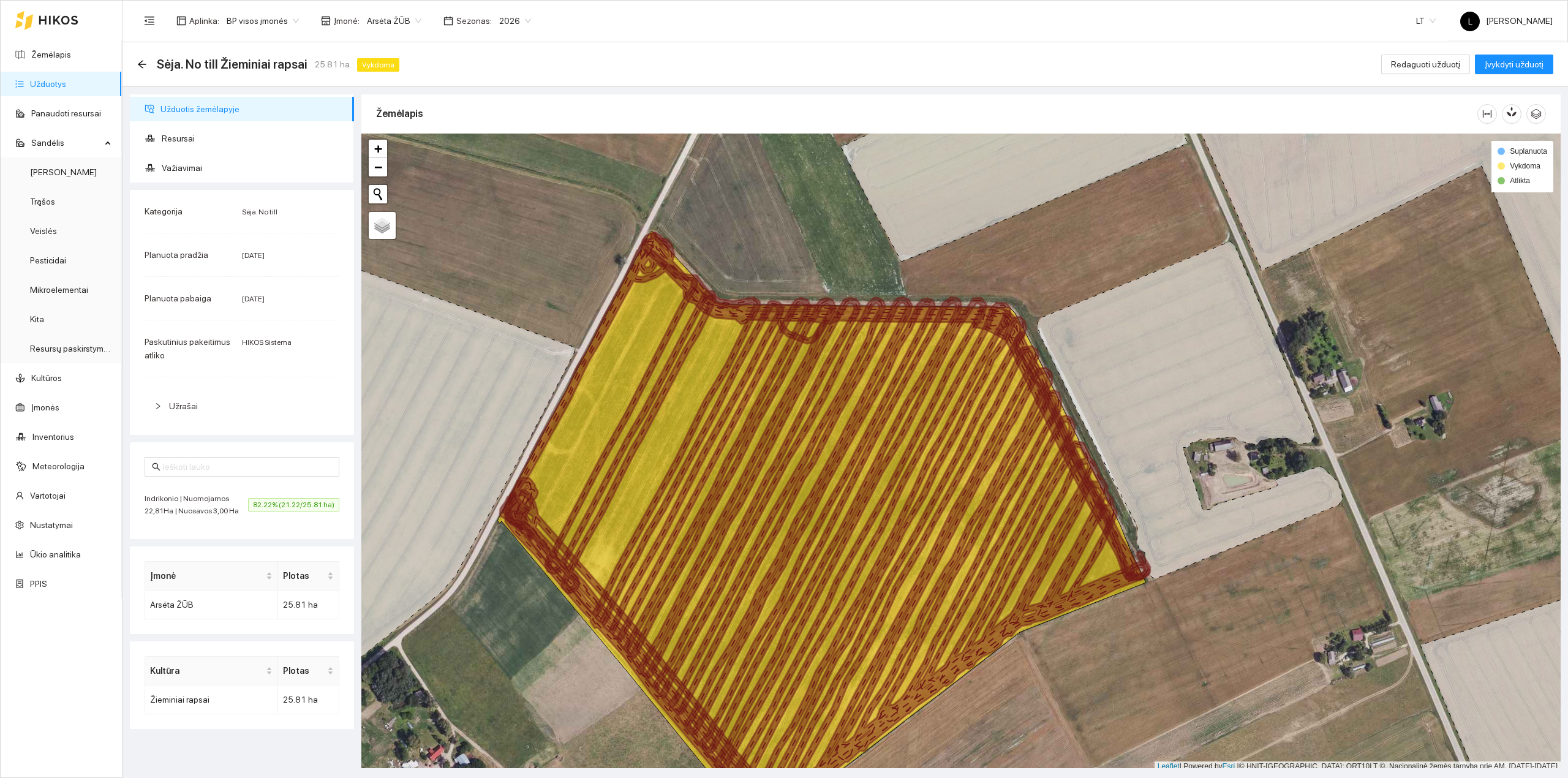
scroll to position [3, 0]
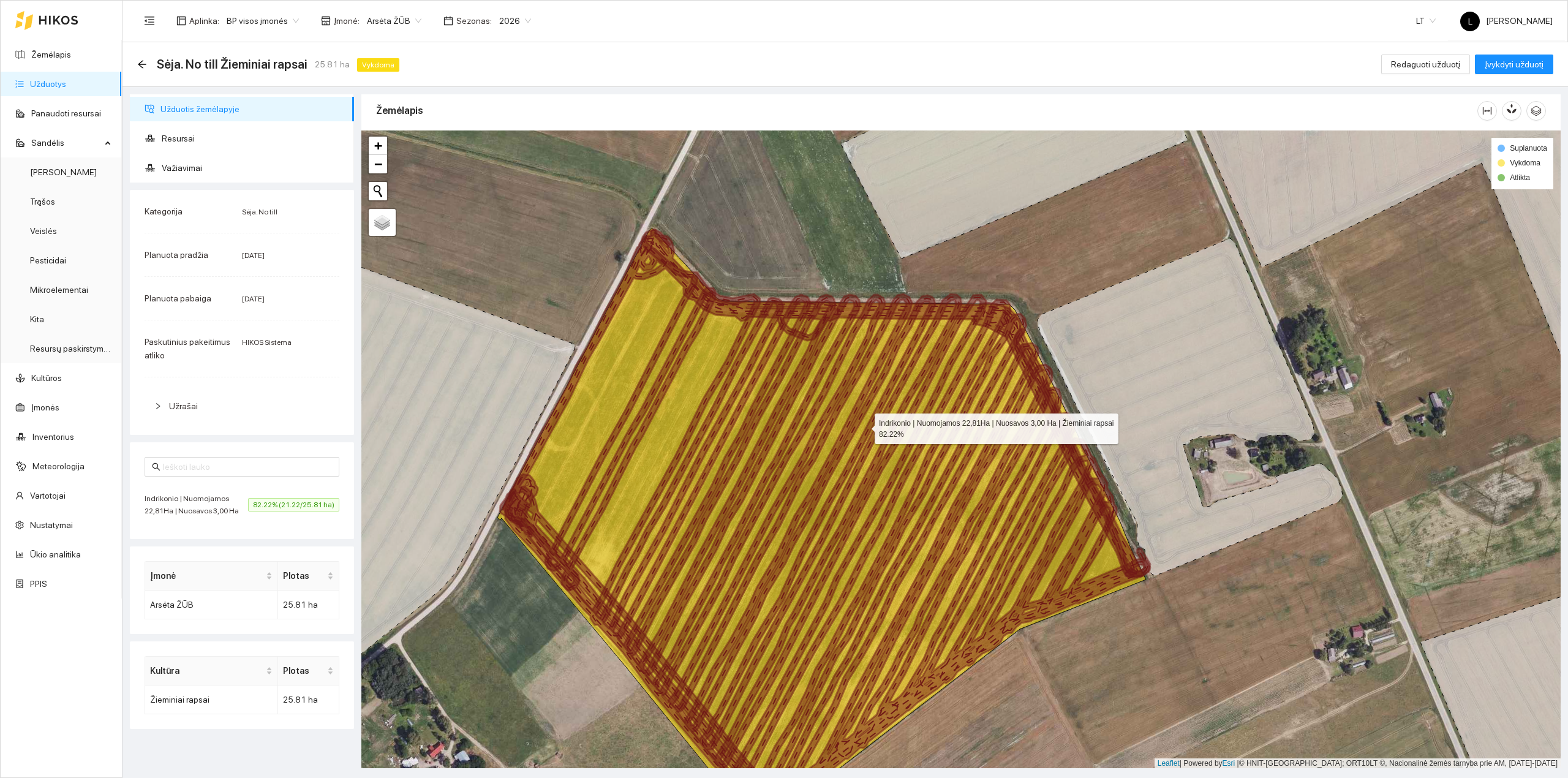
click at [861, 427] on icon at bounding box center [821, 530] width 649 height 604
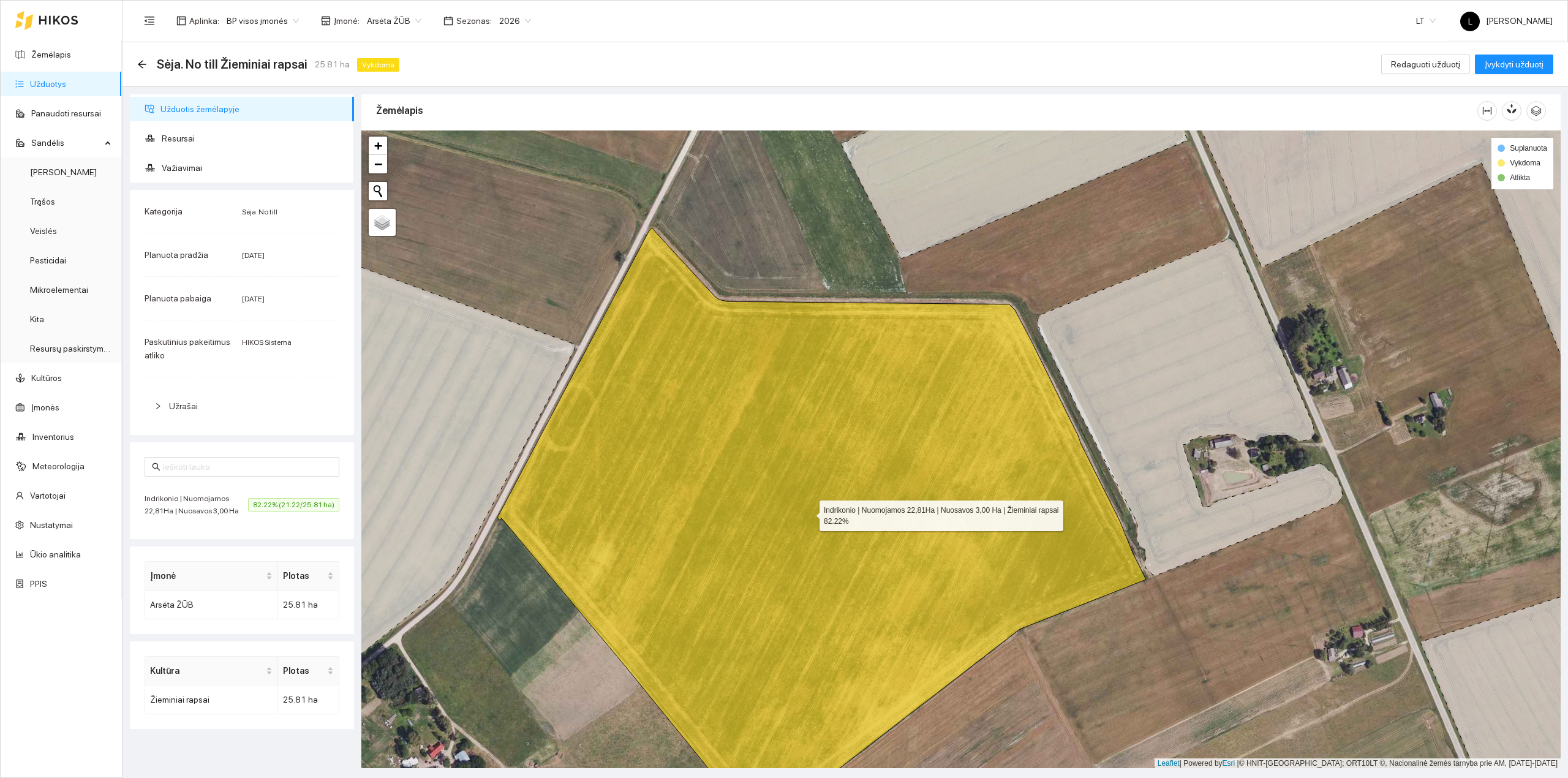
click at [805, 427] on icon at bounding box center [821, 530] width 649 height 604
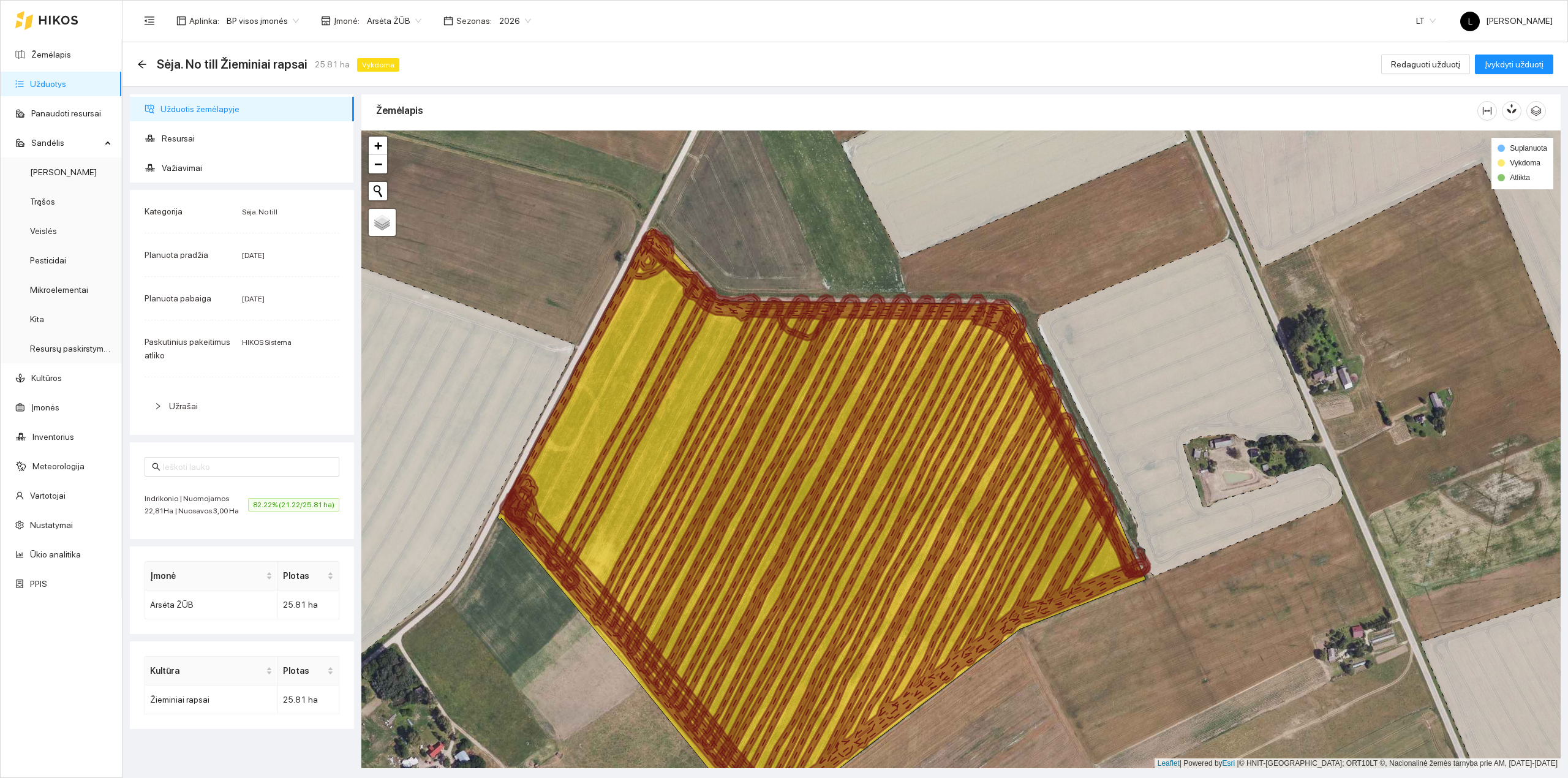
click at [810, 430] on icon at bounding box center [821, 530] width 649 height 604
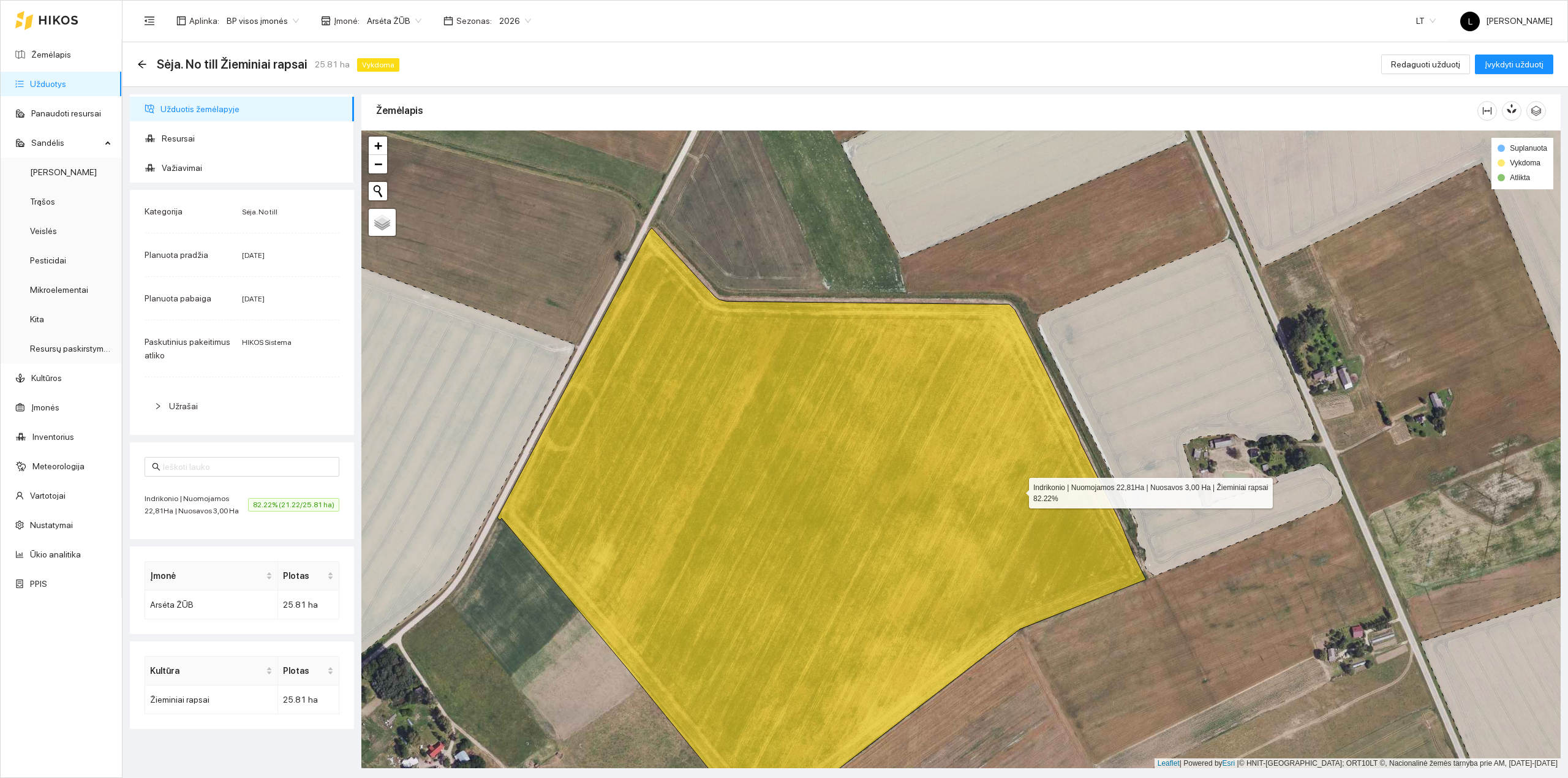
click at [1018, 491] on icon at bounding box center [821, 530] width 649 height 604
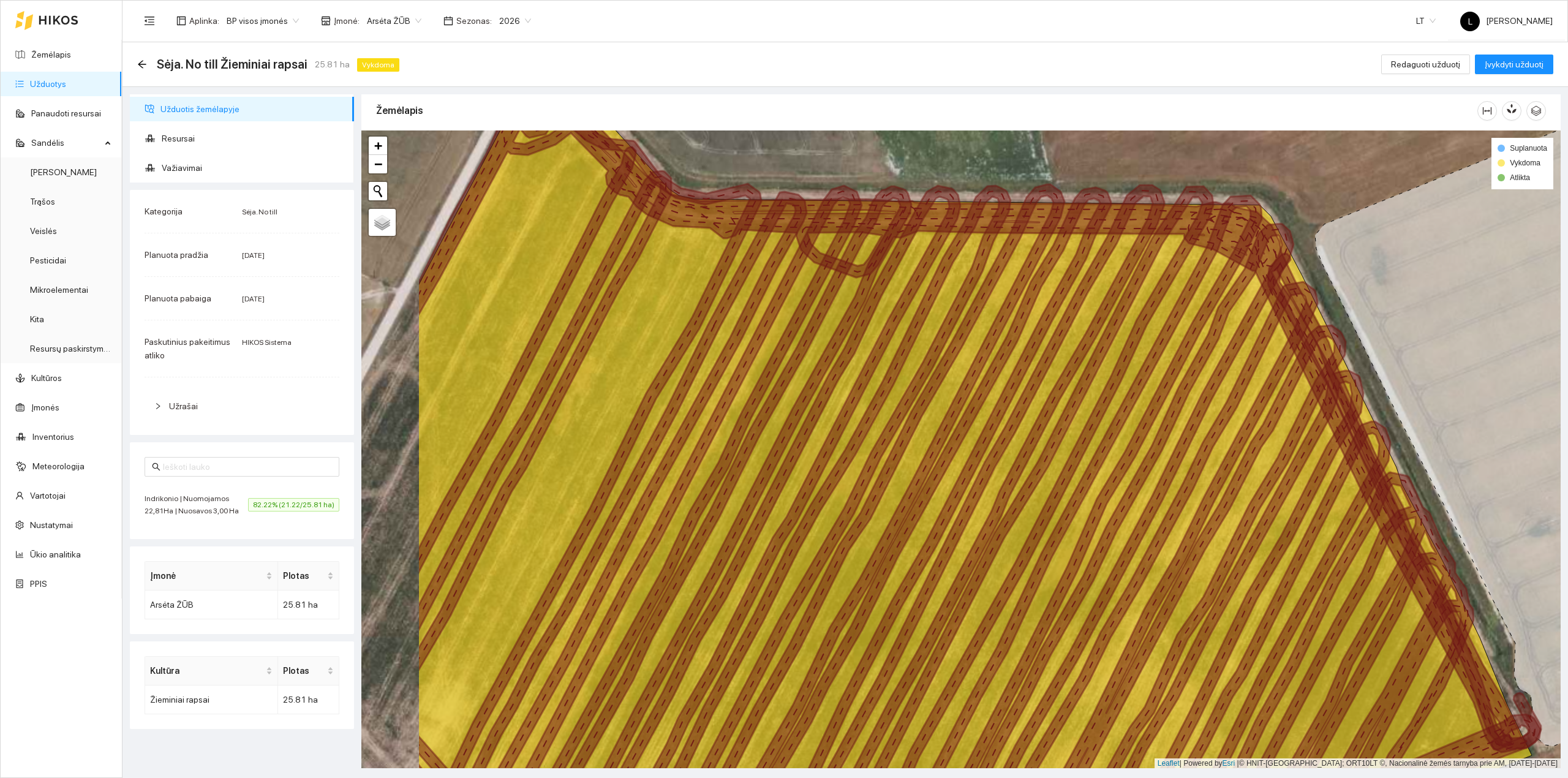
drag, startPoint x: 686, startPoint y: 371, endPoint x: 269, endPoint y: 197, distance: 451.8
click at [865, 373] on icon at bounding box center [815, 461] width 797 height 771
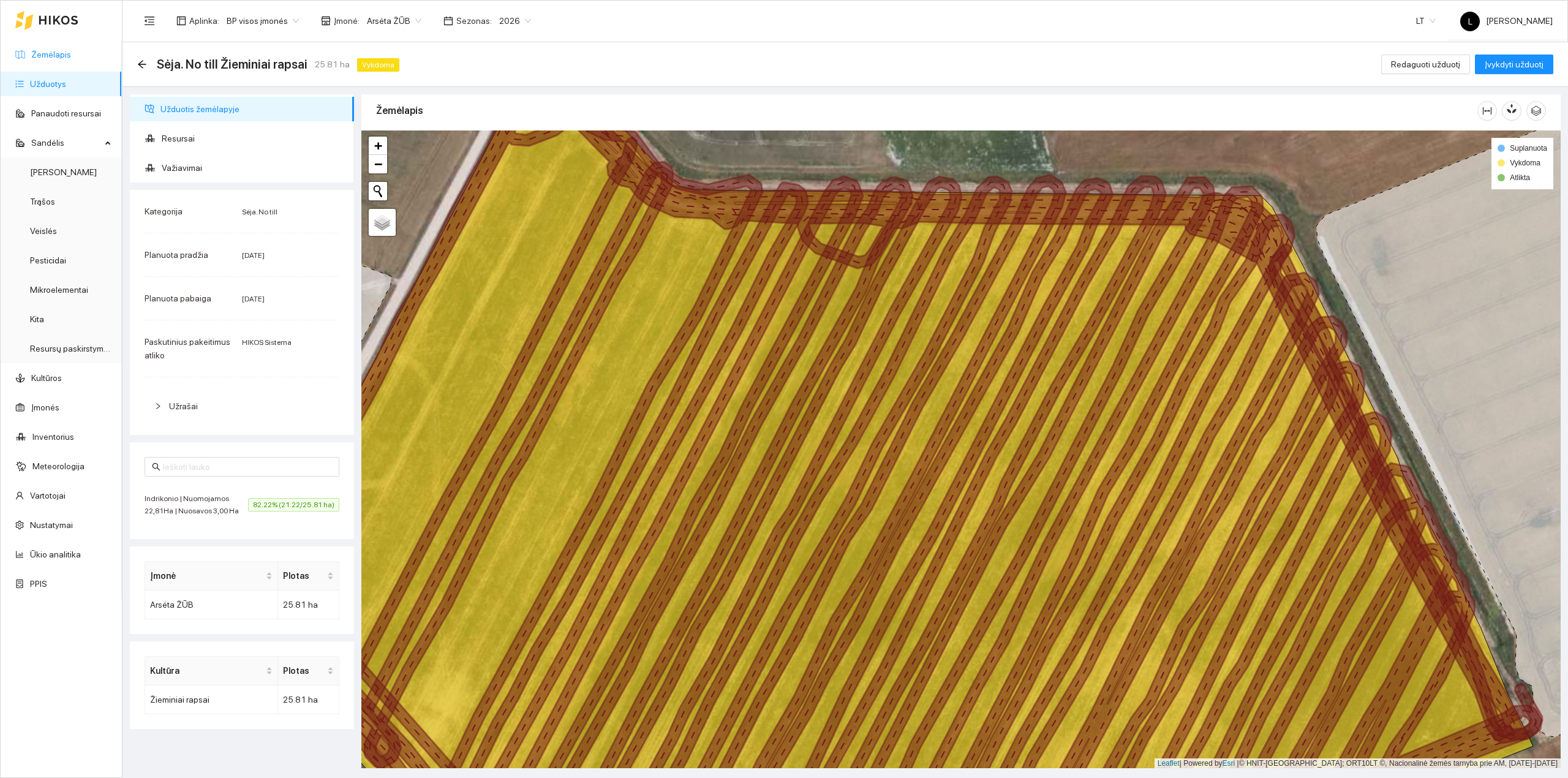
click at [49, 50] on link "Žemėlapis" at bounding box center [51, 55] width 40 height 10
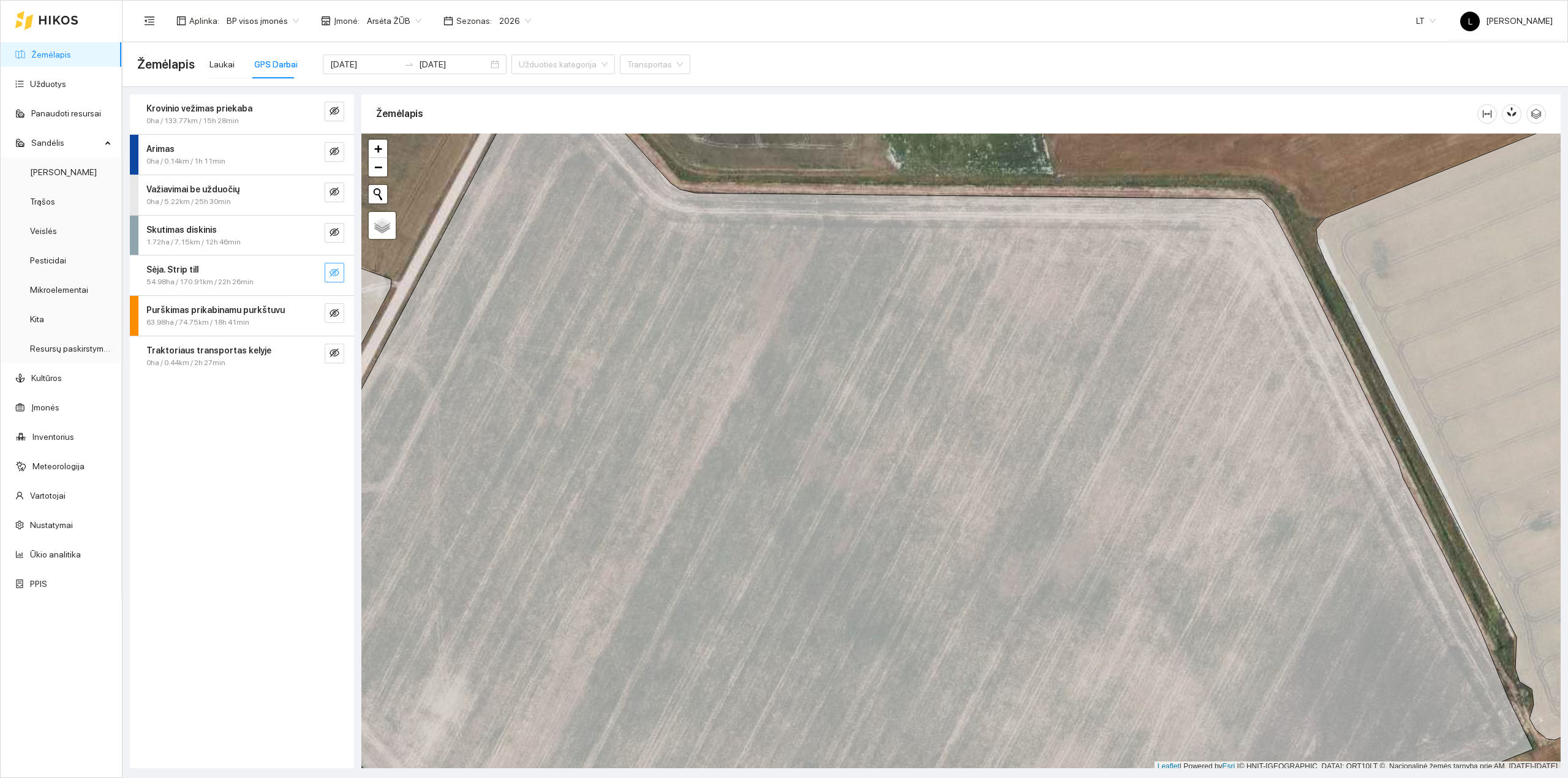
click at [336, 275] on icon "eye-invisible" at bounding box center [335, 273] width 10 height 10
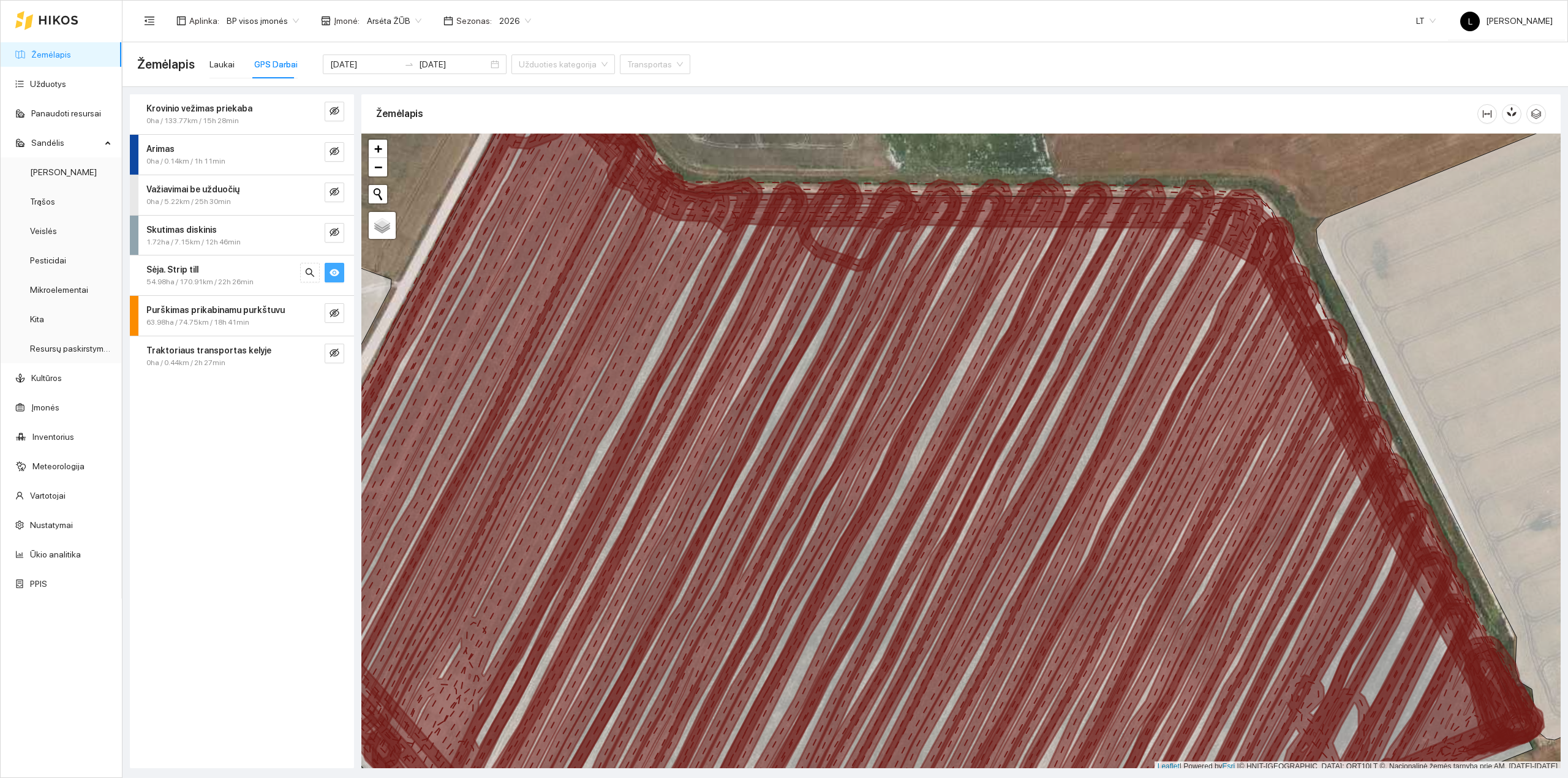
click at [334, 274] on icon "eye" at bounding box center [335, 273] width 10 height 10
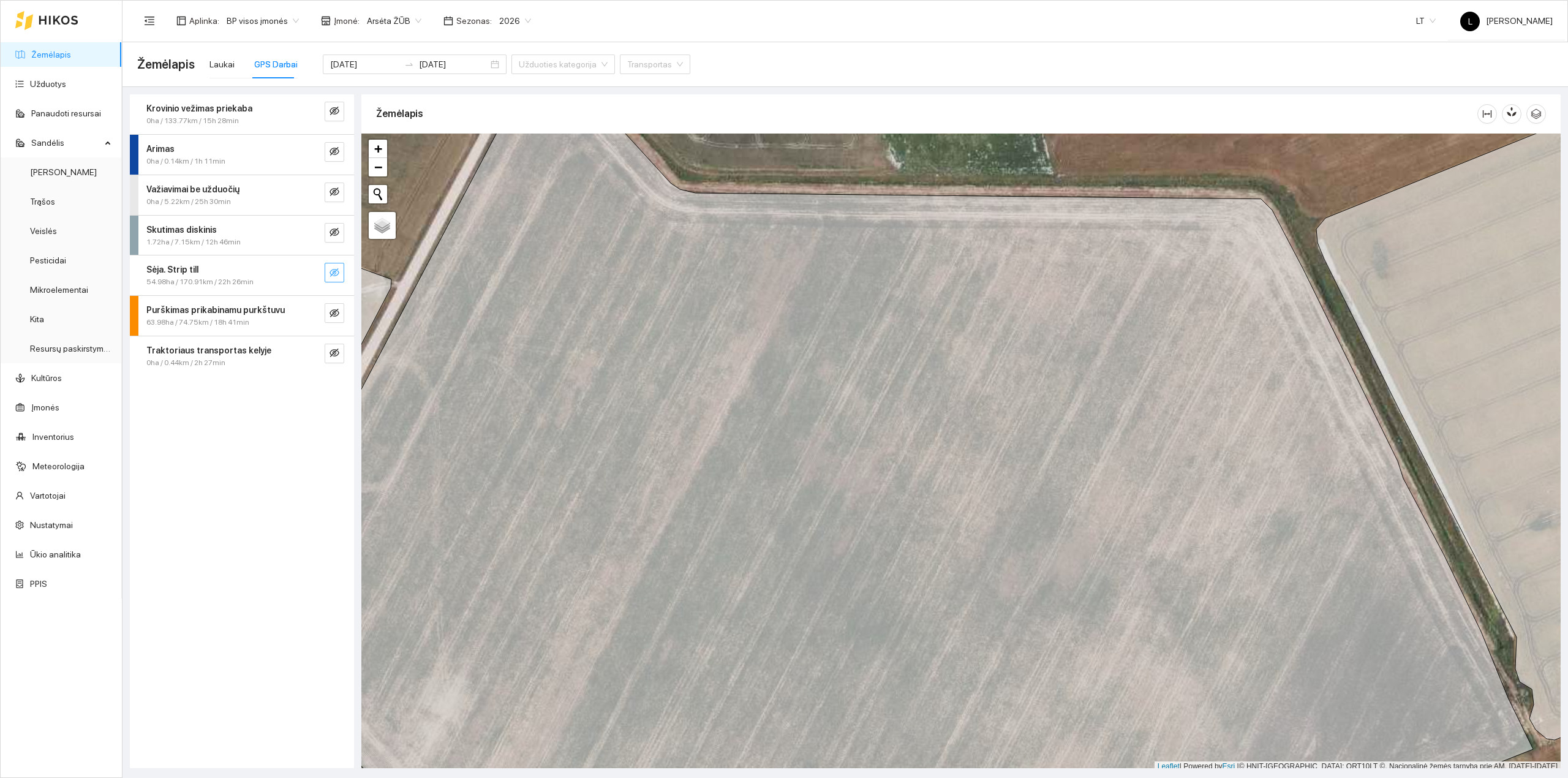
click at [59, 59] on link "Žemėlapis" at bounding box center [51, 55] width 40 height 10
click at [224, 62] on div "Laukai" at bounding box center [222, 64] width 25 height 13
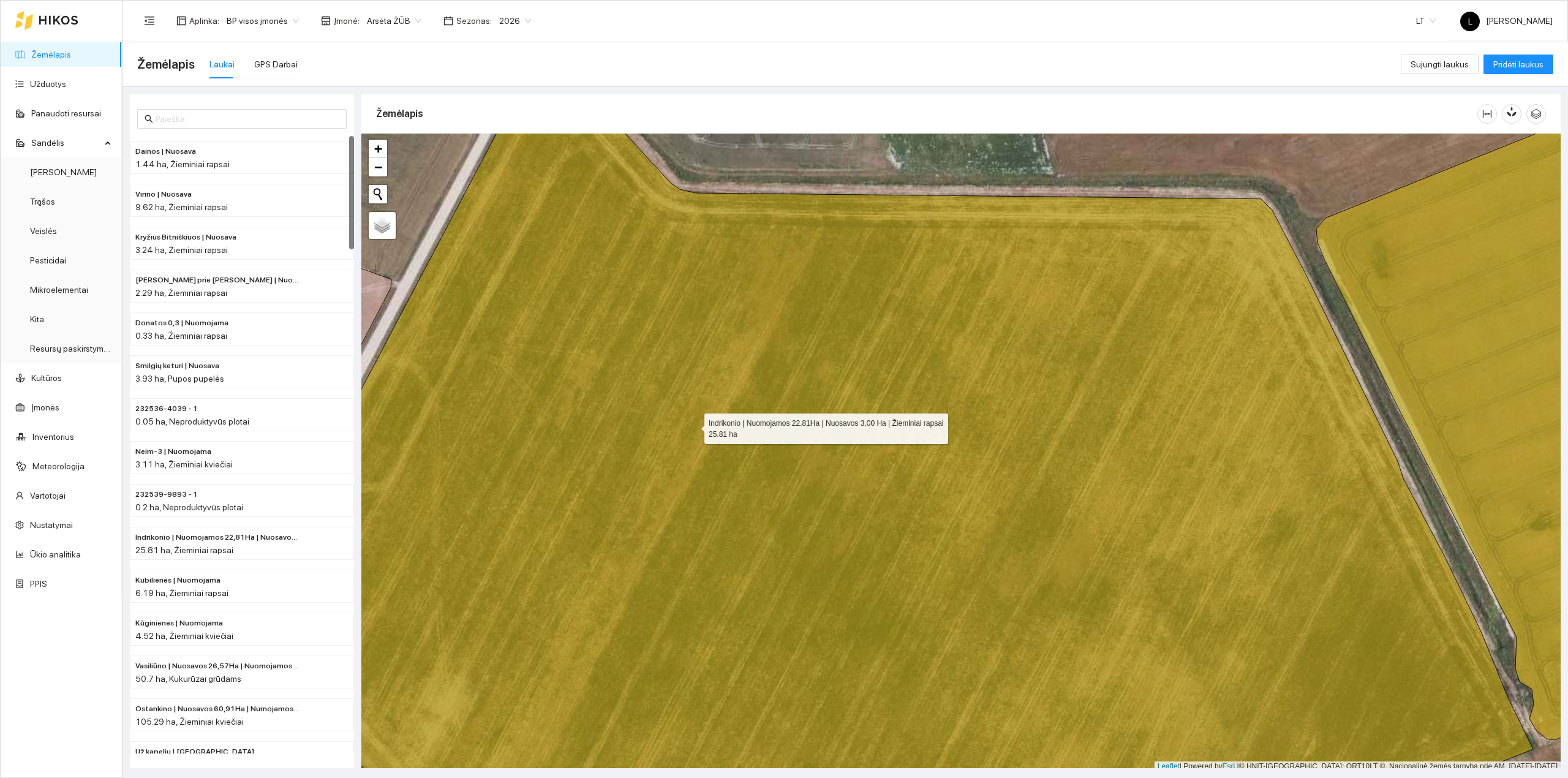
scroll to position [3, 0]
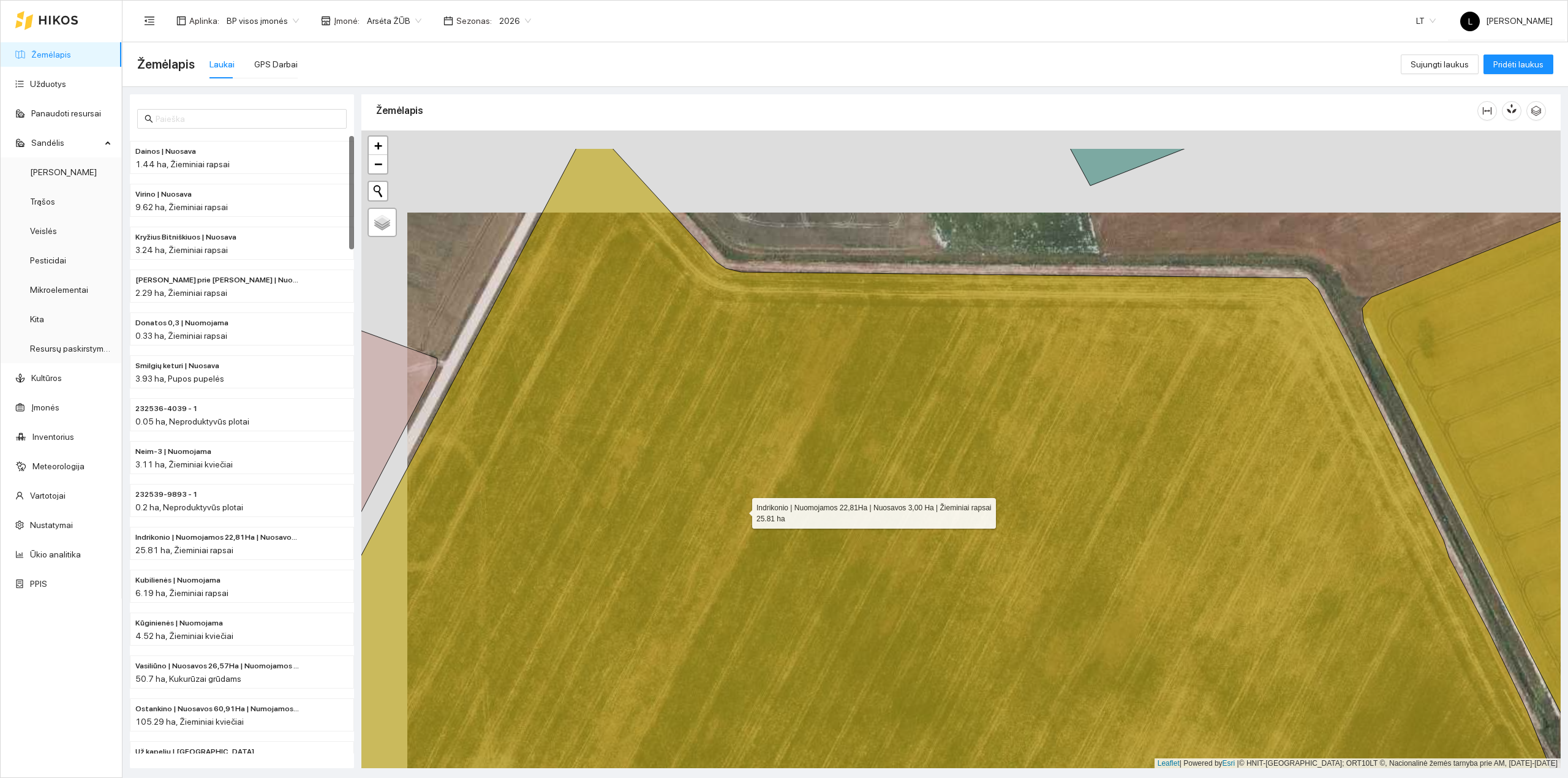
drag, startPoint x: 695, startPoint y: 427, endPoint x: 741, endPoint y: 510, distance: 94.9
click at [741, 510] on icon at bounding box center [932, 533] width 1294 height 771
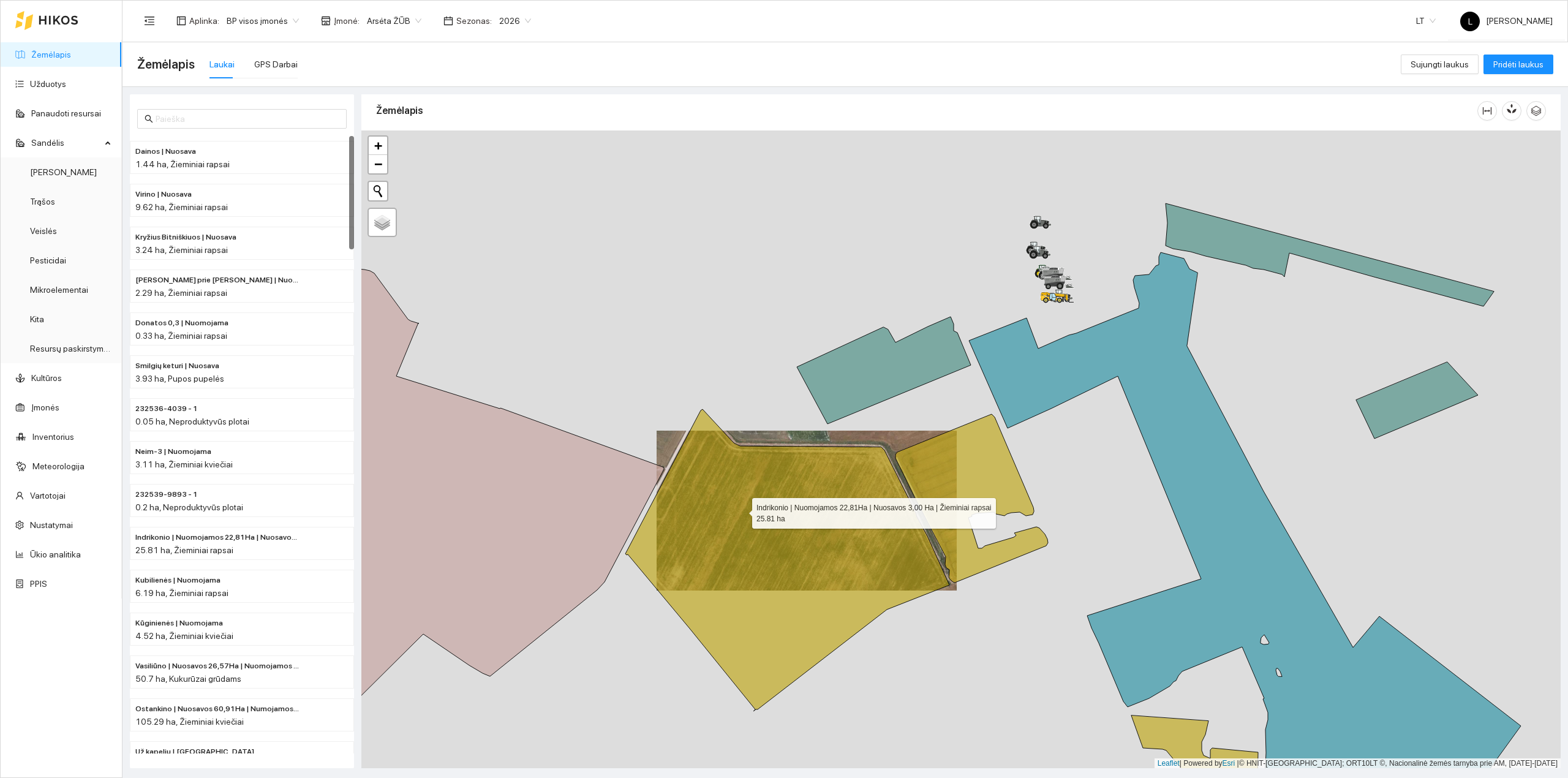
drag, startPoint x: 746, startPoint y: 520, endPoint x: 664, endPoint y: 366, distance: 174.5
click at [664, 409] on icon at bounding box center [787, 560] width 324 height 302
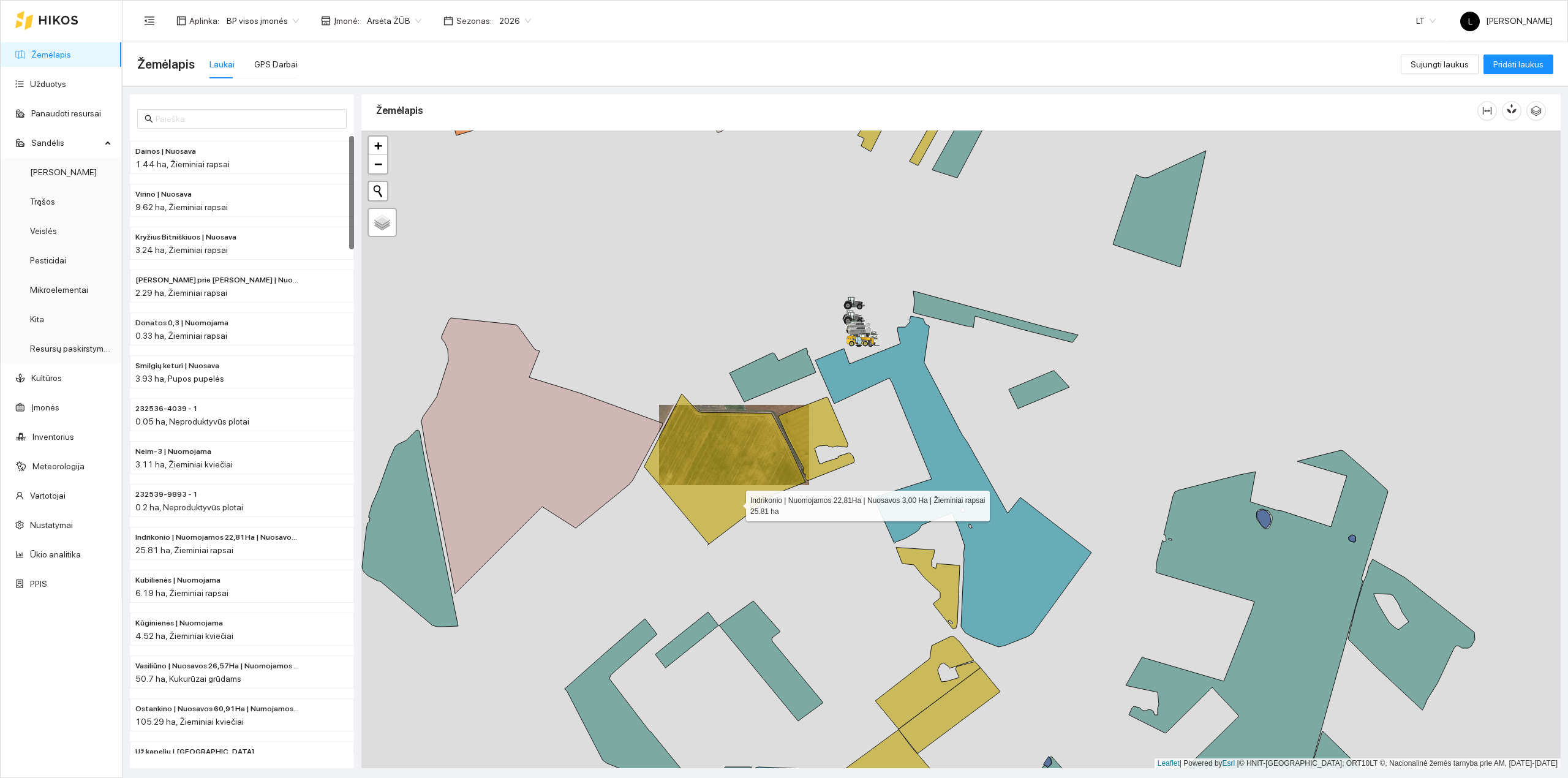
drag, startPoint x: 728, startPoint y: 492, endPoint x: 753, endPoint y: 537, distance: 51.5
click at [752, 538] on icon at bounding box center [724, 470] width 162 height 151
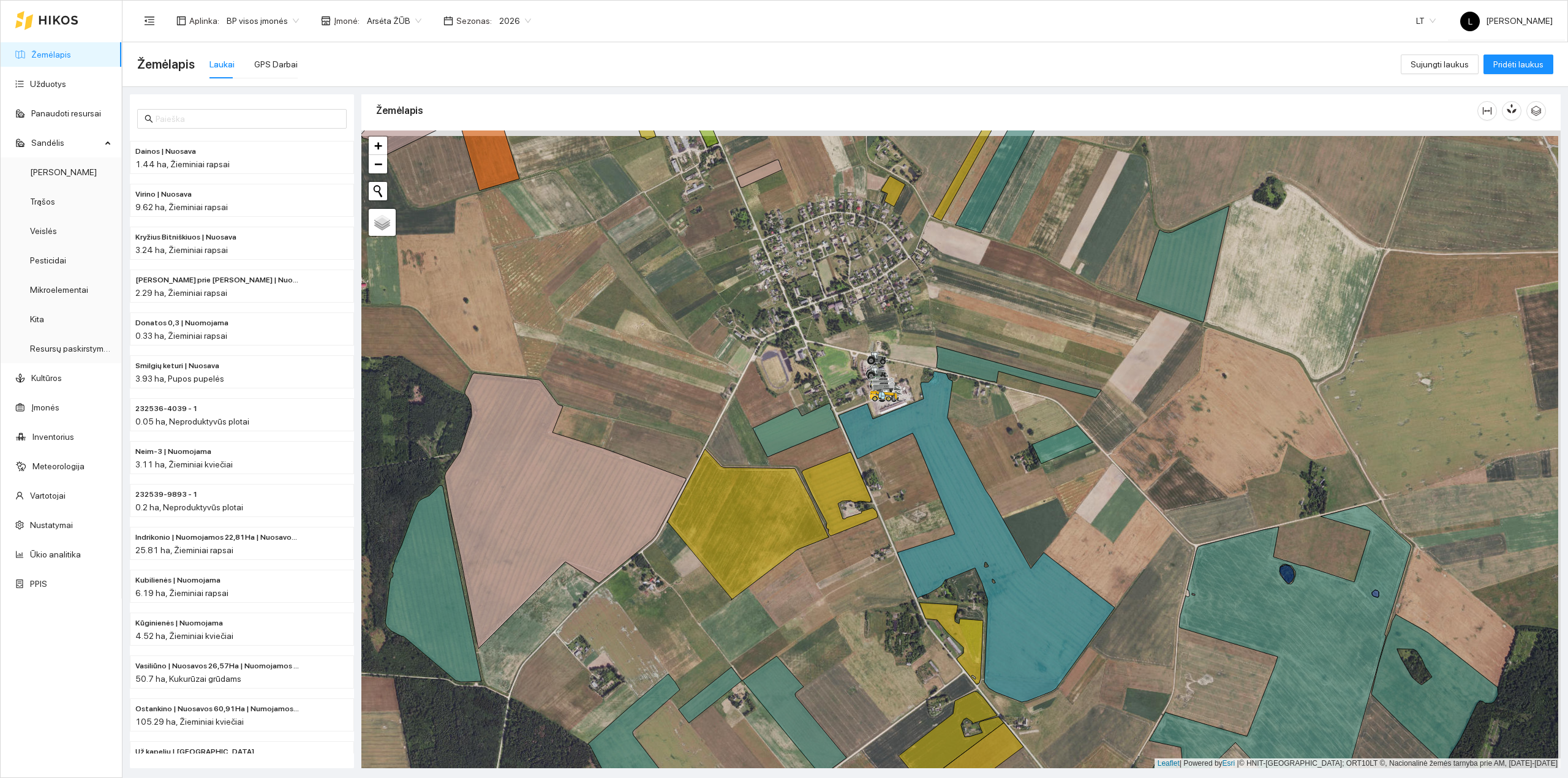
drag, startPoint x: 843, startPoint y: 561, endPoint x: 774, endPoint y: 653, distance: 115.0
click at [777, 647] on div at bounding box center [961, 449] width 1199 height 638
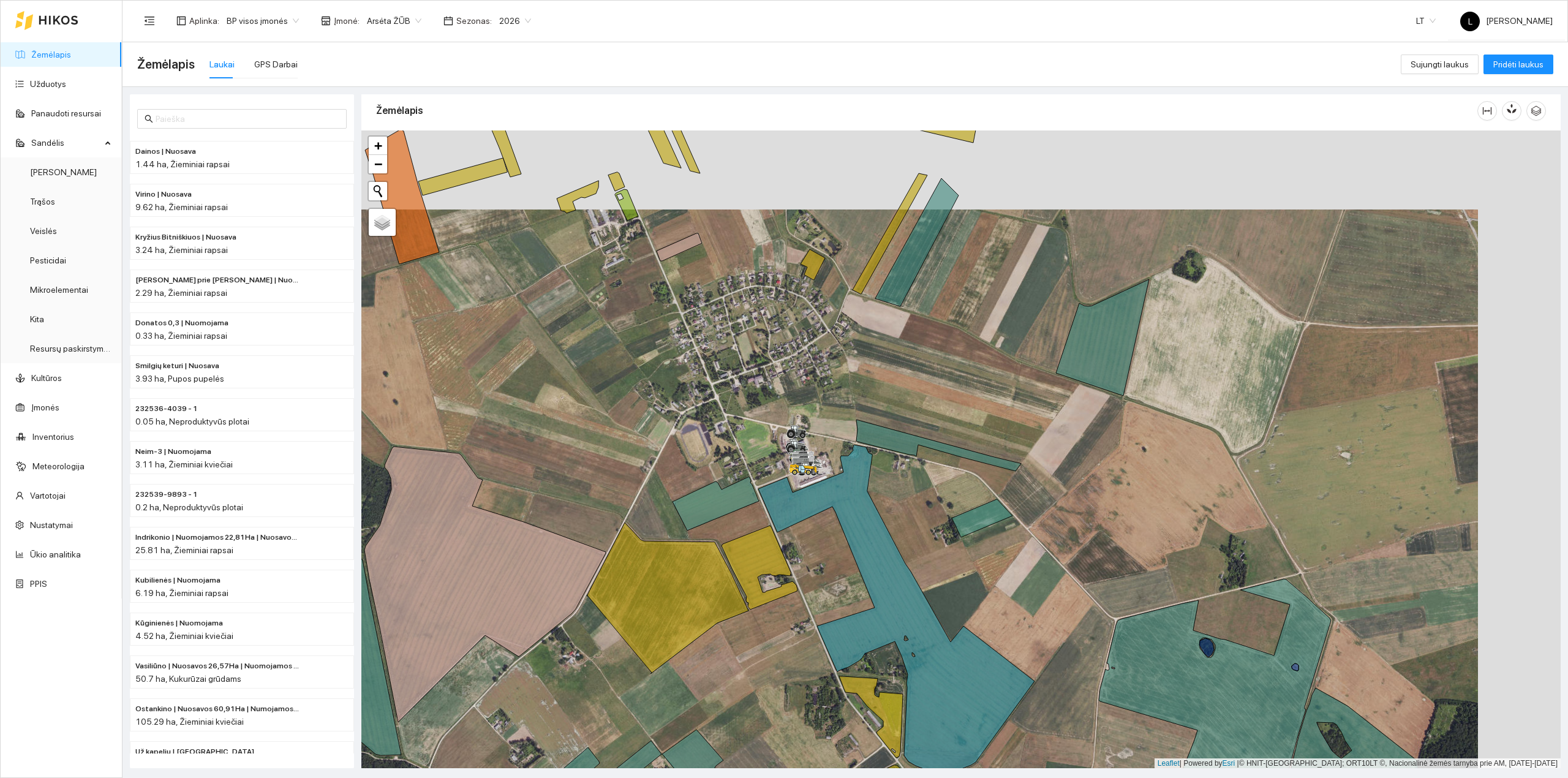
drag, startPoint x: 785, startPoint y: 648, endPoint x: 770, endPoint y: 635, distance: 19.8
click at [770, 635] on div at bounding box center [961, 449] width 1199 height 638
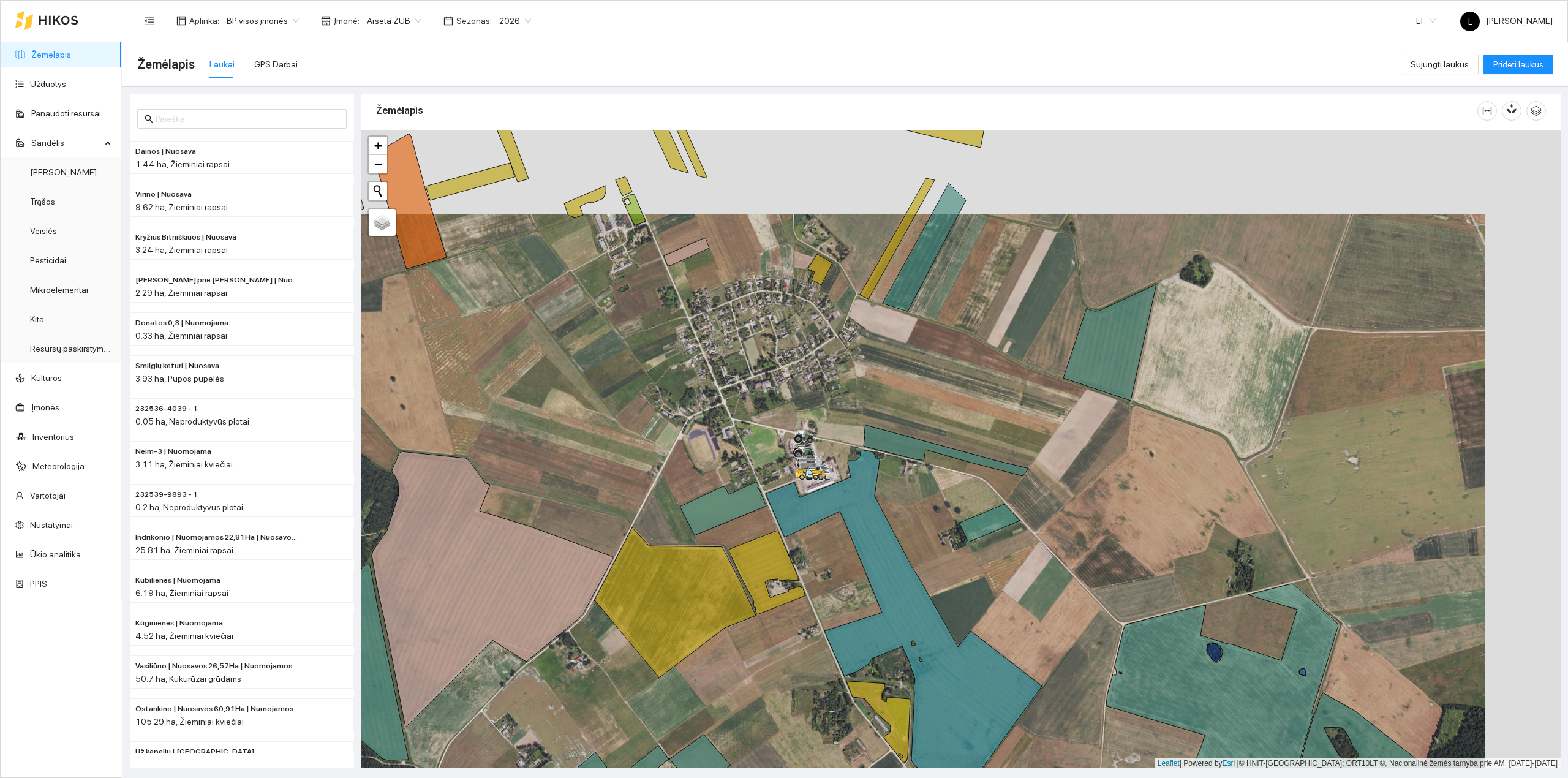
drag, startPoint x: 768, startPoint y: 635, endPoint x: 776, endPoint y: 640, distance: 9.4
click at [776, 640] on div at bounding box center [961, 449] width 1199 height 638
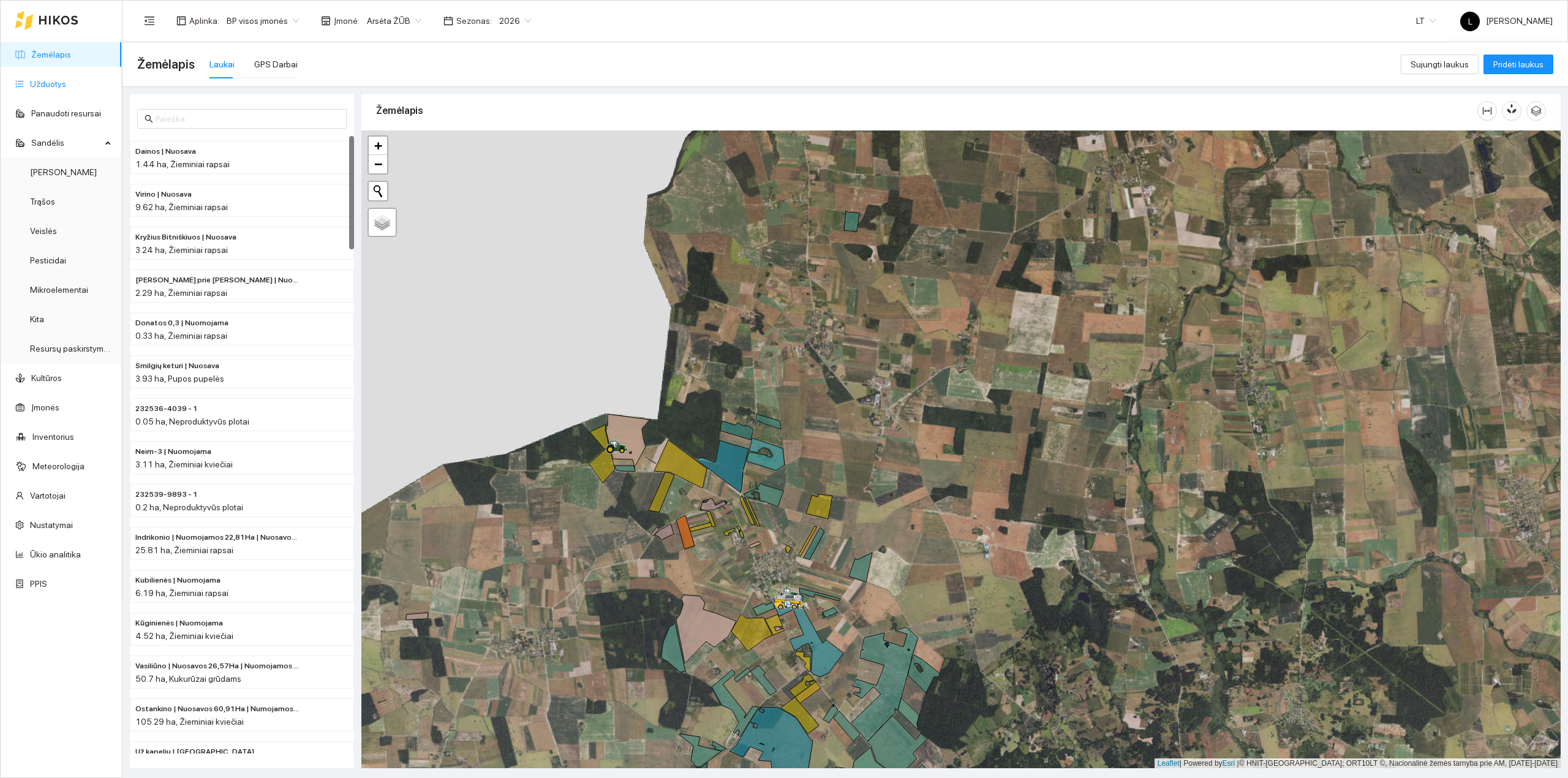
click at [49, 84] on link "Užduotys" at bounding box center [48, 84] width 36 height 10
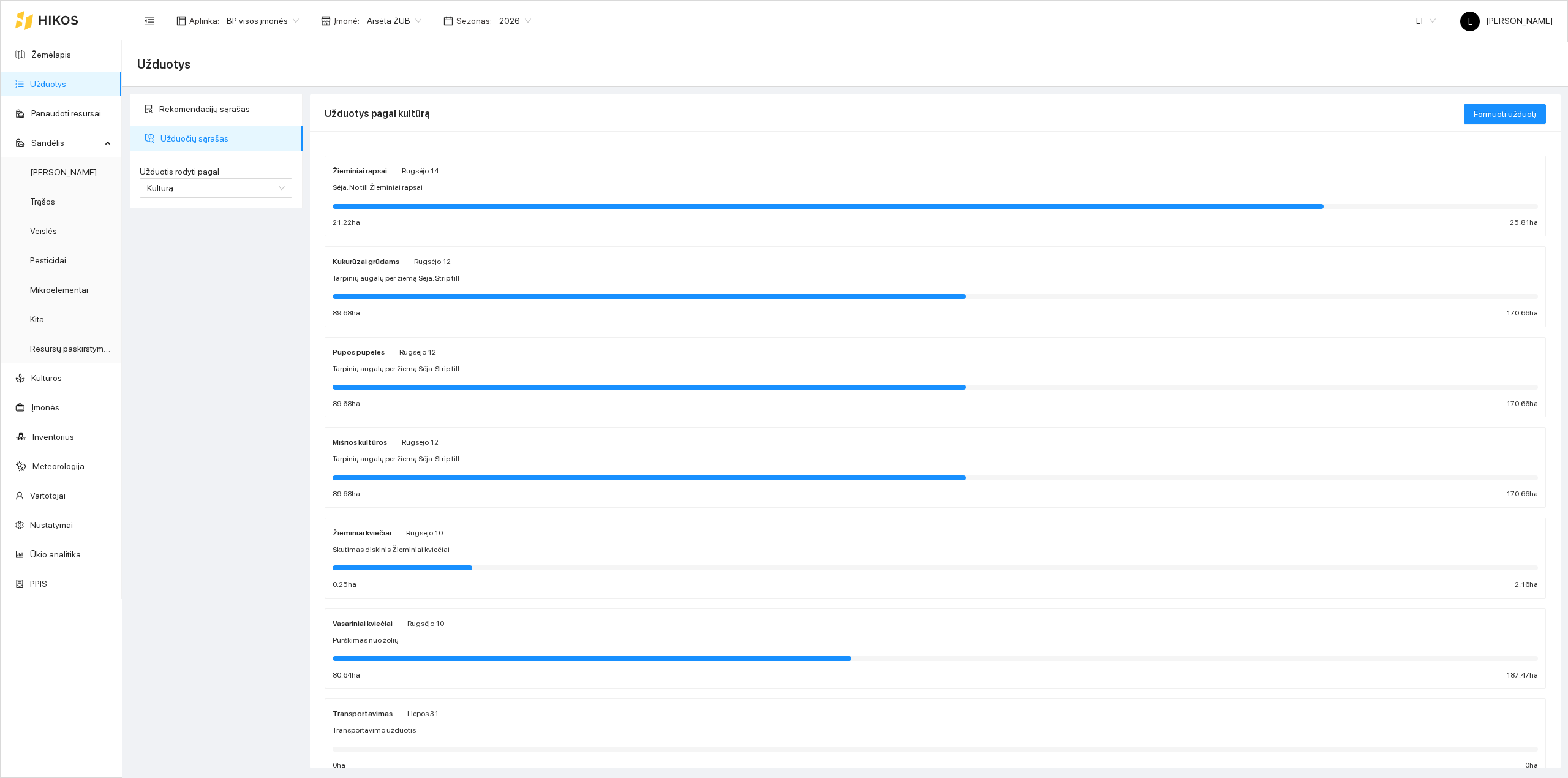
click at [437, 200] on div at bounding box center [936, 205] width 1206 height 13
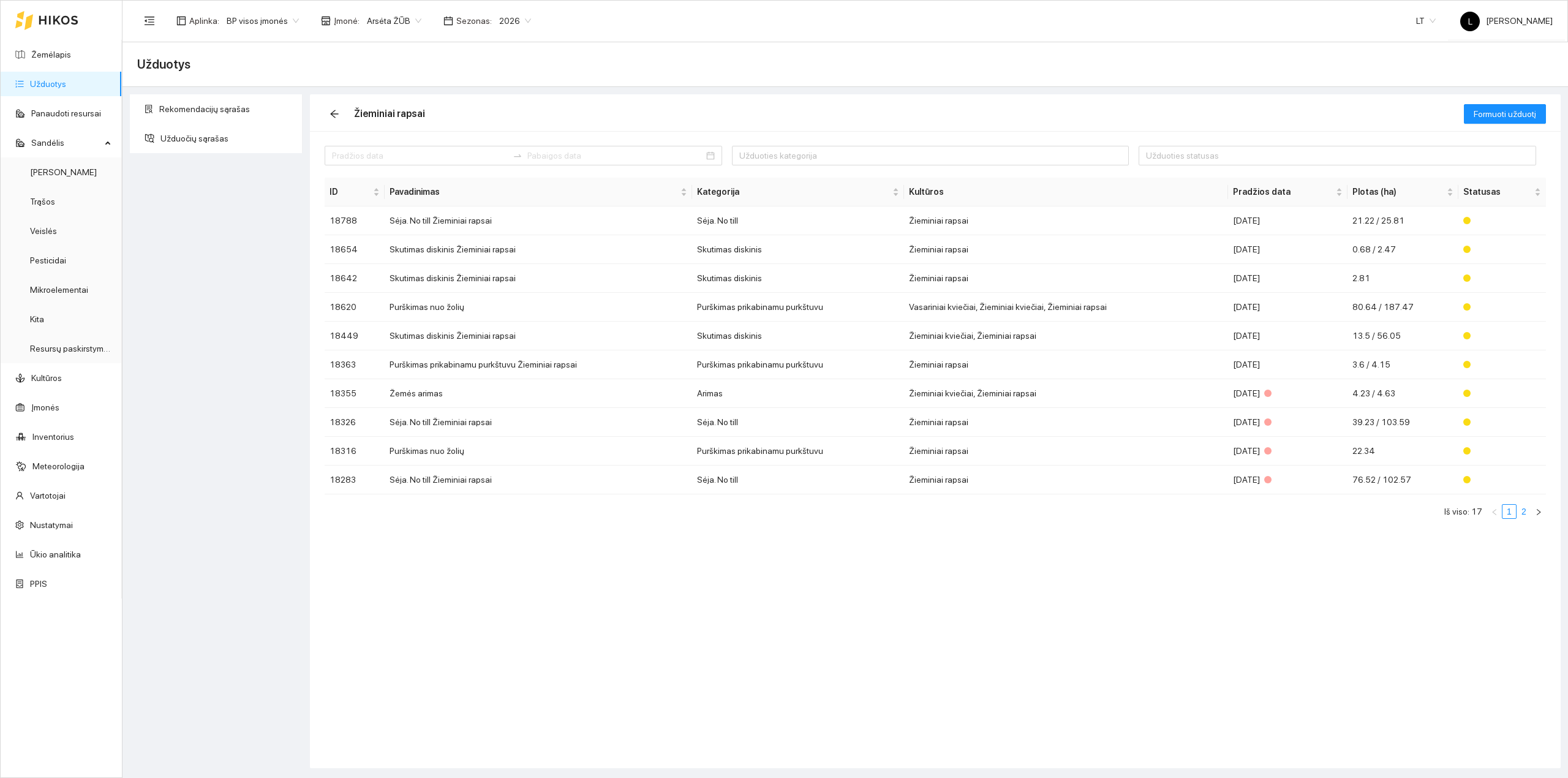
click at [1527, 516] on link "2" at bounding box center [1523, 511] width 13 height 13
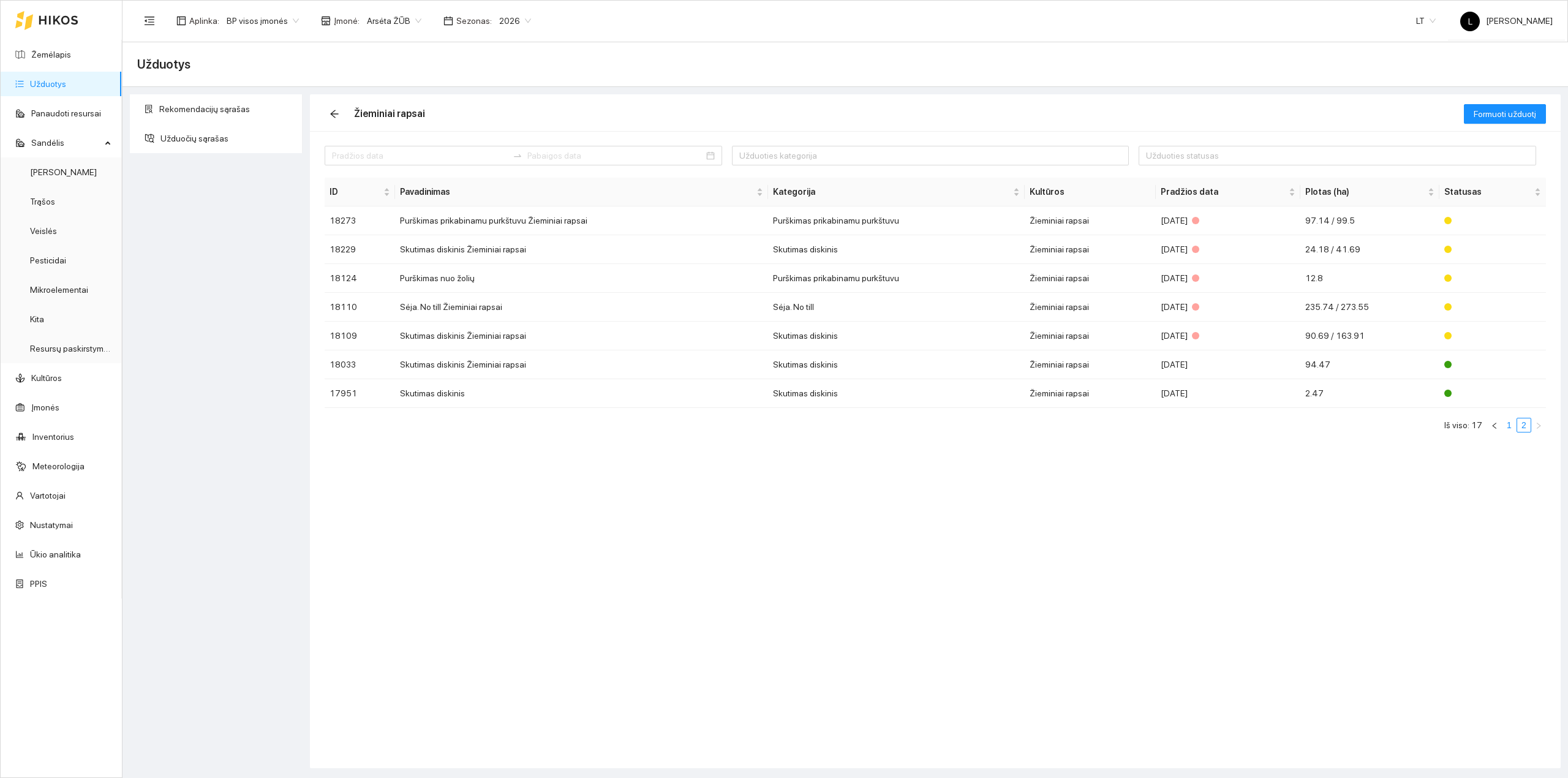
click at [1508, 429] on link "1" at bounding box center [1509, 425] width 13 height 13
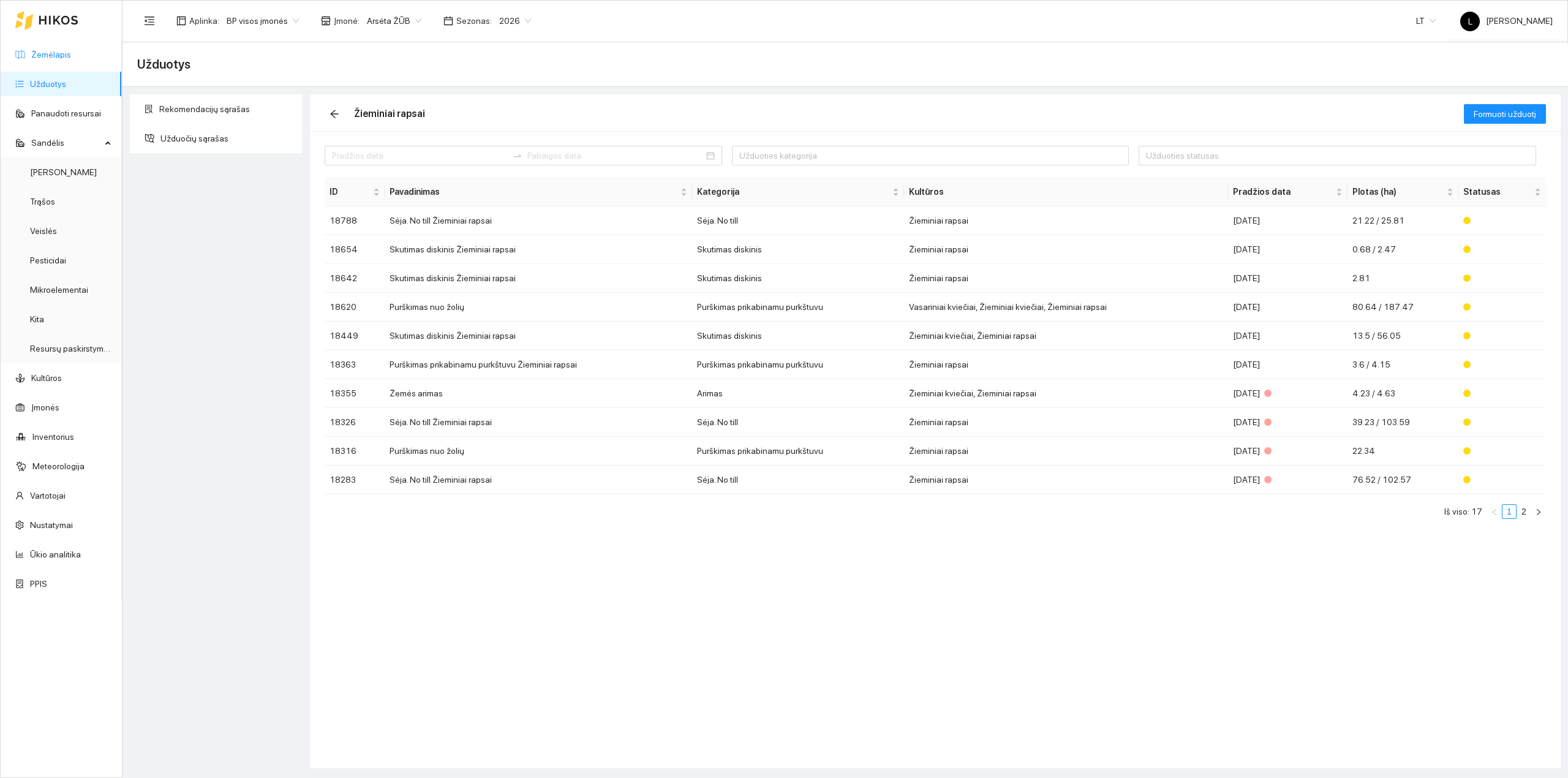
click at [61, 55] on link "Žemėlapis" at bounding box center [51, 55] width 40 height 10
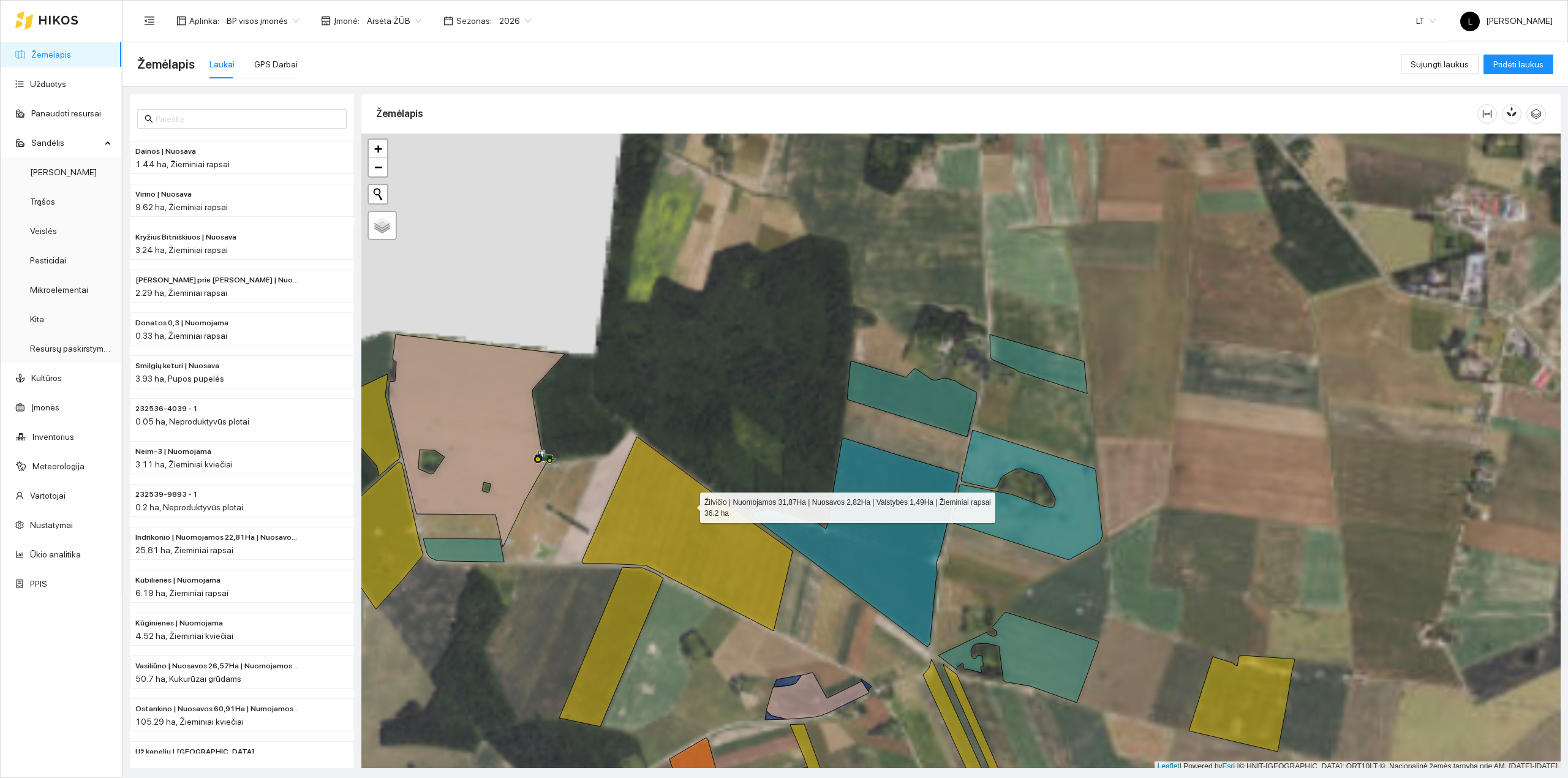
scroll to position [3, 0]
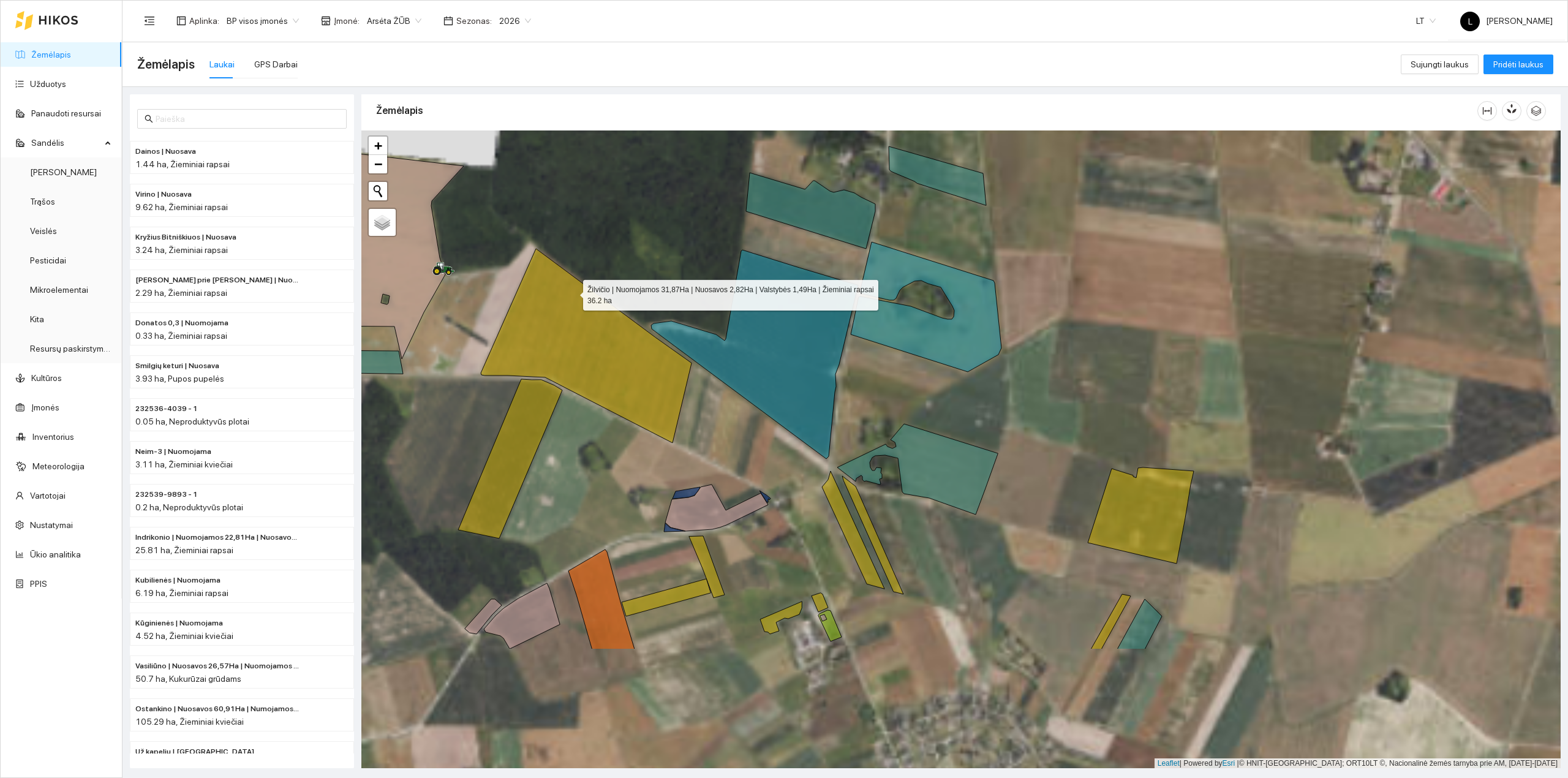
drag, startPoint x: 663, startPoint y: 456, endPoint x: 587, endPoint y: 280, distance: 191.7
click at [534, 249] on icon at bounding box center [586, 346] width 211 height 194
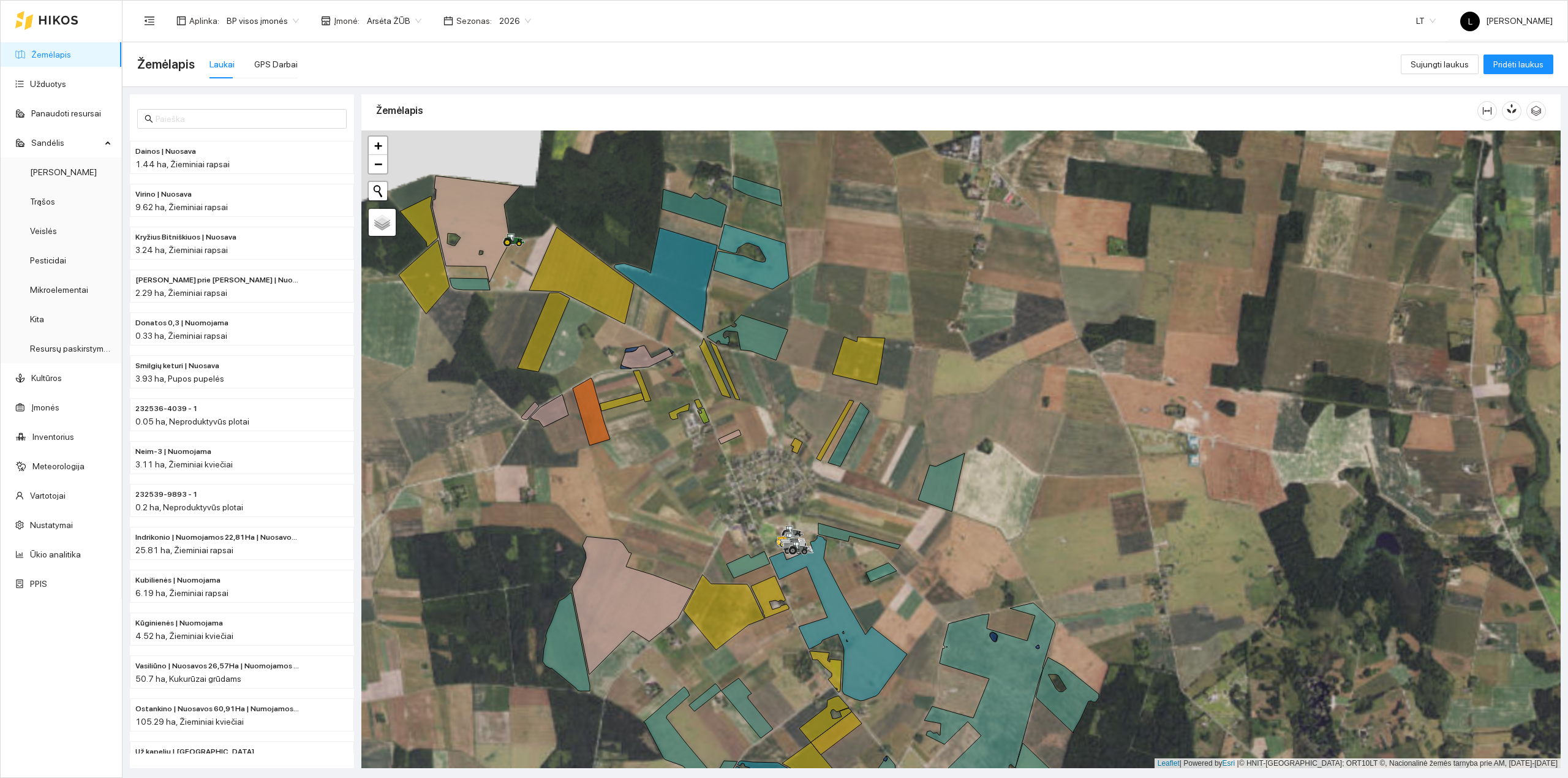
drag, startPoint x: 783, startPoint y: 540, endPoint x: 684, endPoint y: 363, distance: 202.8
click at [684, 361] on div at bounding box center [961, 449] width 1199 height 638
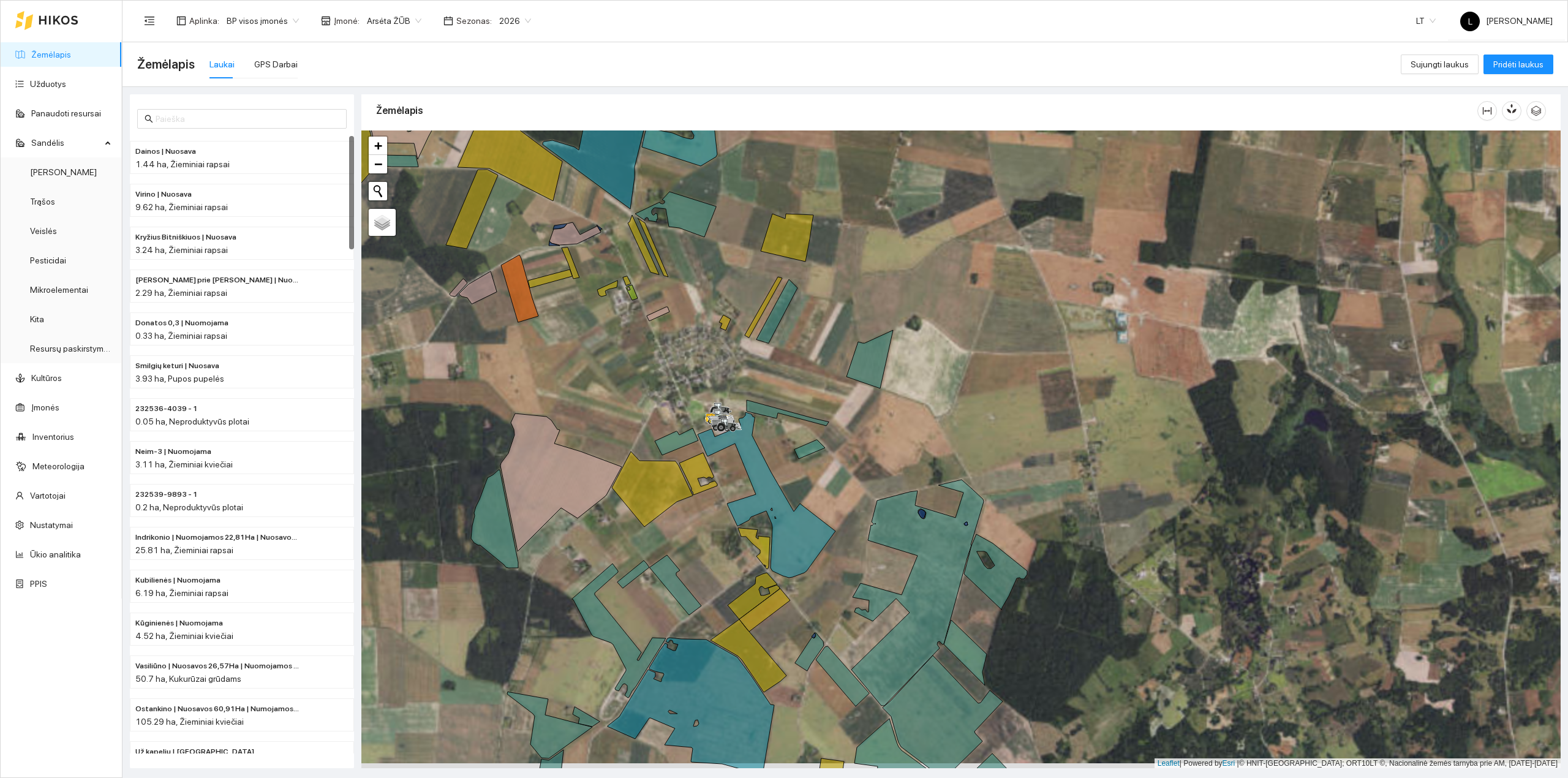
click at [48, 50] on link "Žemėlapis" at bounding box center [51, 55] width 40 height 10
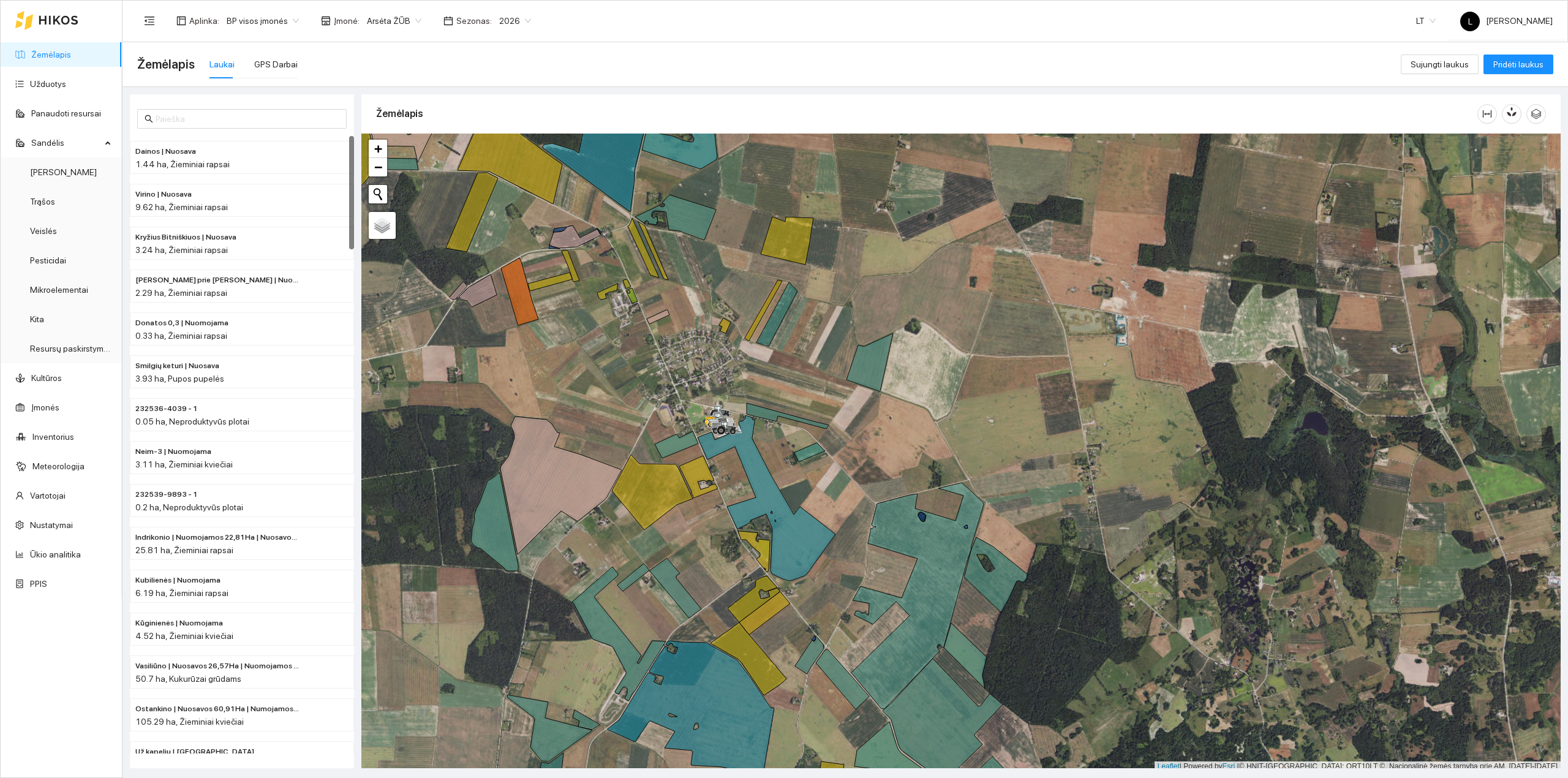
scroll to position [3, 0]
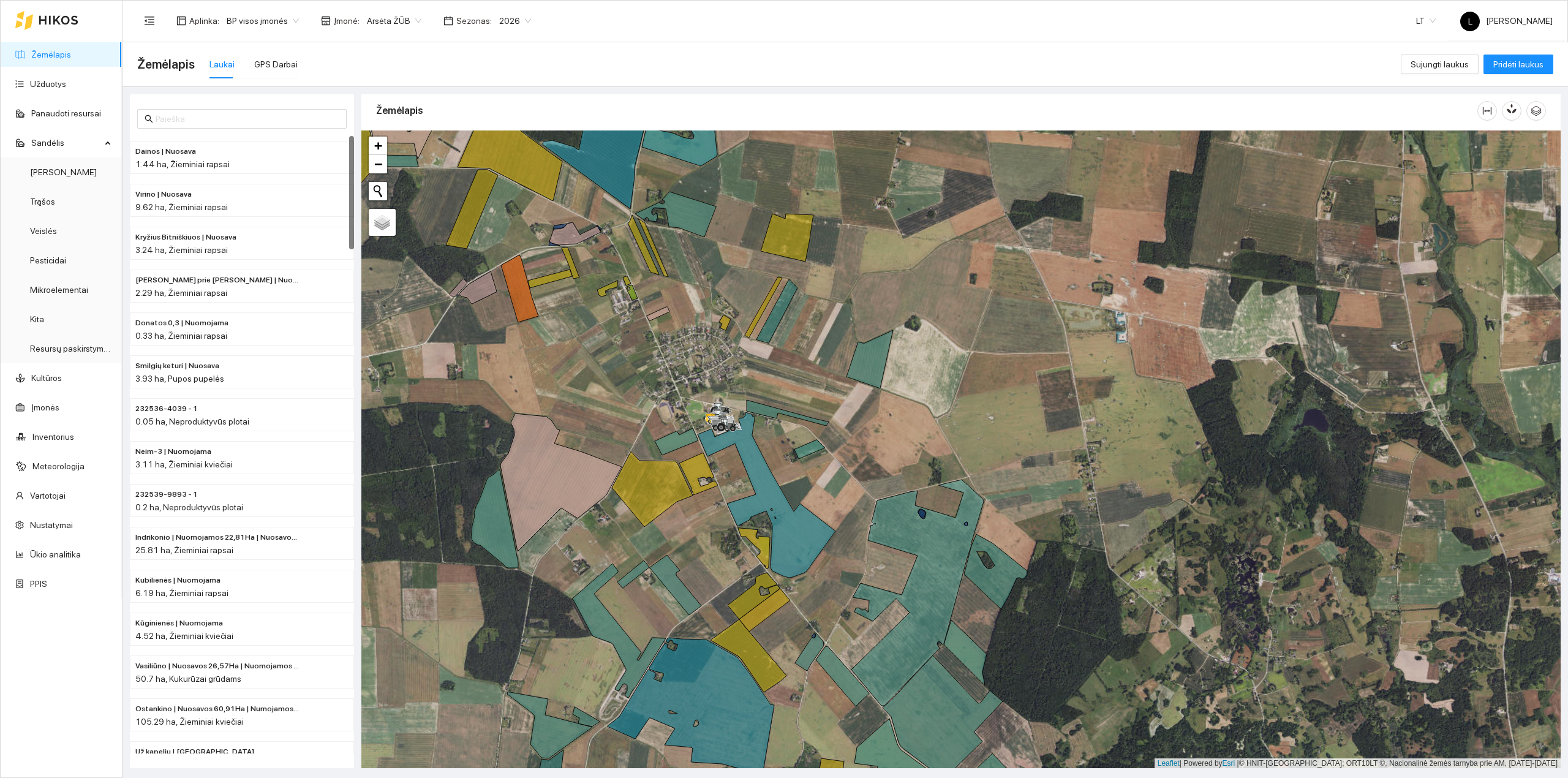
drag, startPoint x: 554, startPoint y: 335, endPoint x: 582, endPoint y: 354, distance: 33.8
click at [582, 354] on div at bounding box center [961, 449] width 1199 height 638
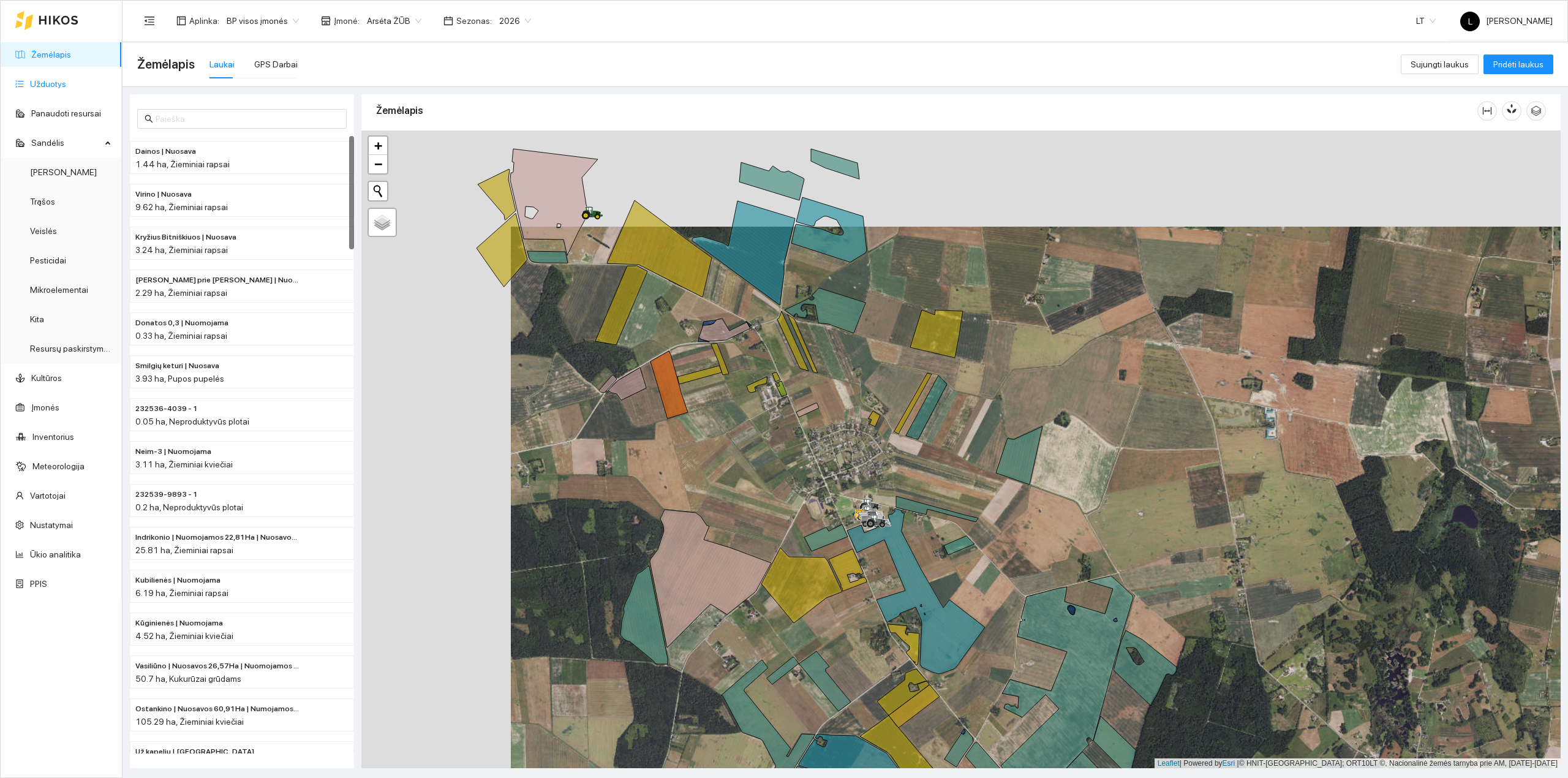
click at [50, 84] on link "Užduotys" at bounding box center [48, 84] width 36 height 10
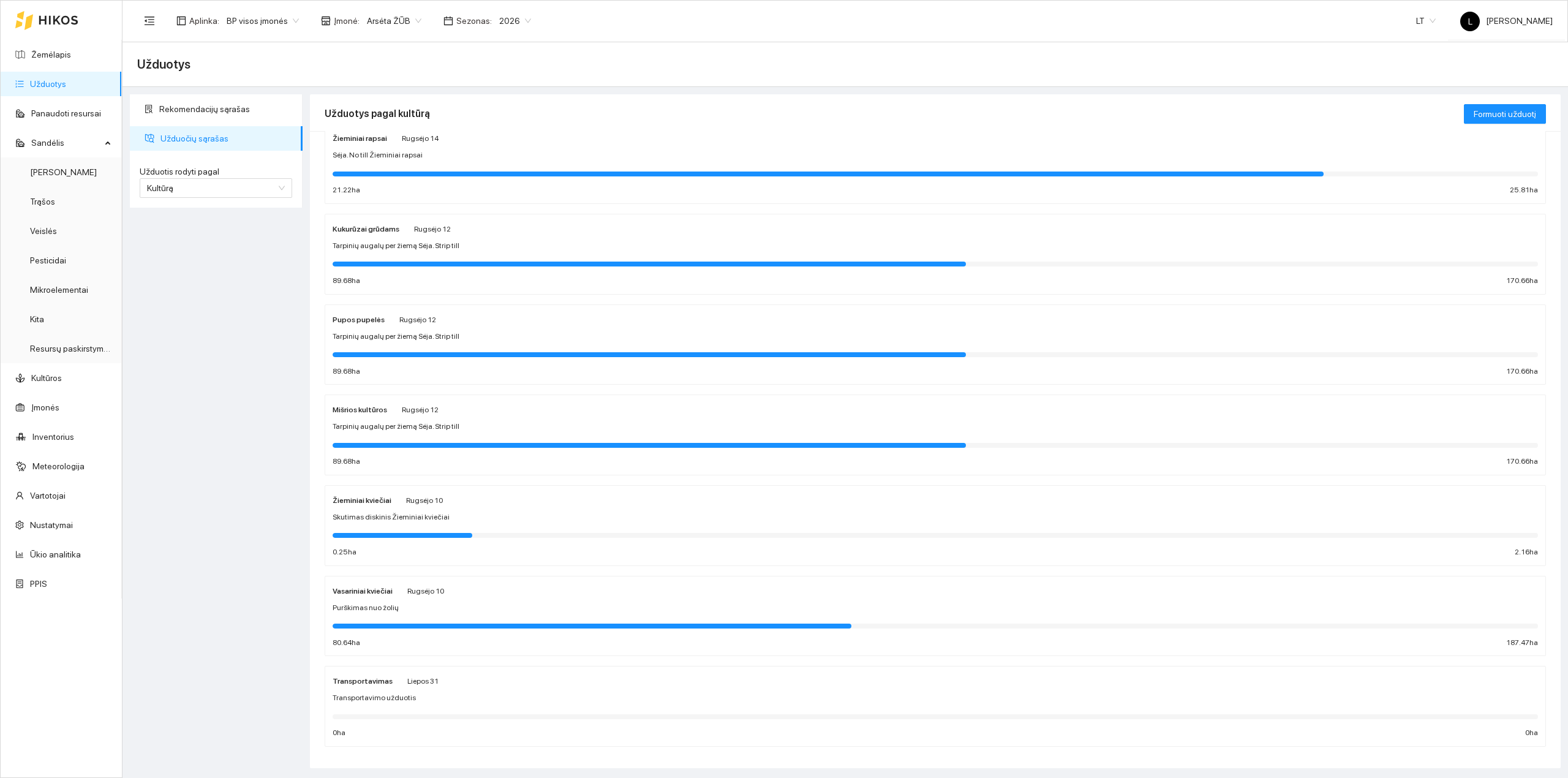
scroll to position [48, 0]
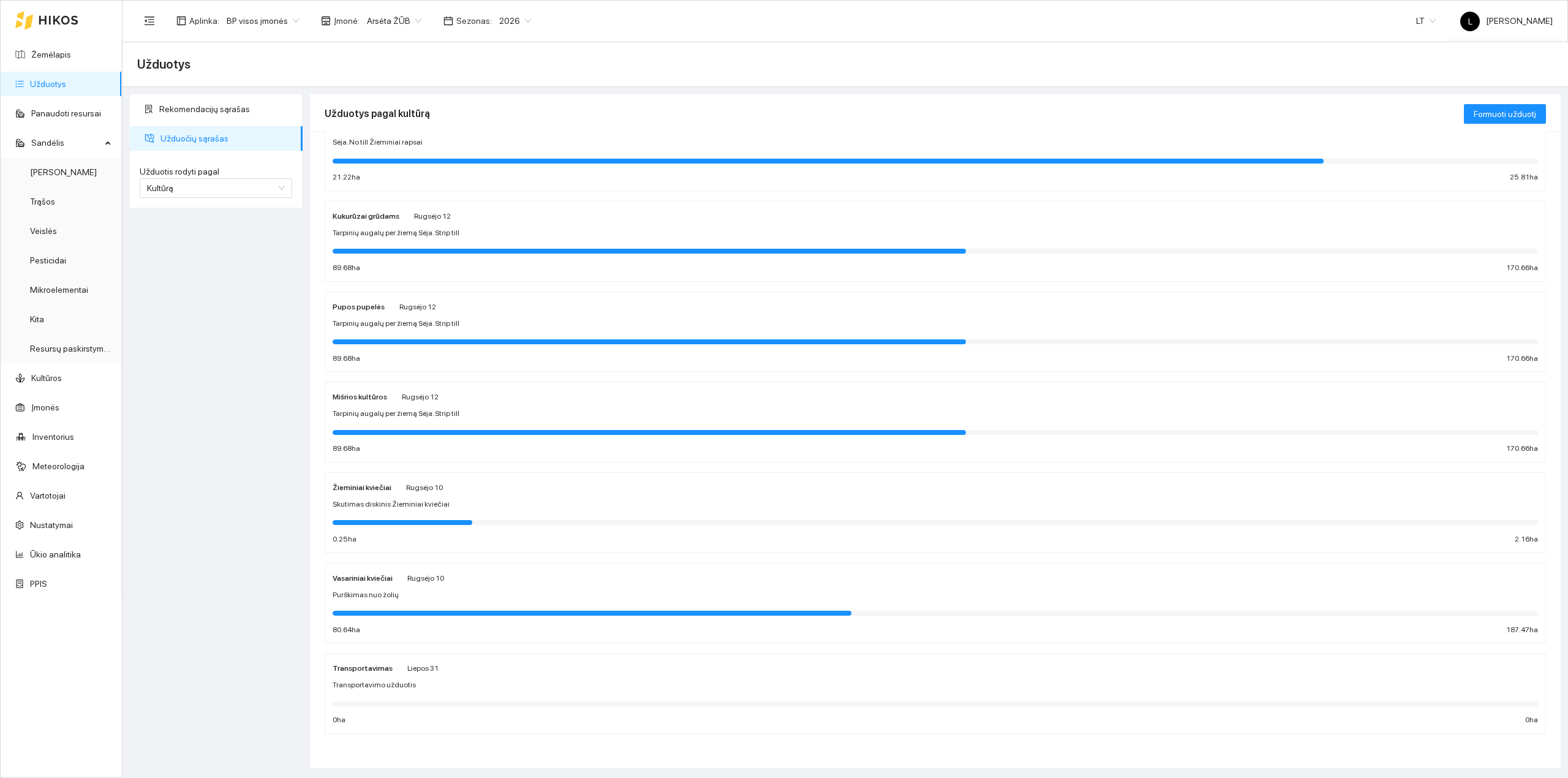
click at [639, 606] on div at bounding box center [936, 612] width 1206 height 13
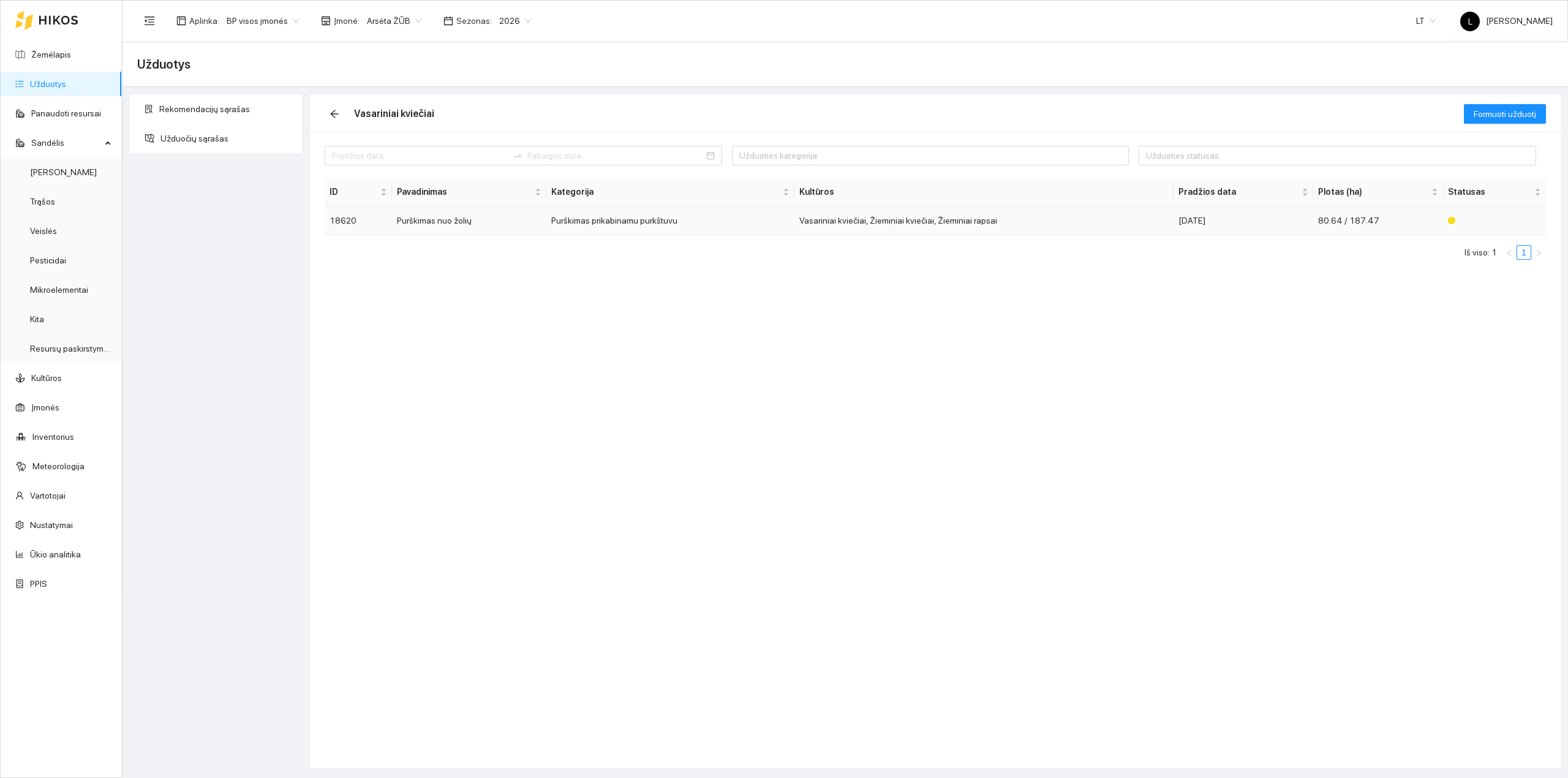
click at [507, 228] on td "Purškimas nuo žolių" at bounding box center [469, 221] width 154 height 29
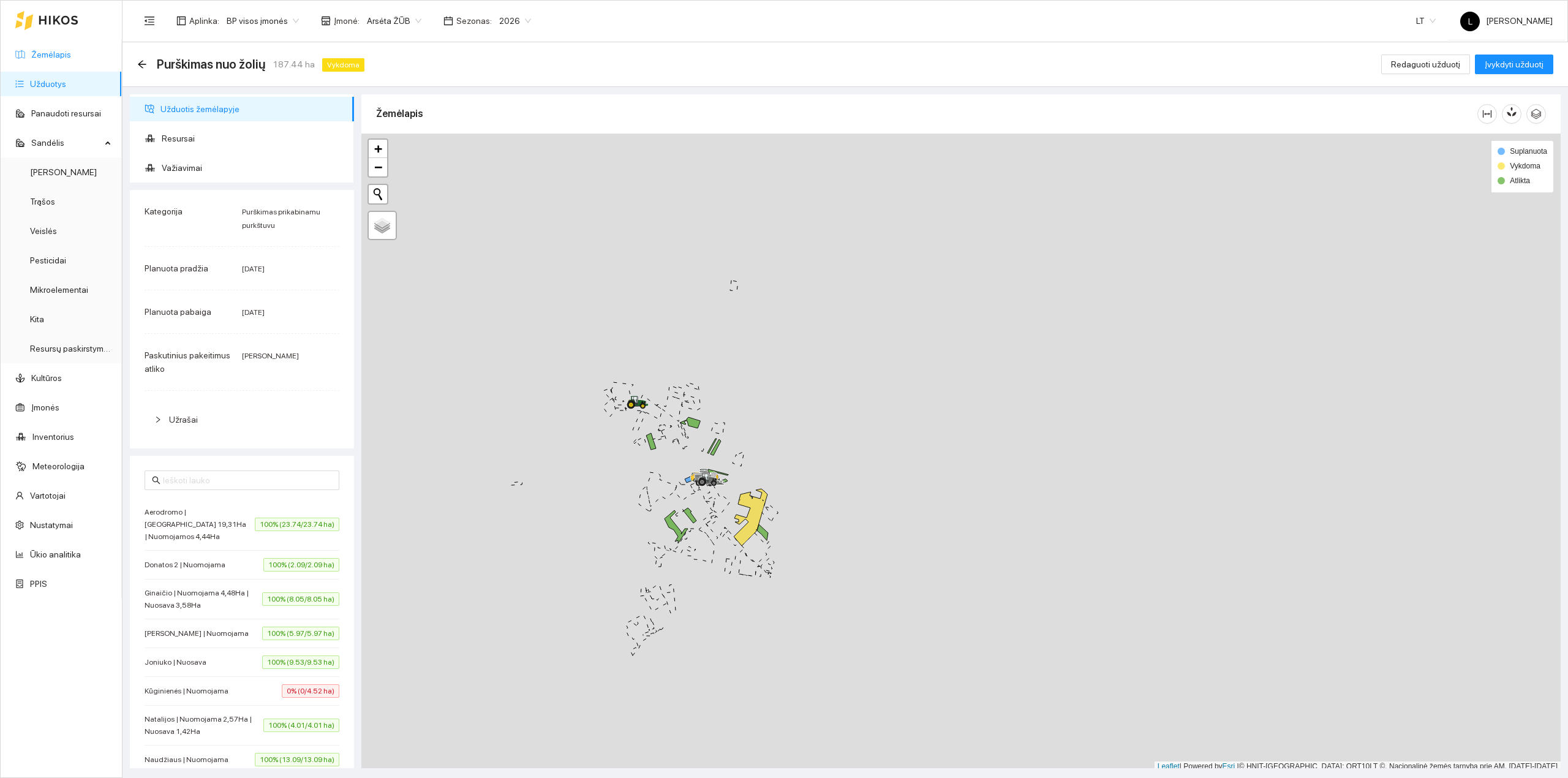
click at [71, 55] on link "Žemėlapis" at bounding box center [51, 55] width 40 height 10
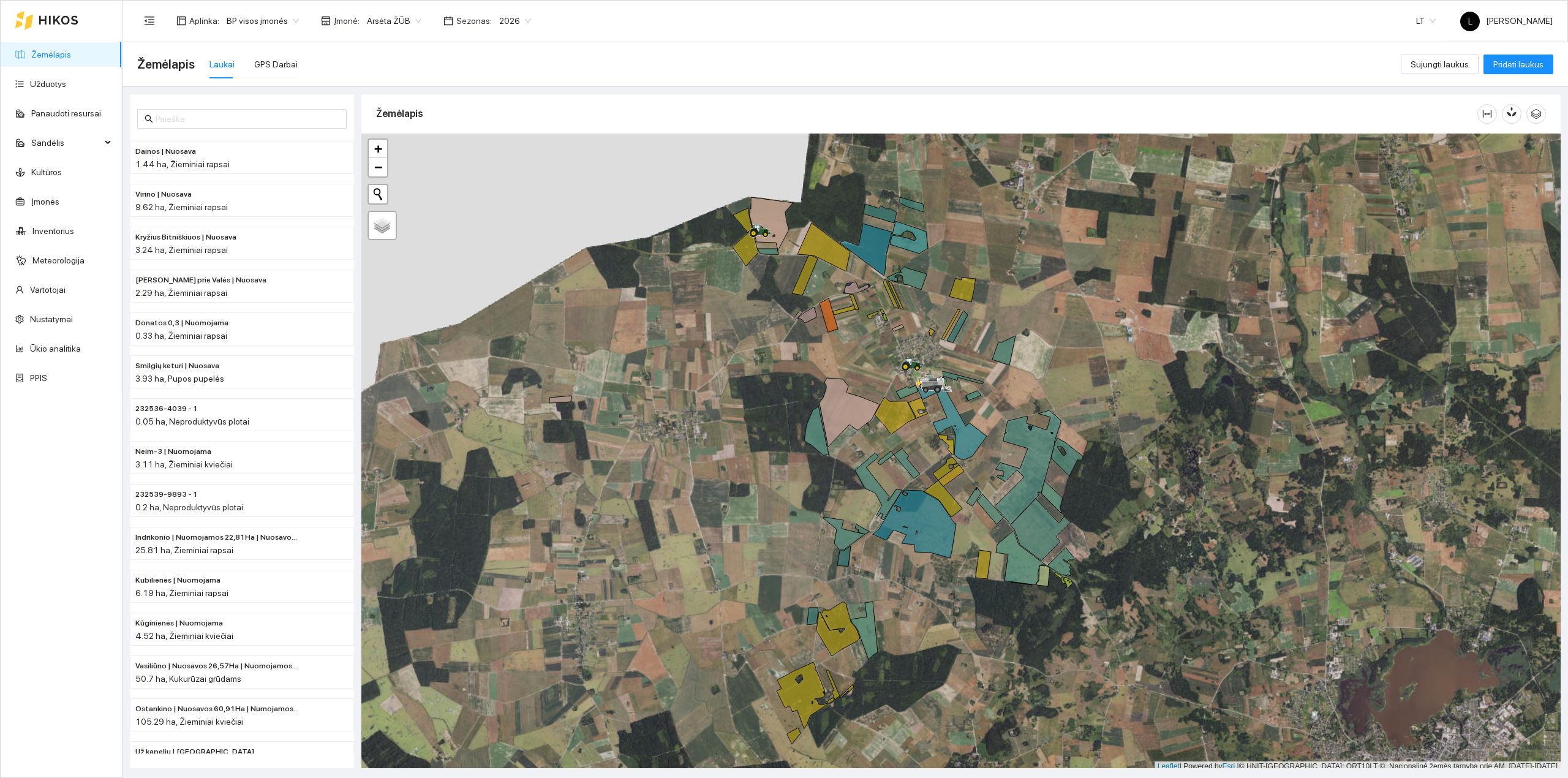
click at [64, 50] on link "Žemėlapis" at bounding box center [51, 55] width 40 height 10
